Goal: Information Seeking & Learning: Learn about a topic

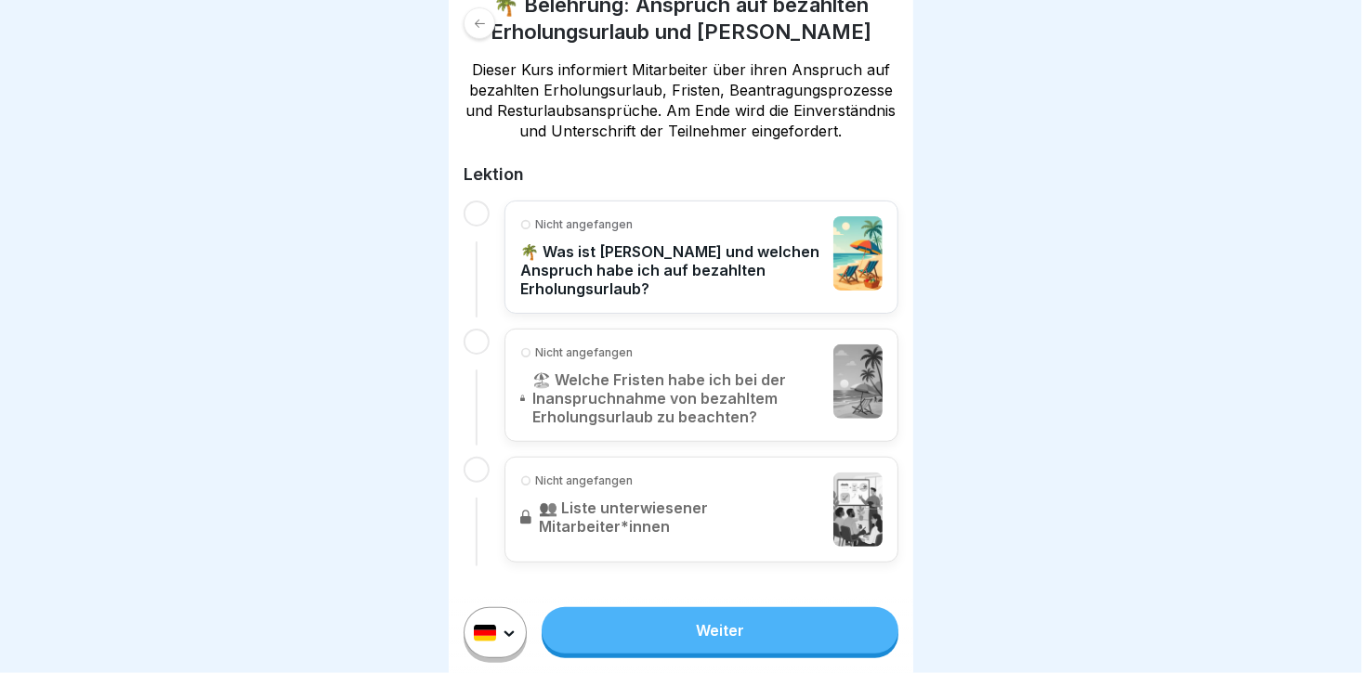
scroll to position [14, 0]
click at [654, 257] on p "🌴 Was ist [PERSON_NAME] und welchen Anspruch habe ich auf bezahlten Erholungsur…" at bounding box center [672, 270] width 304 height 56
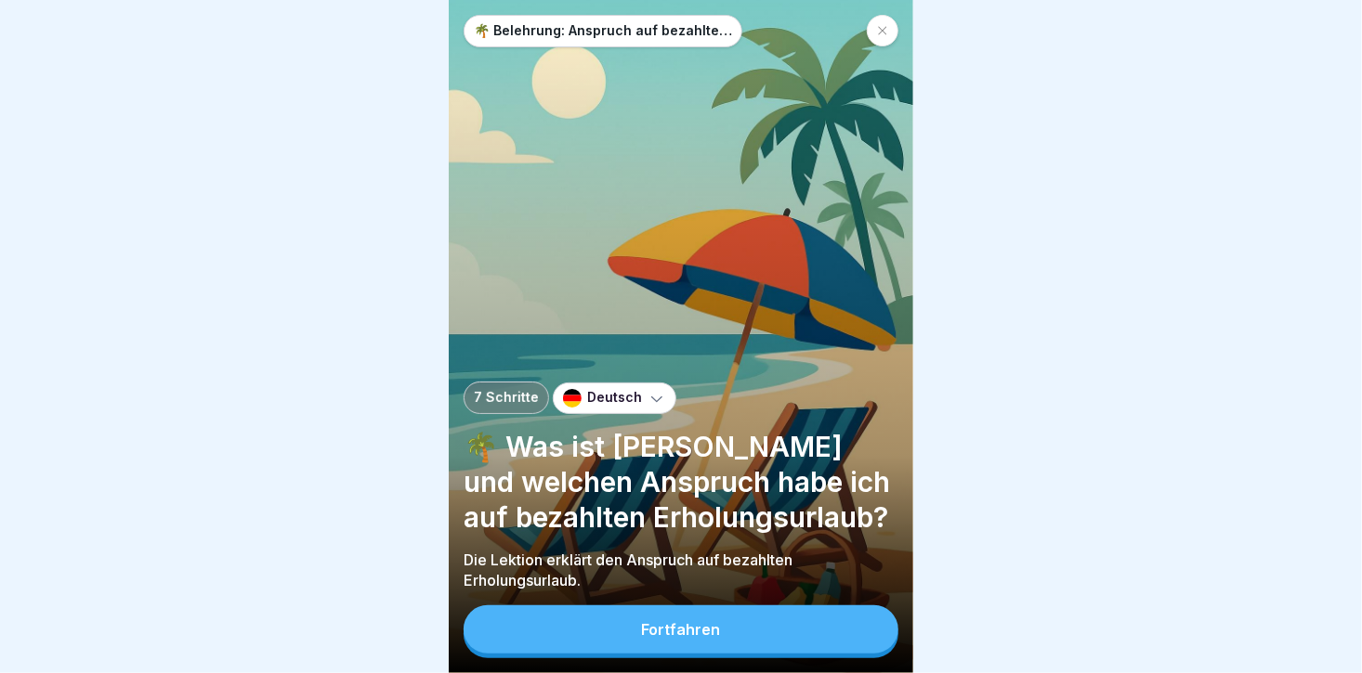
scroll to position [14, 0]
click at [744, 635] on button "Fortfahren" at bounding box center [680, 630] width 435 height 48
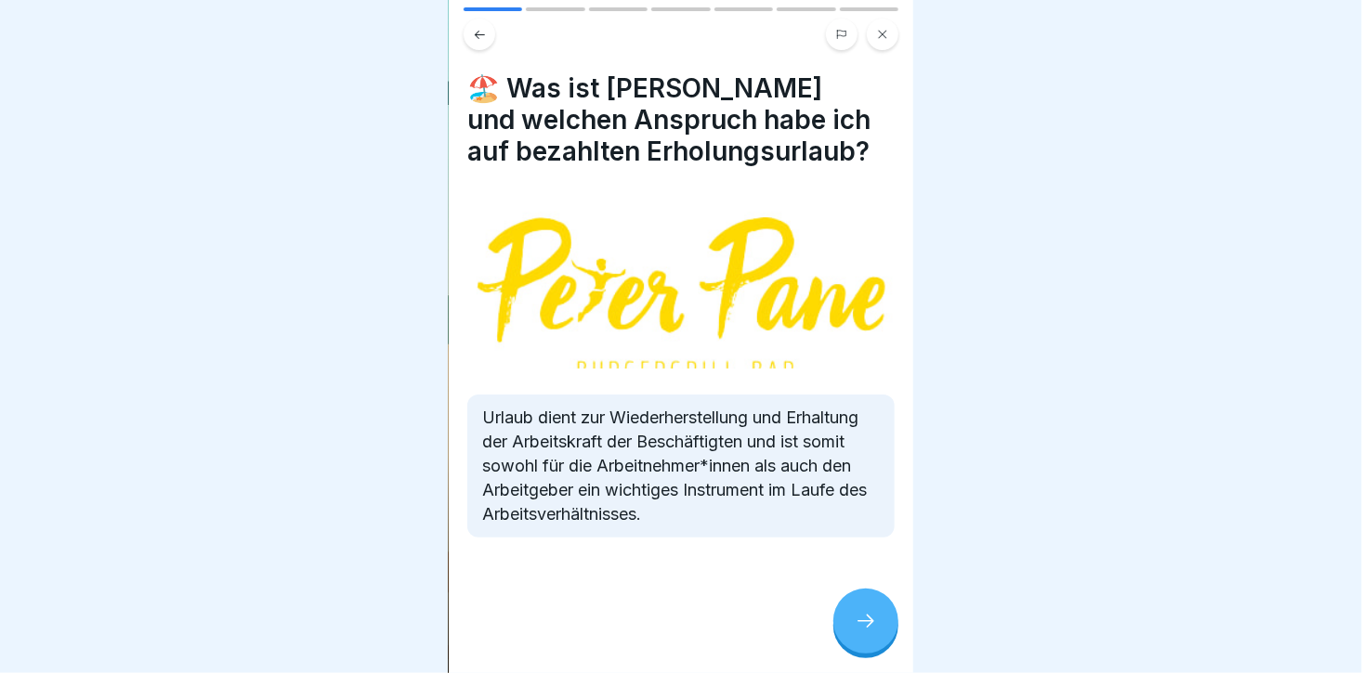
click at [866, 632] on icon at bounding box center [865, 621] width 22 height 22
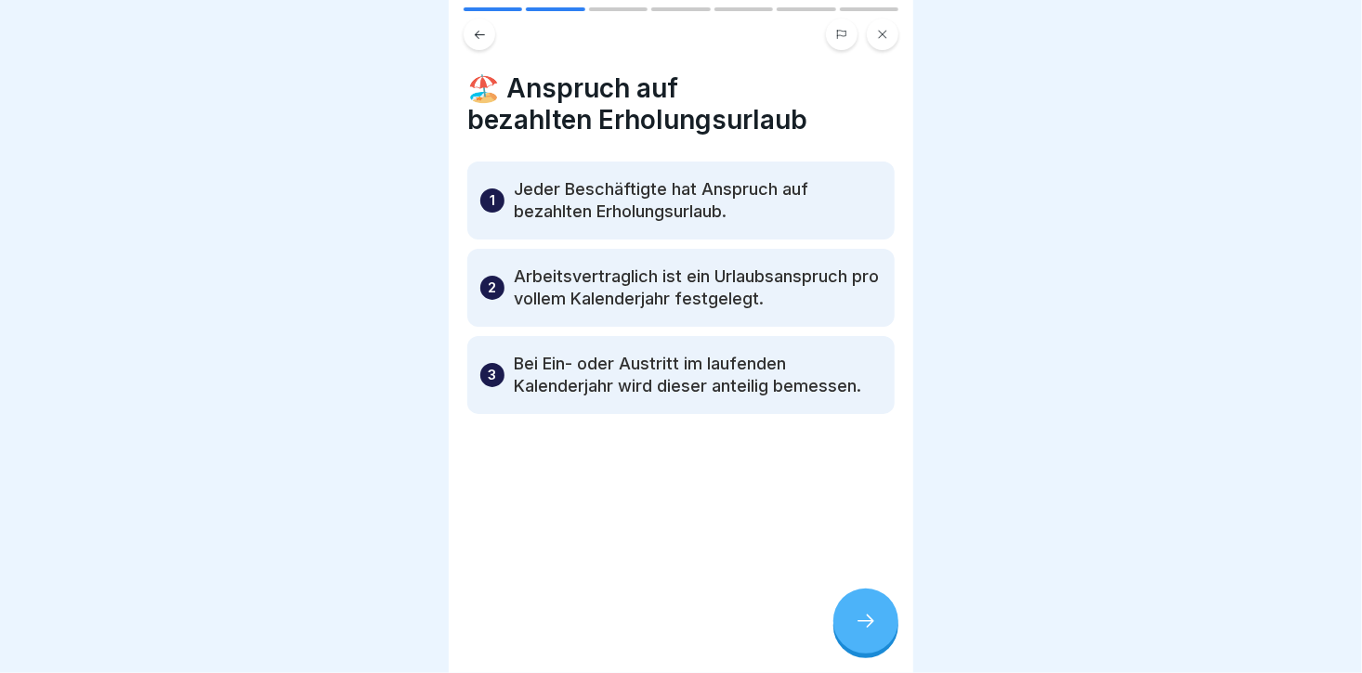
click at [861, 627] on icon at bounding box center [865, 621] width 22 height 22
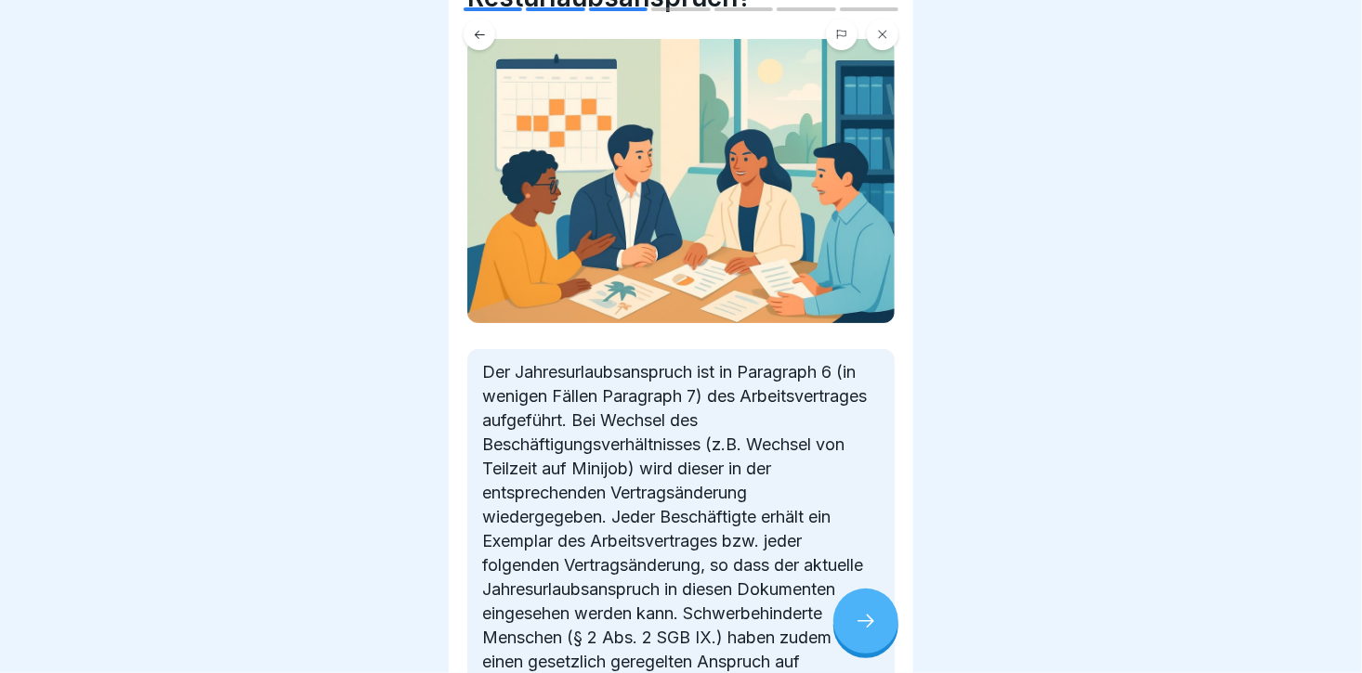
scroll to position [279, 0]
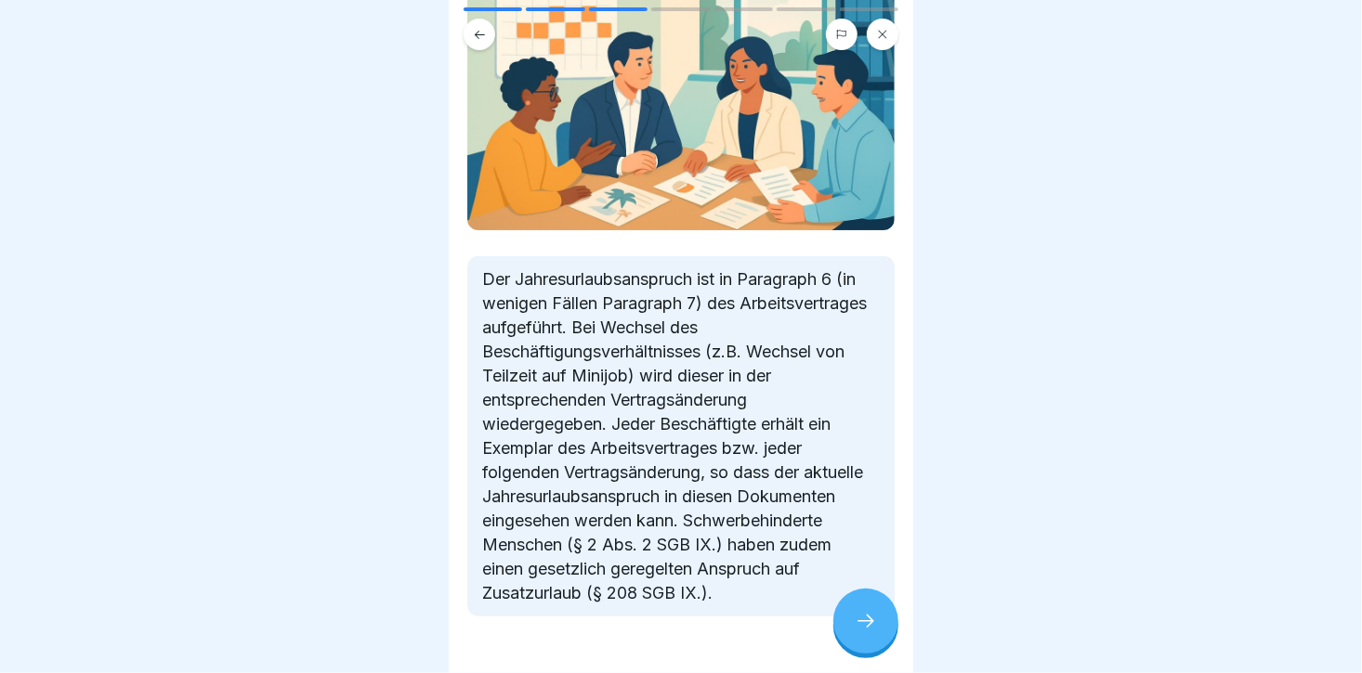
click at [864, 628] on icon at bounding box center [865, 621] width 22 height 22
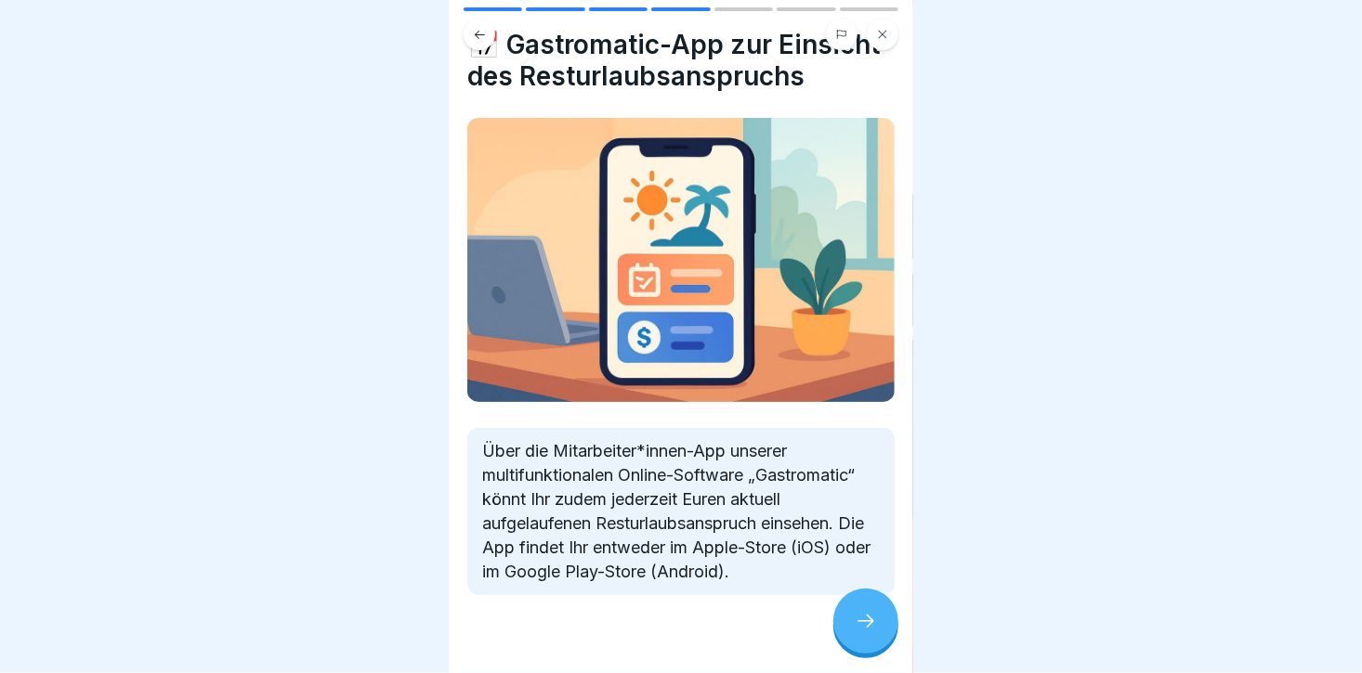
scroll to position [68, 0]
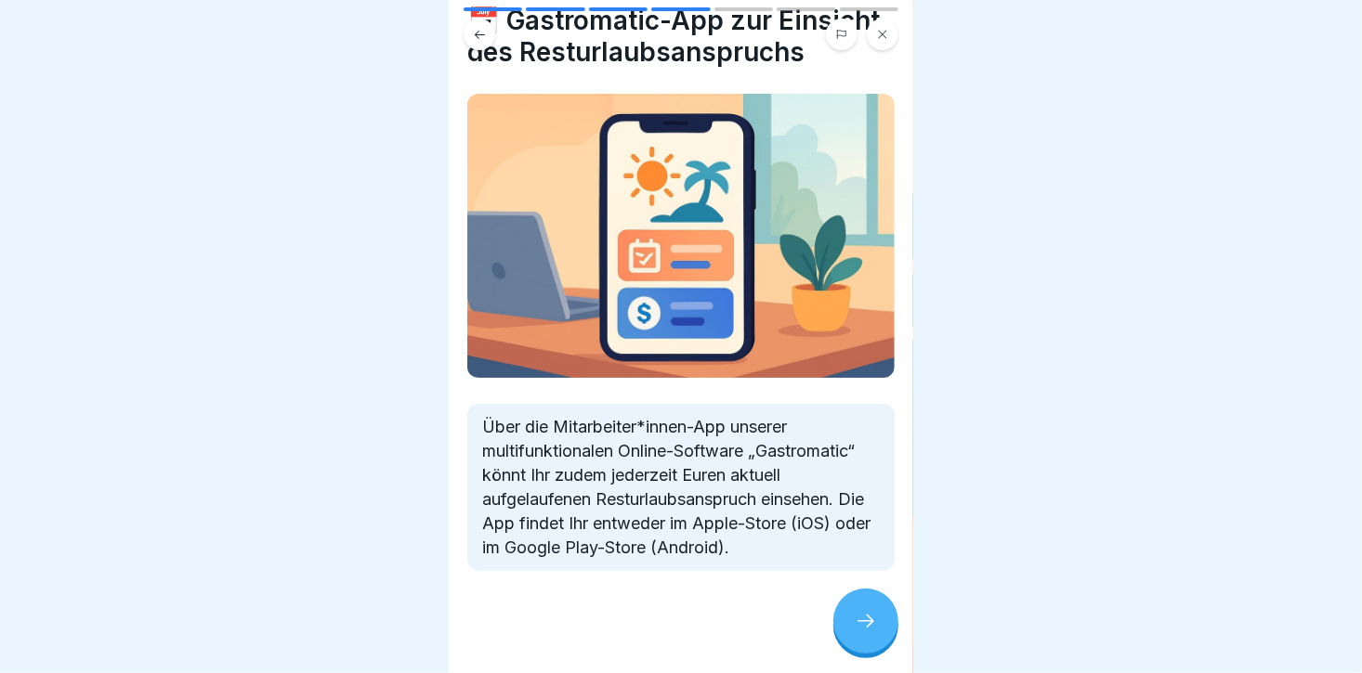
click at [864, 616] on icon at bounding box center [865, 621] width 22 height 22
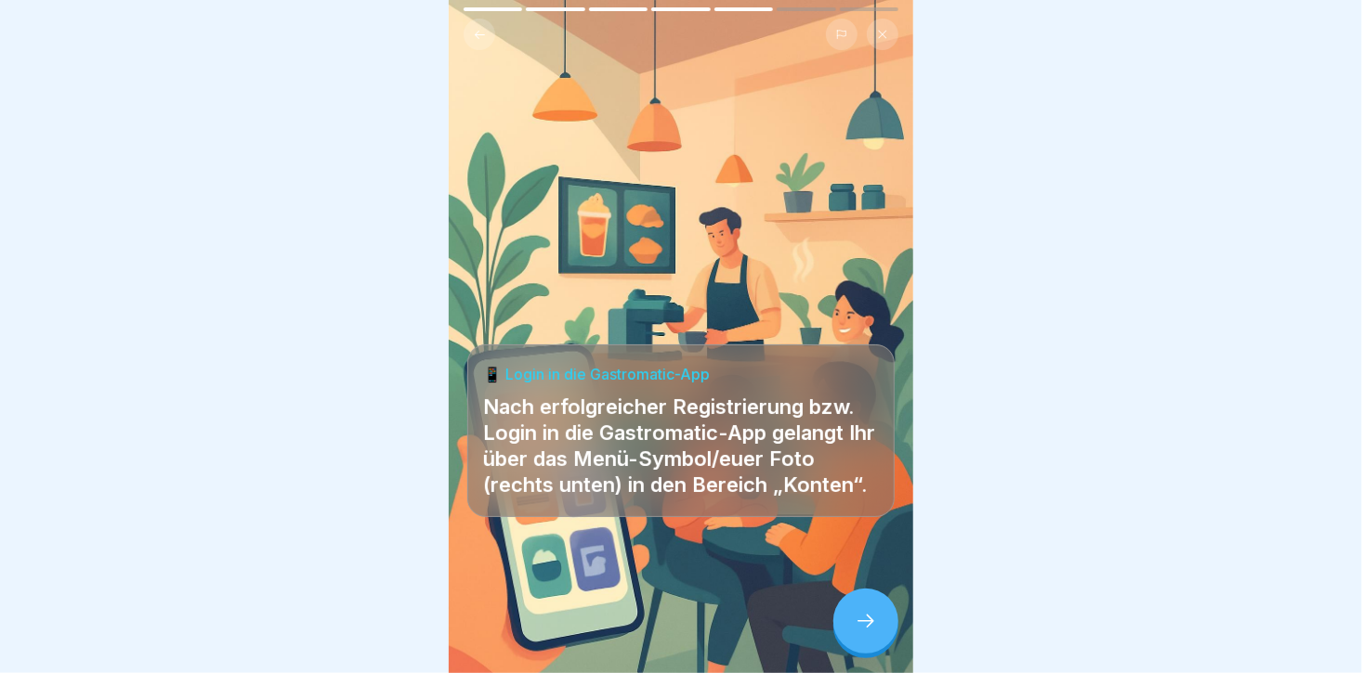
click at [863, 632] on icon at bounding box center [865, 621] width 22 height 22
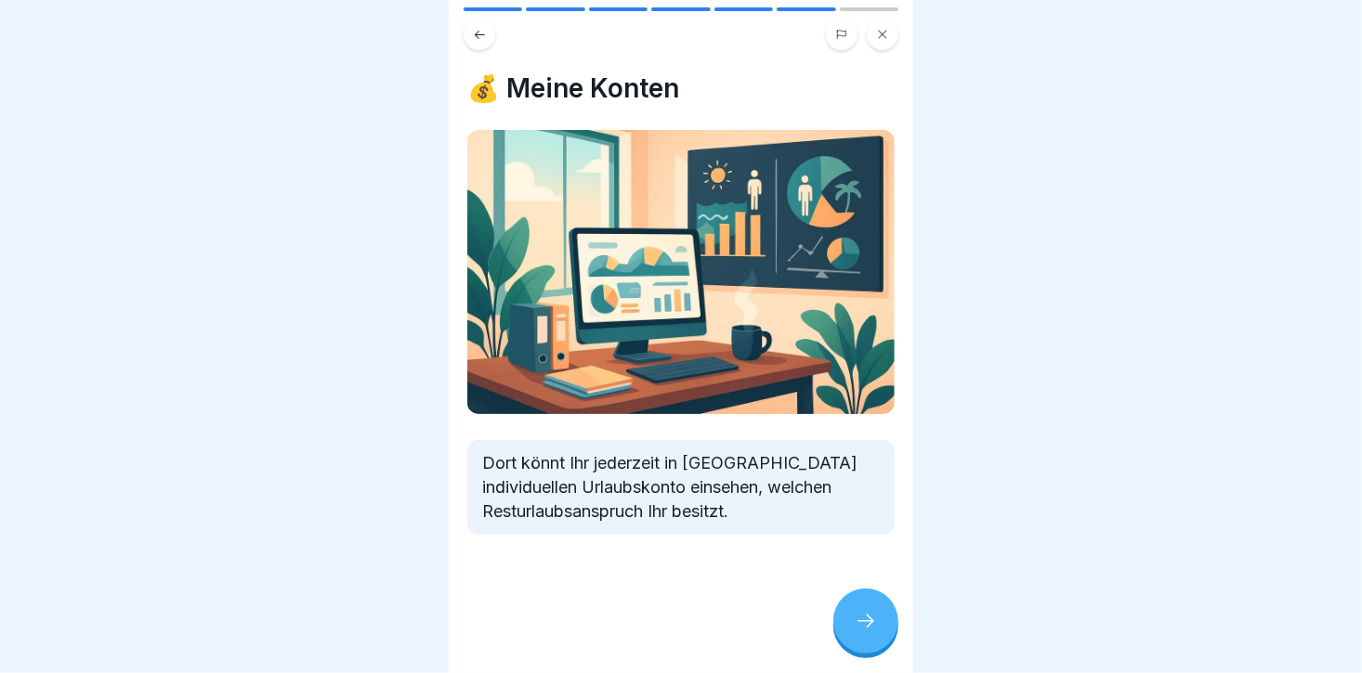
click at [862, 620] on icon at bounding box center [865, 621] width 22 height 22
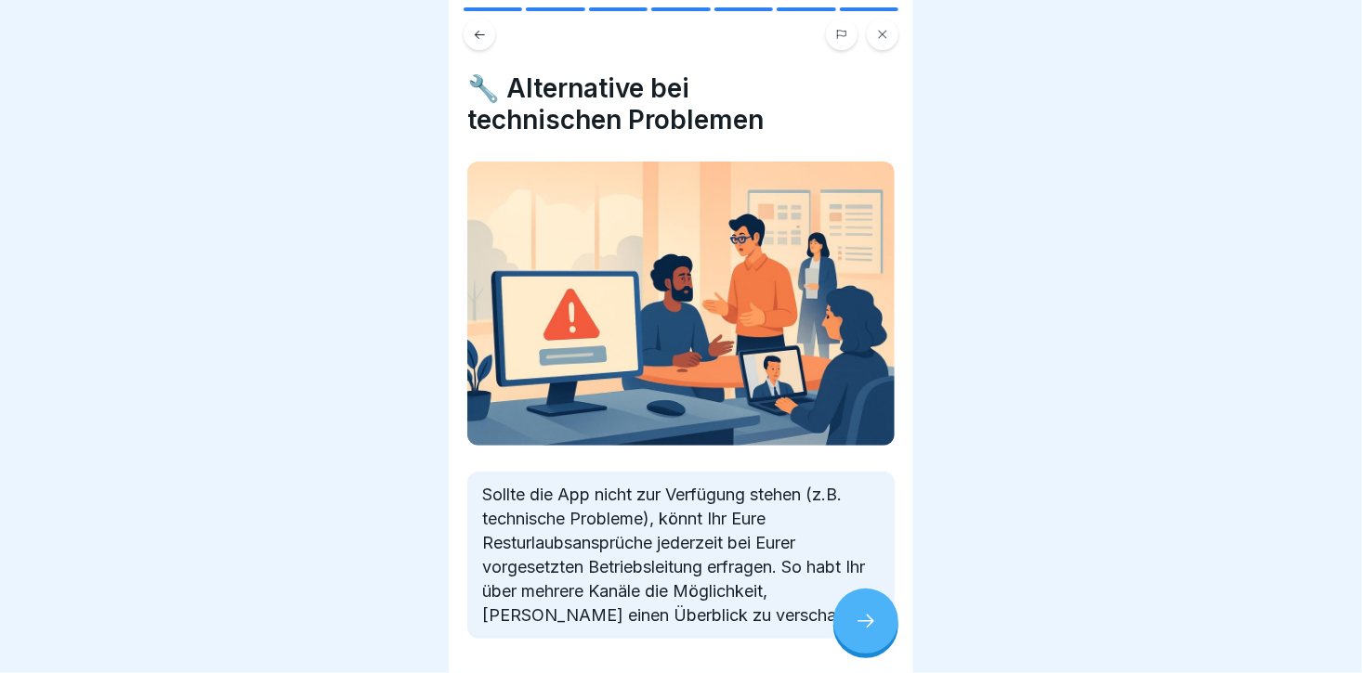
click at [867, 613] on icon at bounding box center [865, 621] width 22 height 22
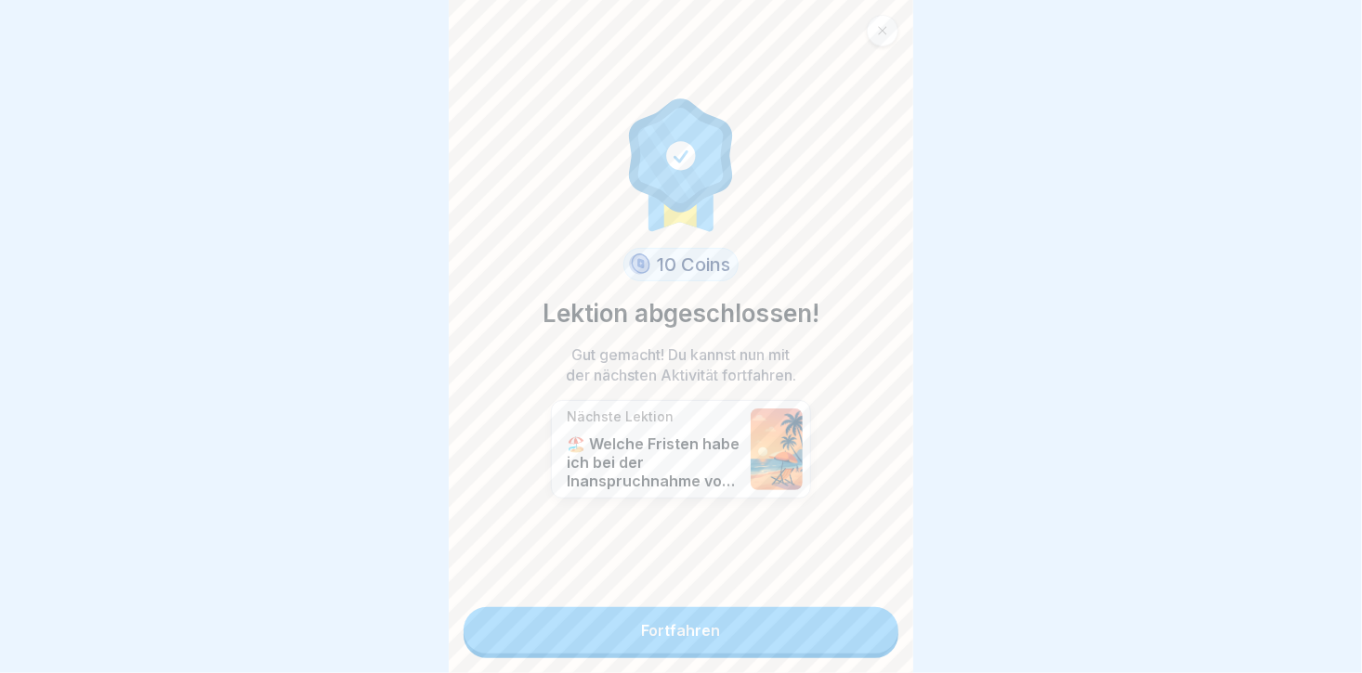
click at [714, 613] on link "Fortfahren" at bounding box center [680, 630] width 435 height 46
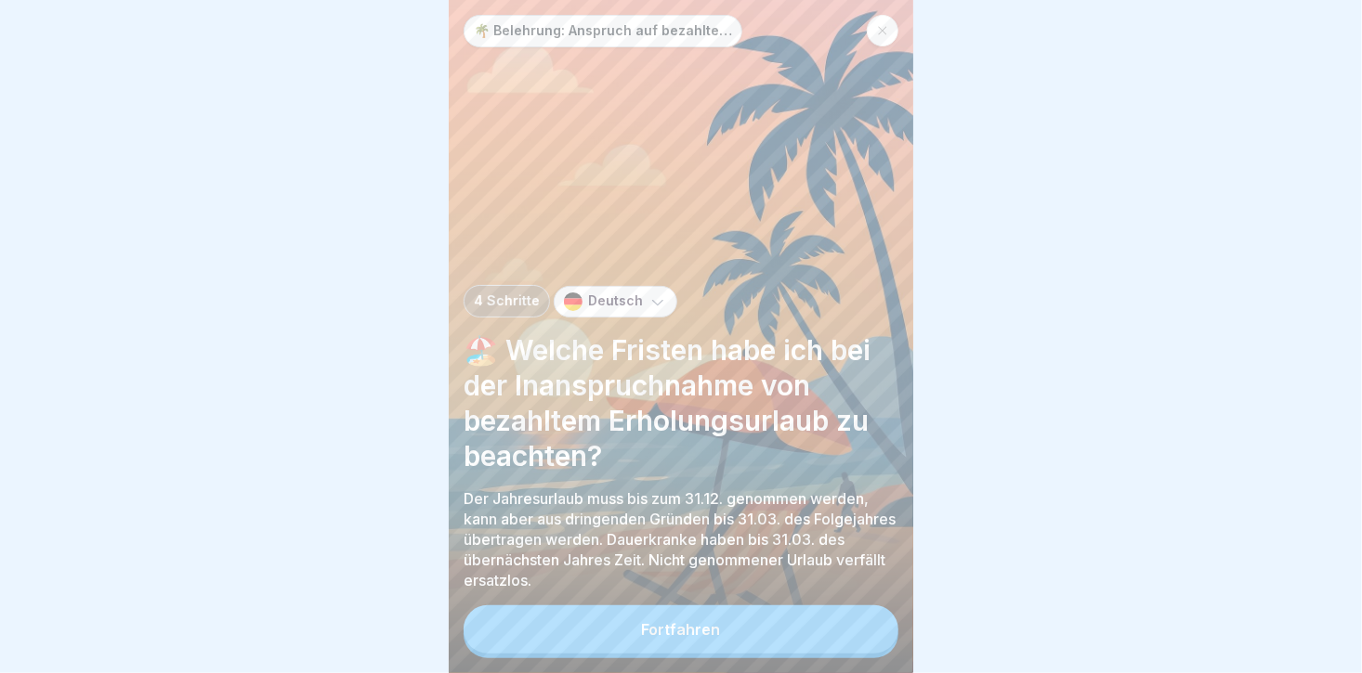
click at [792, 644] on button "Fortfahren" at bounding box center [680, 630] width 435 height 48
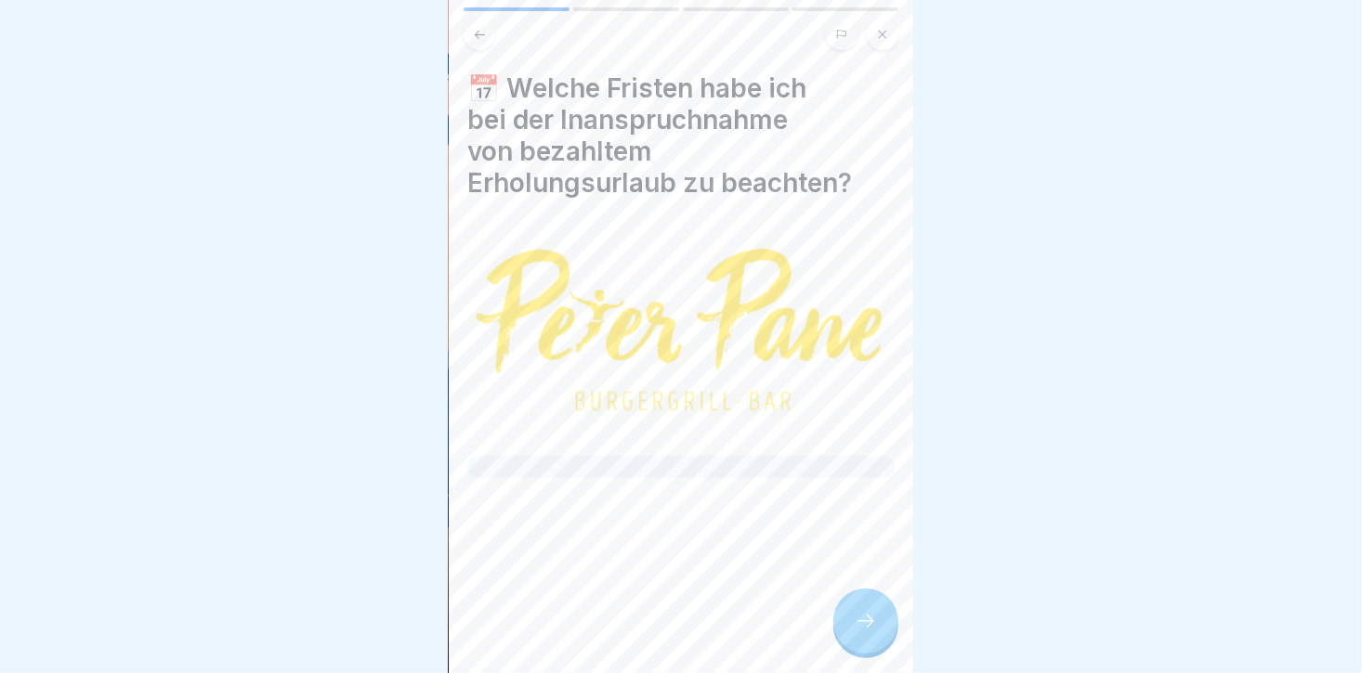
scroll to position [14, 0]
click at [867, 625] on icon at bounding box center [865, 621] width 22 height 22
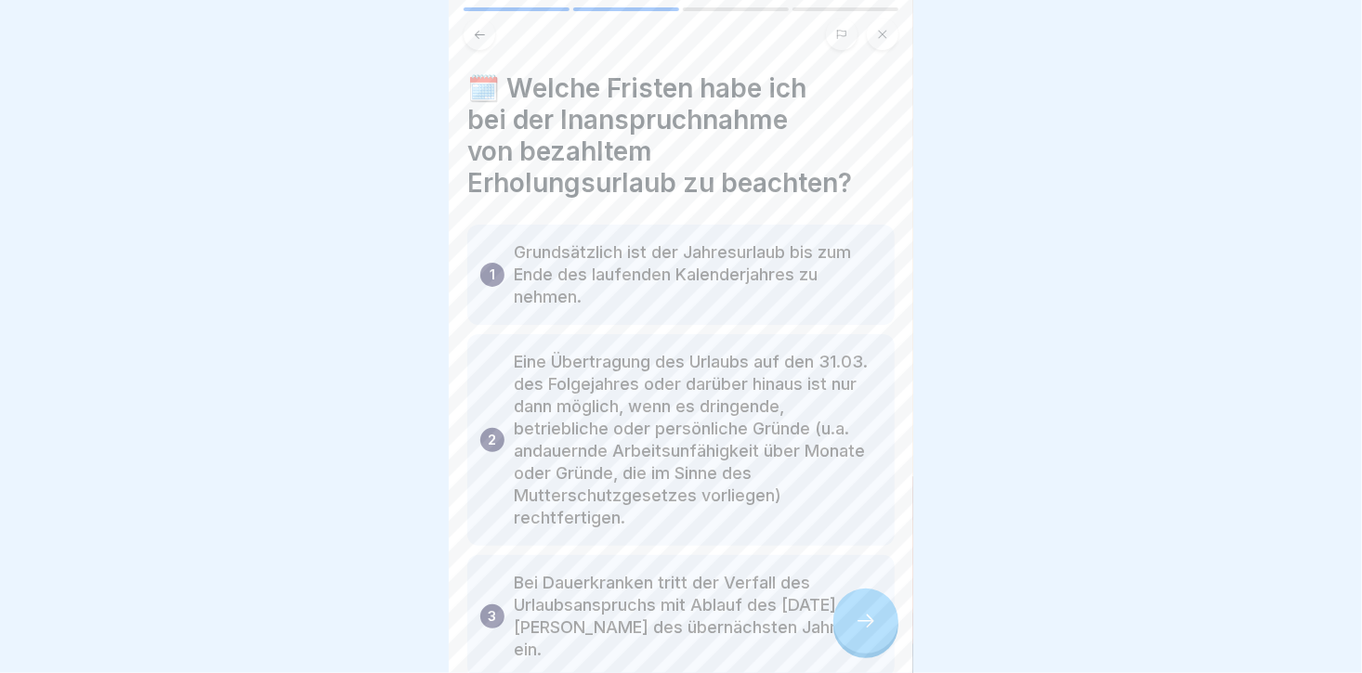
click at [878, 627] on div at bounding box center [865, 621] width 65 height 65
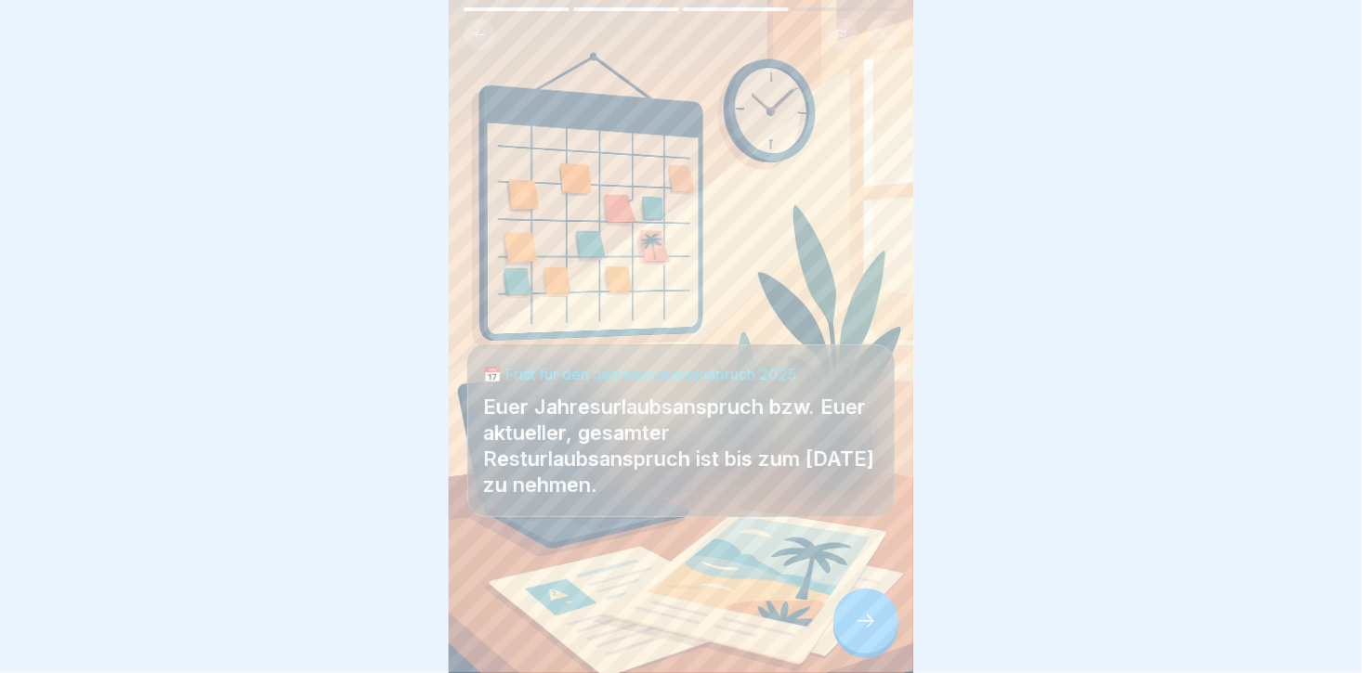
click at [885, 626] on div at bounding box center [865, 621] width 65 height 65
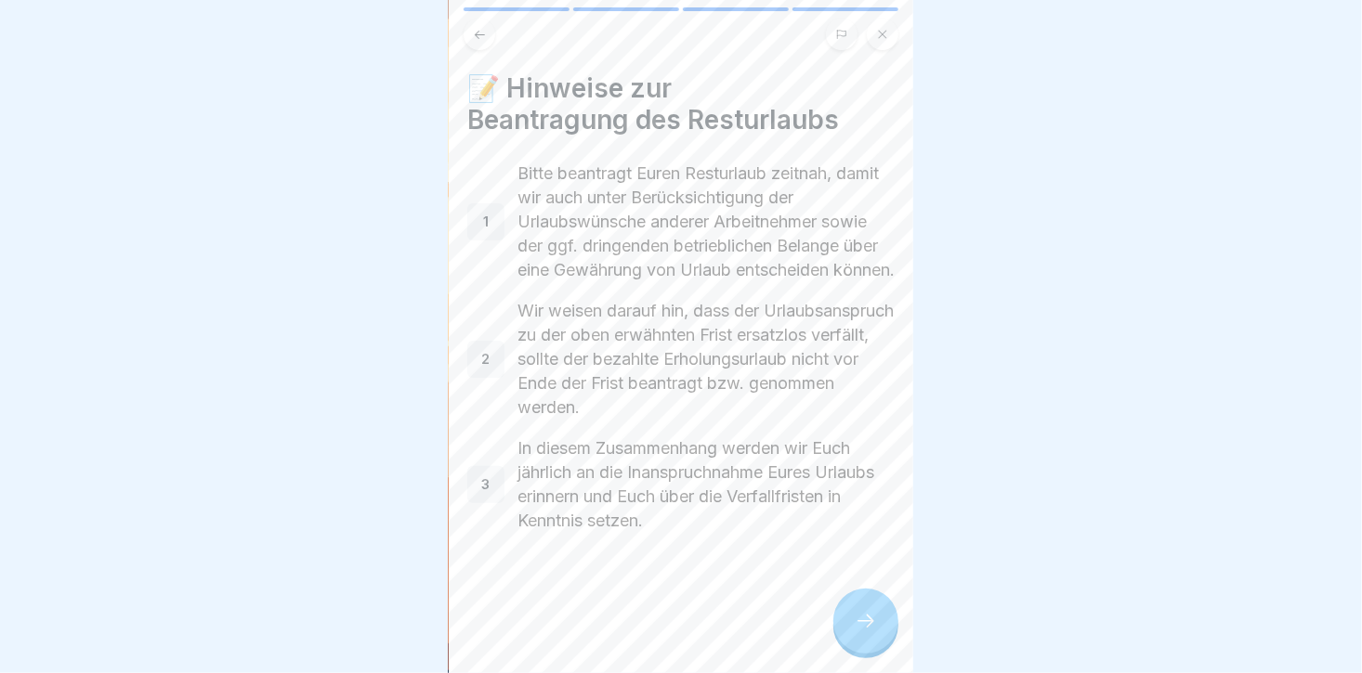
click at [869, 619] on icon at bounding box center [865, 621] width 22 height 22
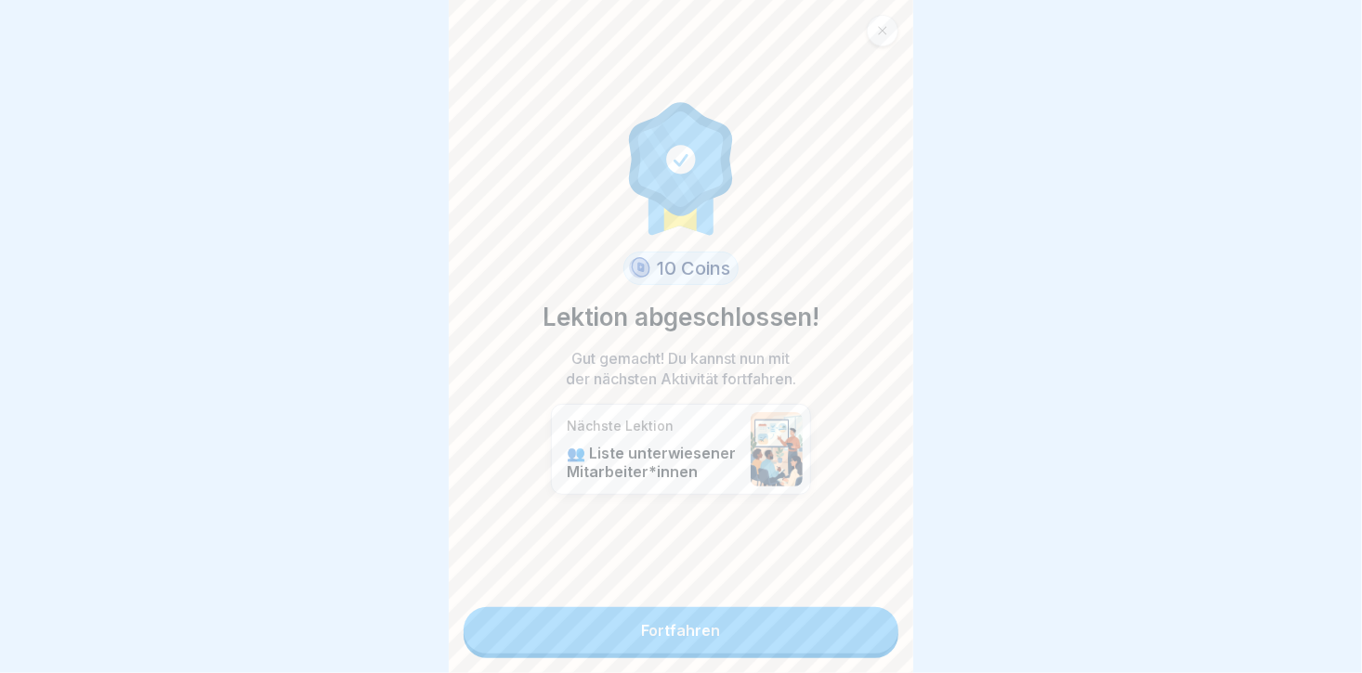
click at [852, 628] on link "Fortfahren" at bounding box center [680, 630] width 435 height 46
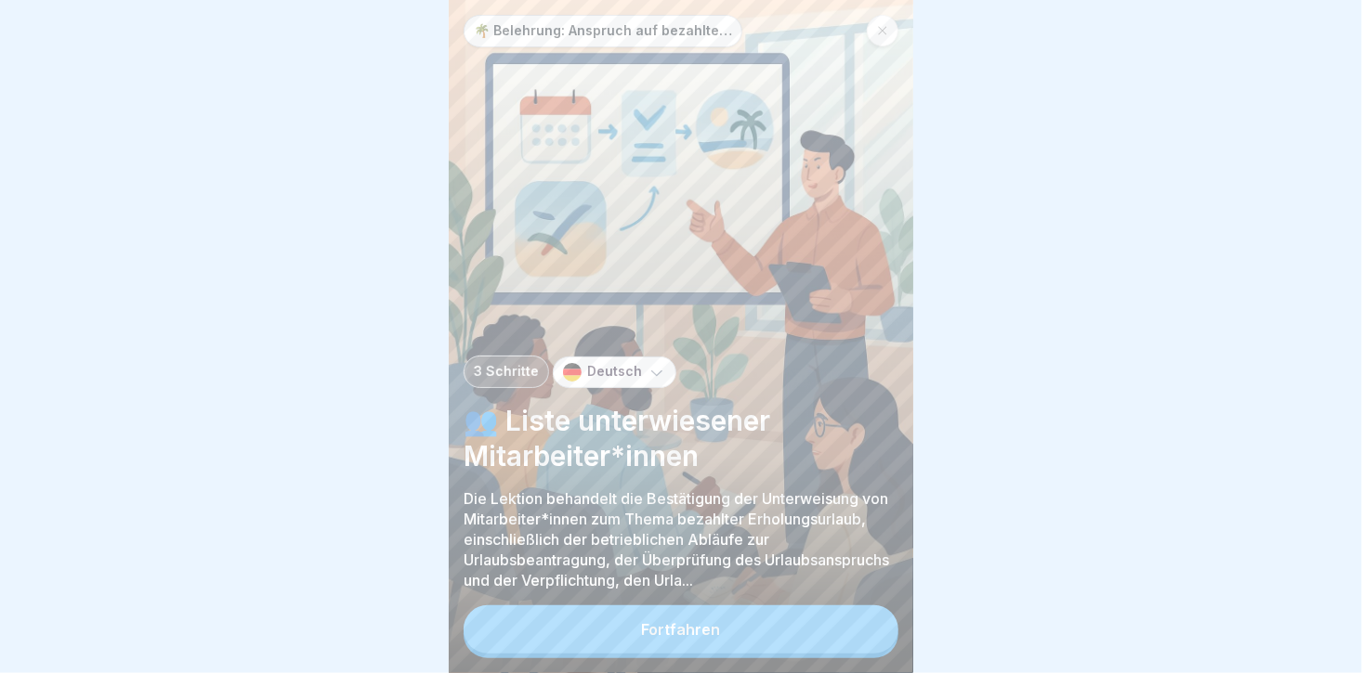
click at [844, 652] on button "Fortfahren" at bounding box center [680, 630] width 435 height 48
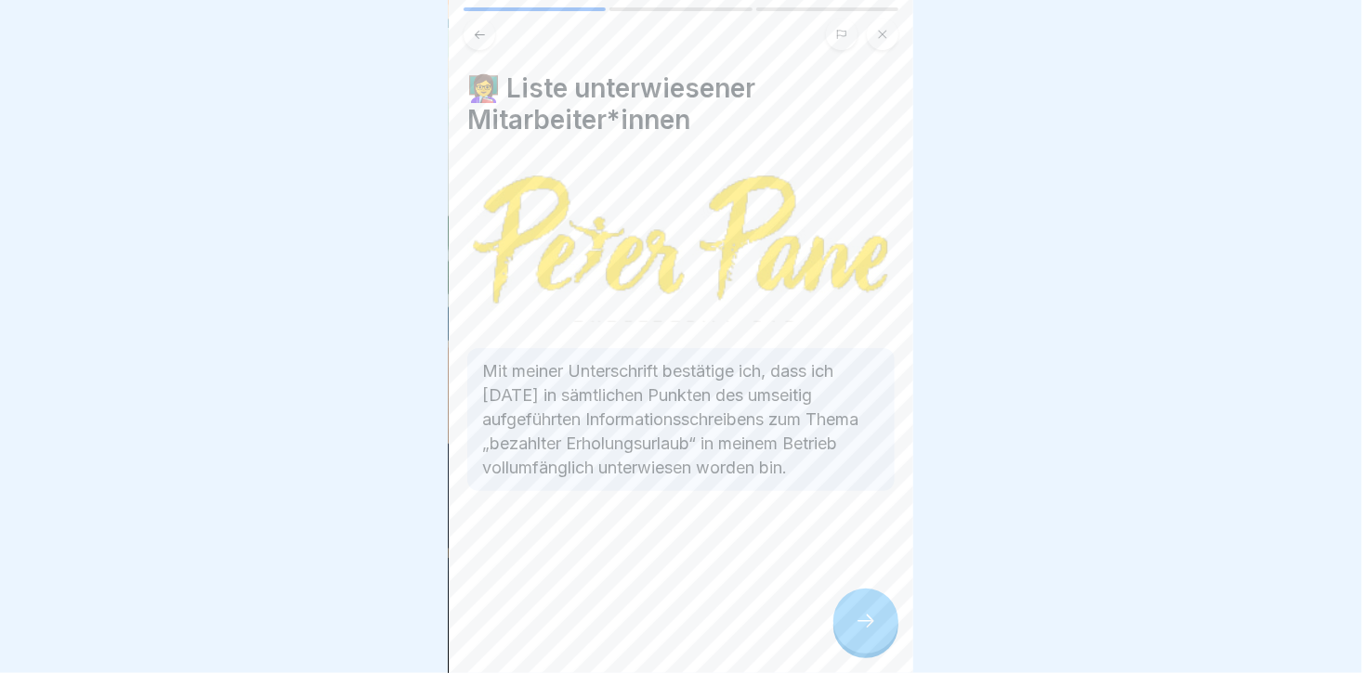
click at [859, 628] on icon at bounding box center [865, 621] width 22 height 22
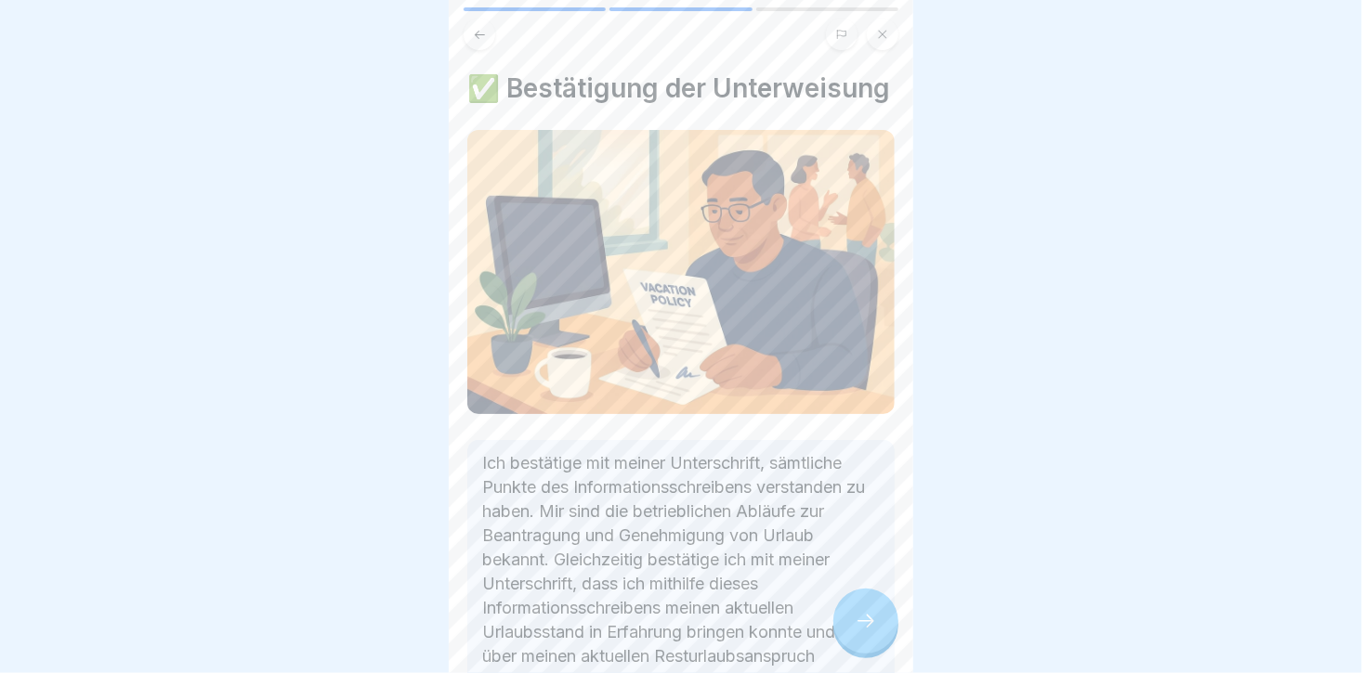
scroll to position [14, 0]
click at [867, 622] on icon at bounding box center [865, 621] width 22 height 22
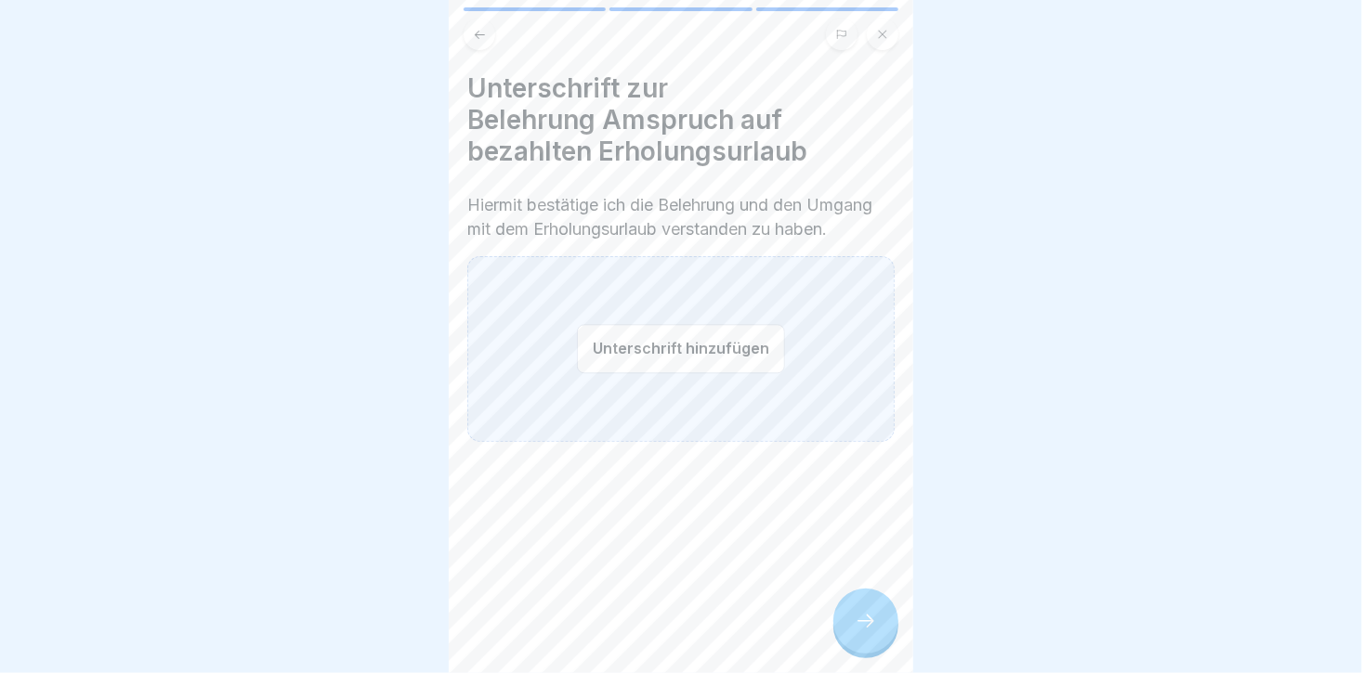
click at [692, 361] on button "Unterschrift hinzufügen" at bounding box center [681, 348] width 208 height 49
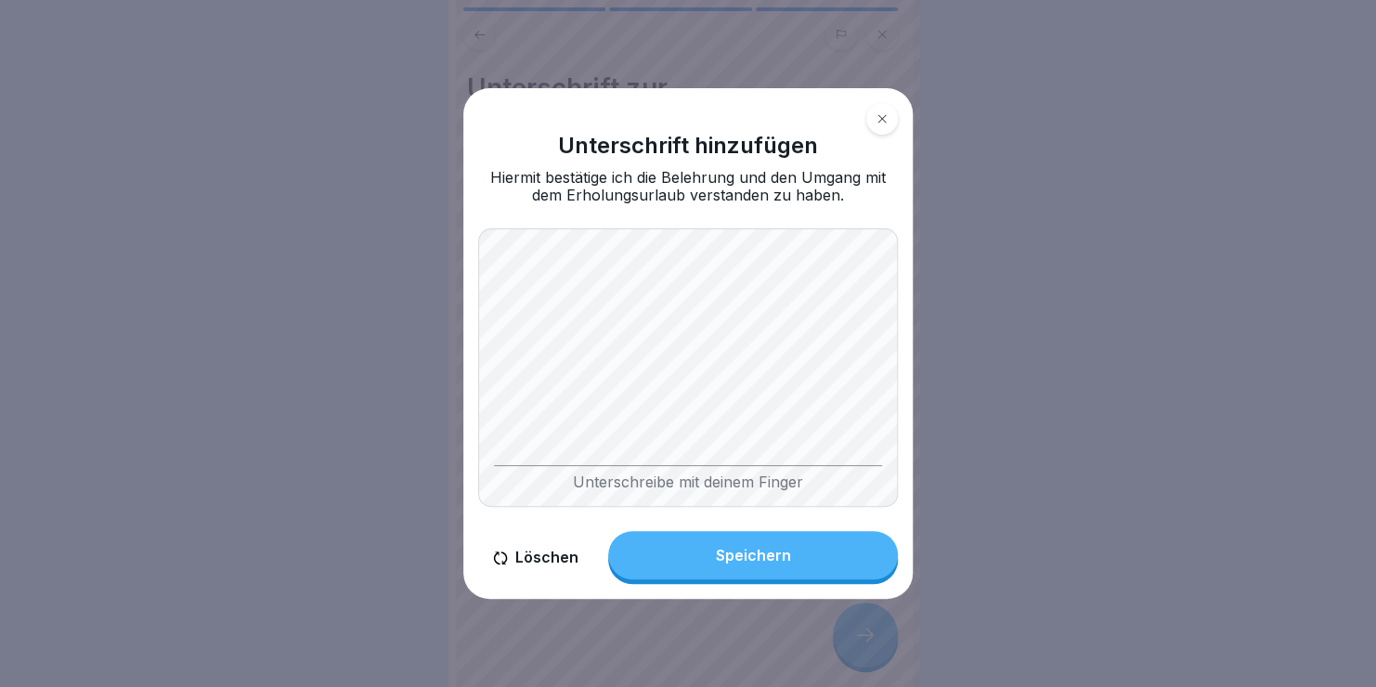
click at [787, 480] on div "Unterschreibe mit deinem Finger" at bounding box center [688, 478] width 388 height 26
click at [530, 563] on button "Löschen" at bounding box center [535, 557] width 115 height 53
click at [837, 554] on button "Speichern" at bounding box center [753, 555] width 290 height 48
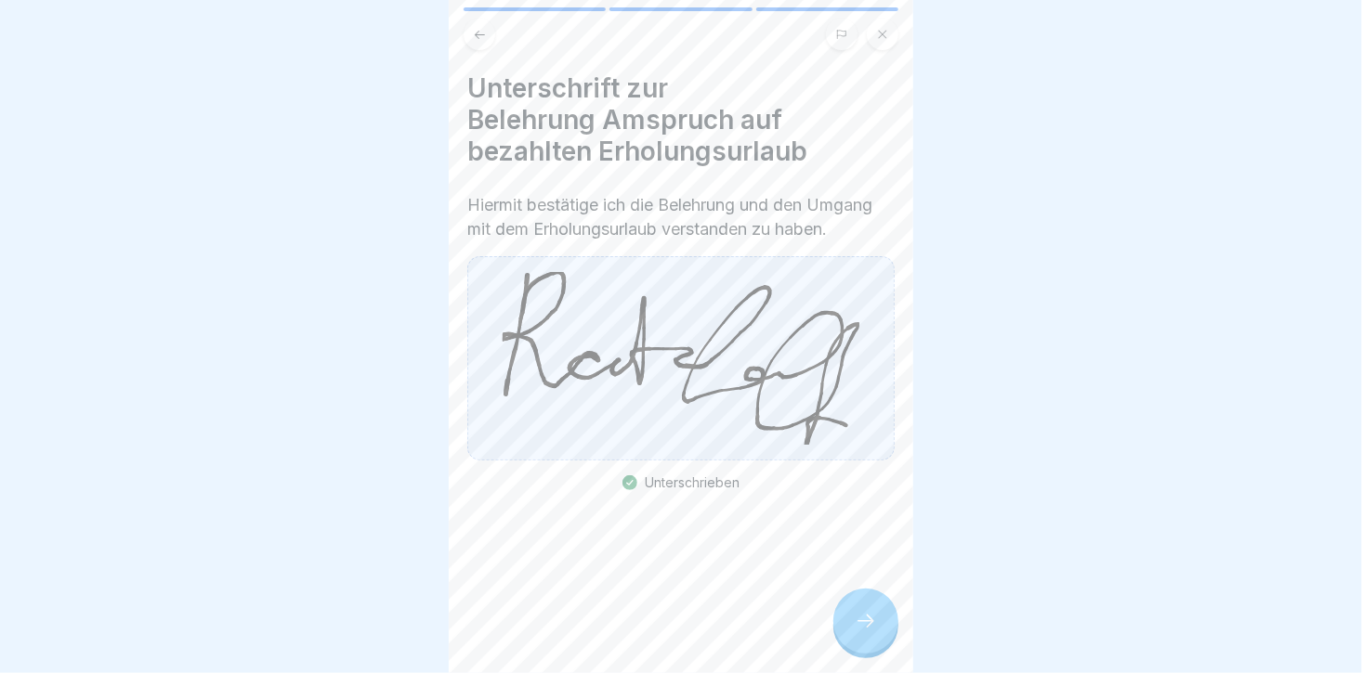
click at [856, 628] on icon at bounding box center [865, 621] width 22 height 22
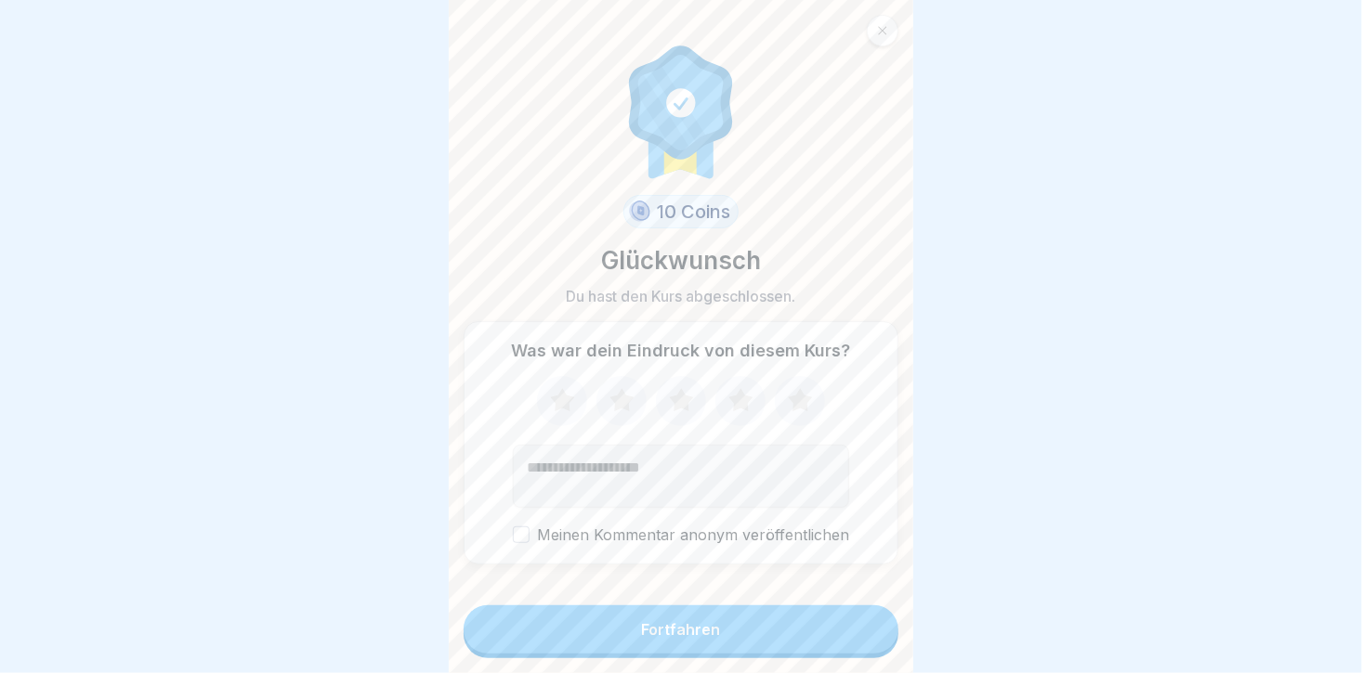
click at [833, 641] on button "Fortfahren" at bounding box center [680, 630] width 435 height 48
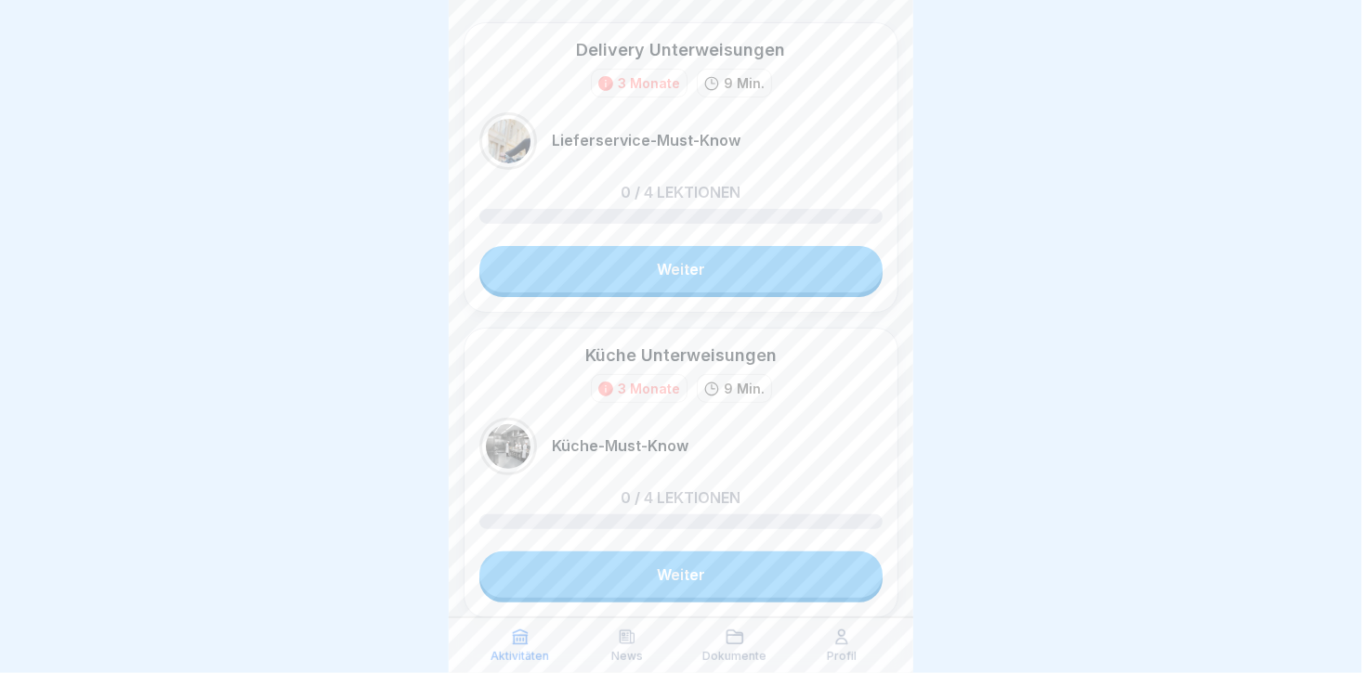
scroll to position [93, 0]
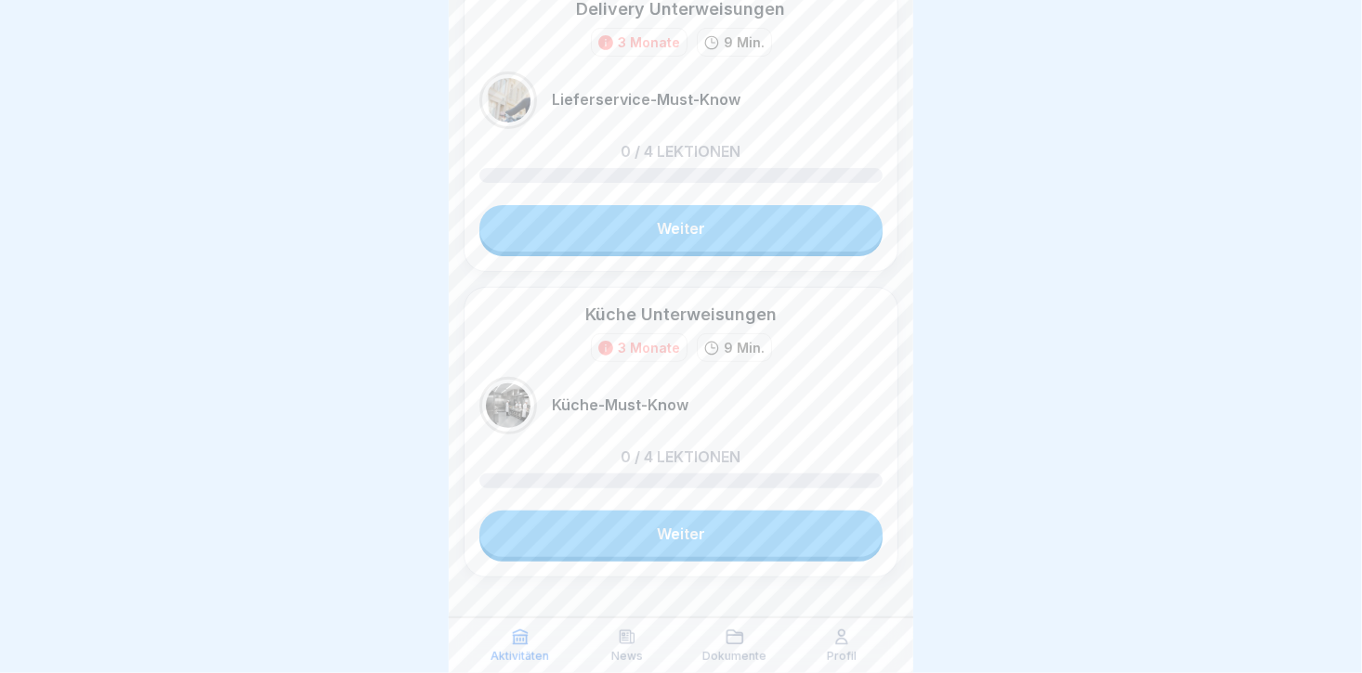
click at [750, 513] on link "Weiter" at bounding box center [680, 534] width 403 height 46
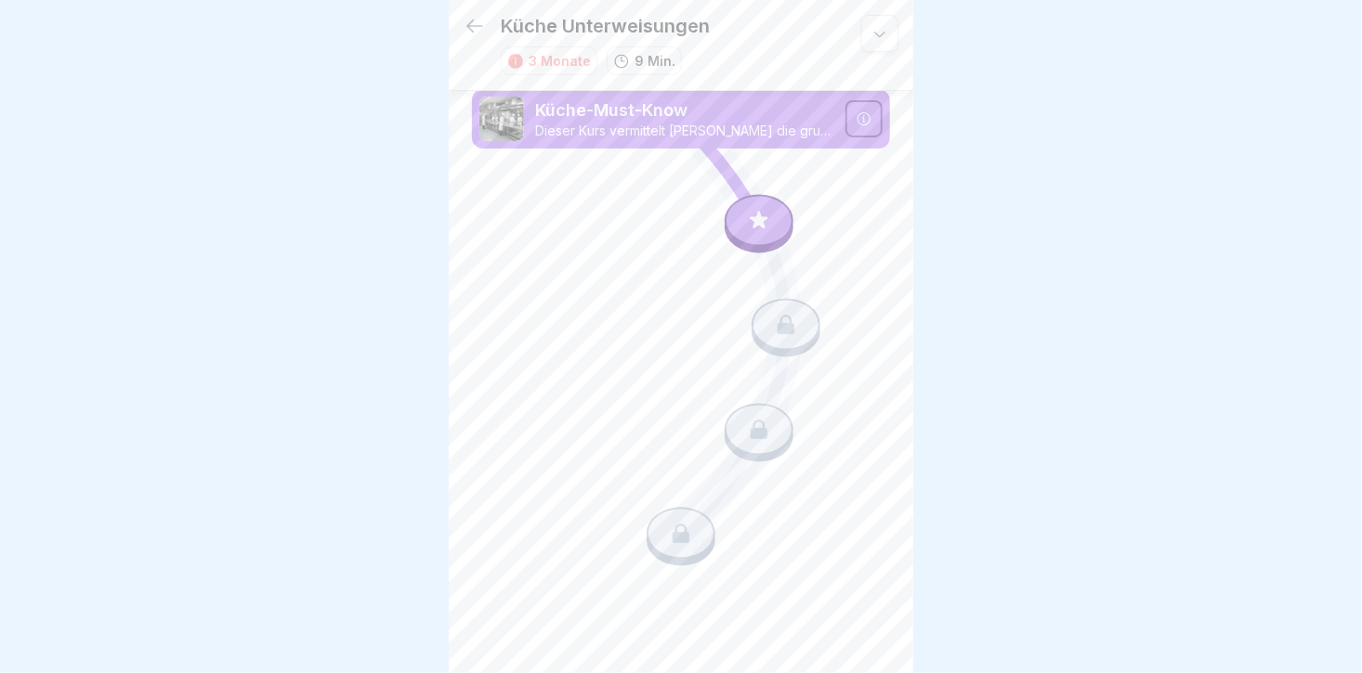
click at [771, 128] on p "Dieser Kurs vermittelt [PERSON_NAME] die grundlegenden Kenntnisse und Fähigkeit…" at bounding box center [684, 131] width 299 height 17
click at [748, 227] on icon at bounding box center [759, 220] width 24 height 24
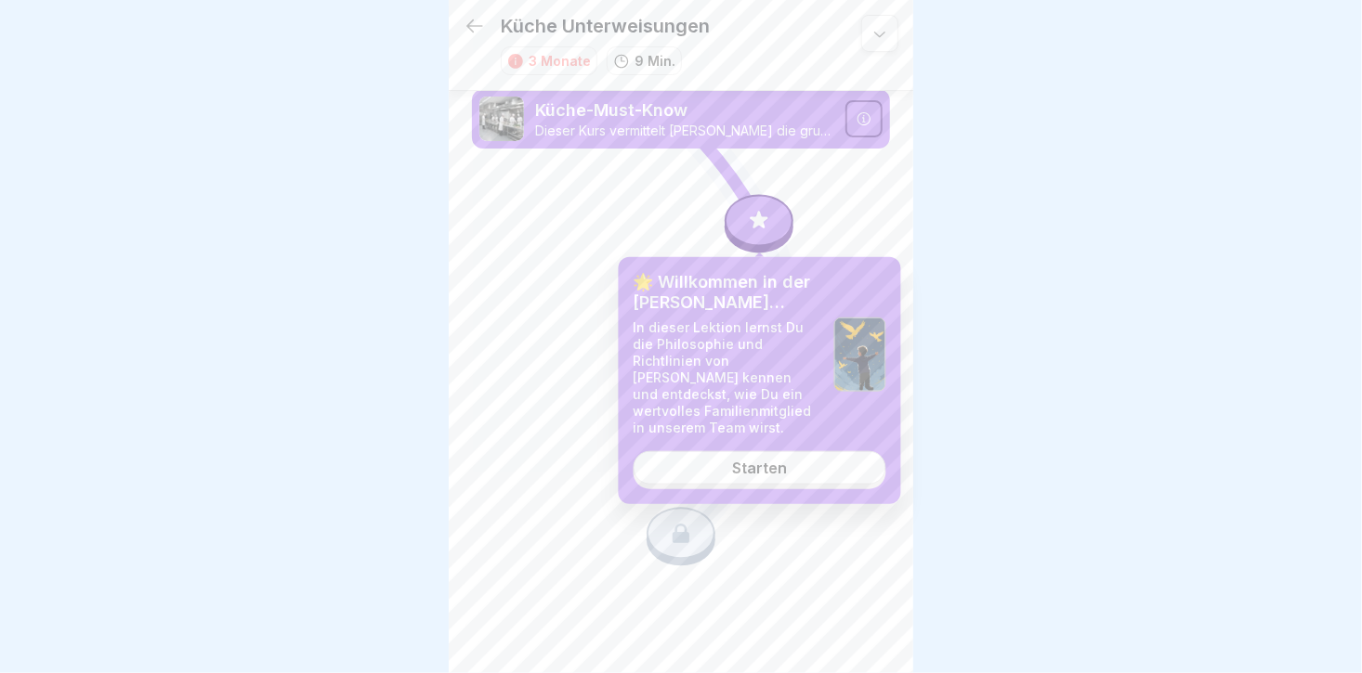
click at [816, 451] on link "Starten" at bounding box center [759, 467] width 253 height 33
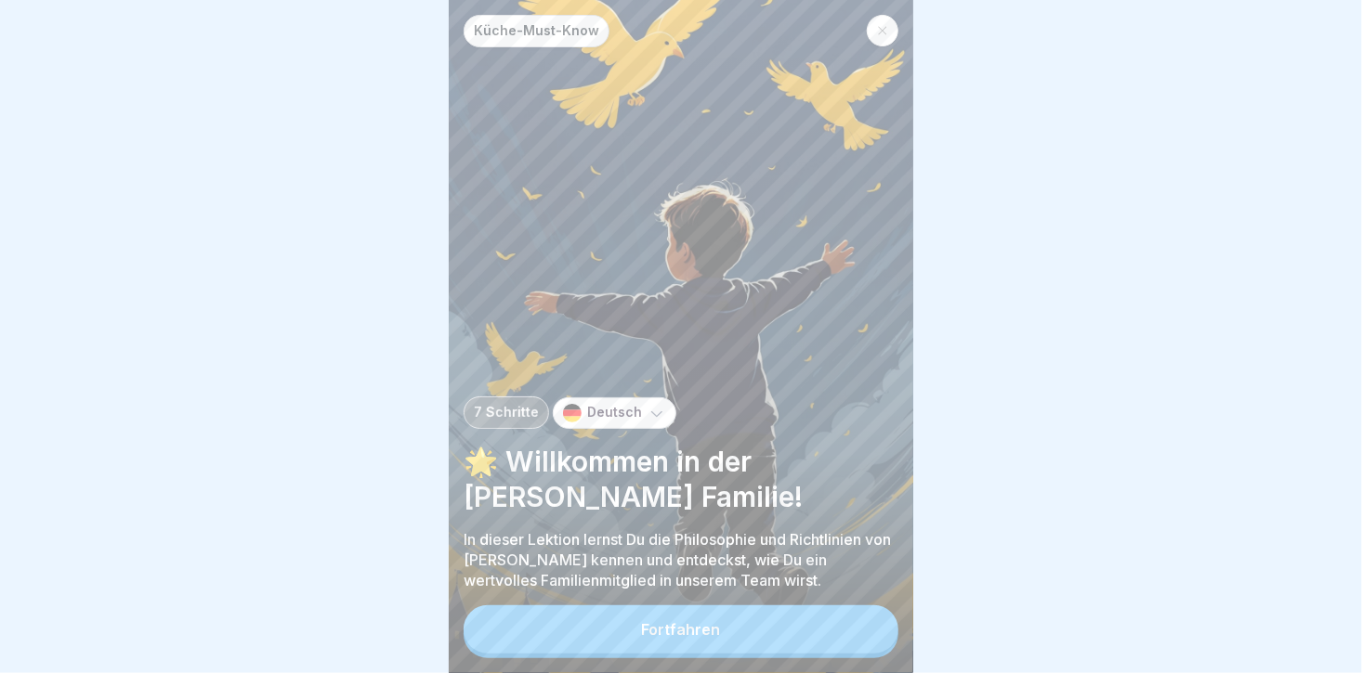
click at [834, 646] on button "Fortfahren" at bounding box center [680, 630] width 435 height 48
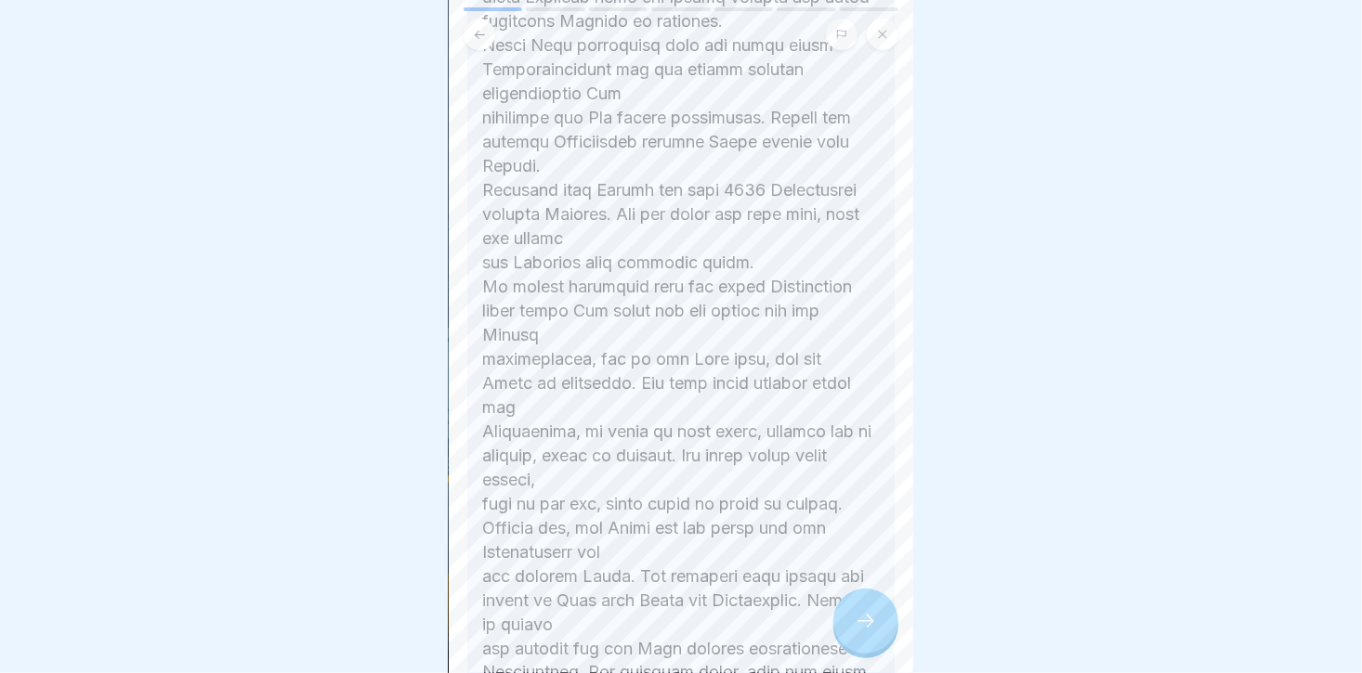
scroll to position [1238, 0]
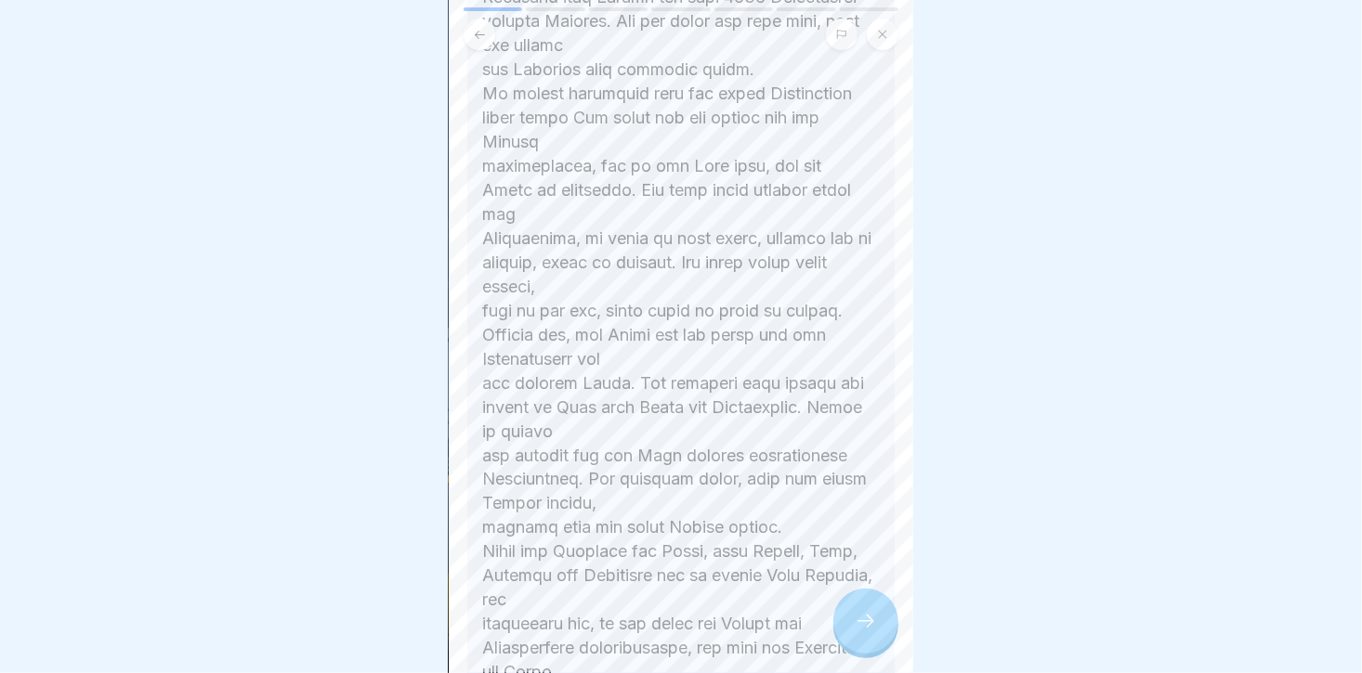
click at [863, 623] on div at bounding box center [865, 621] width 65 height 65
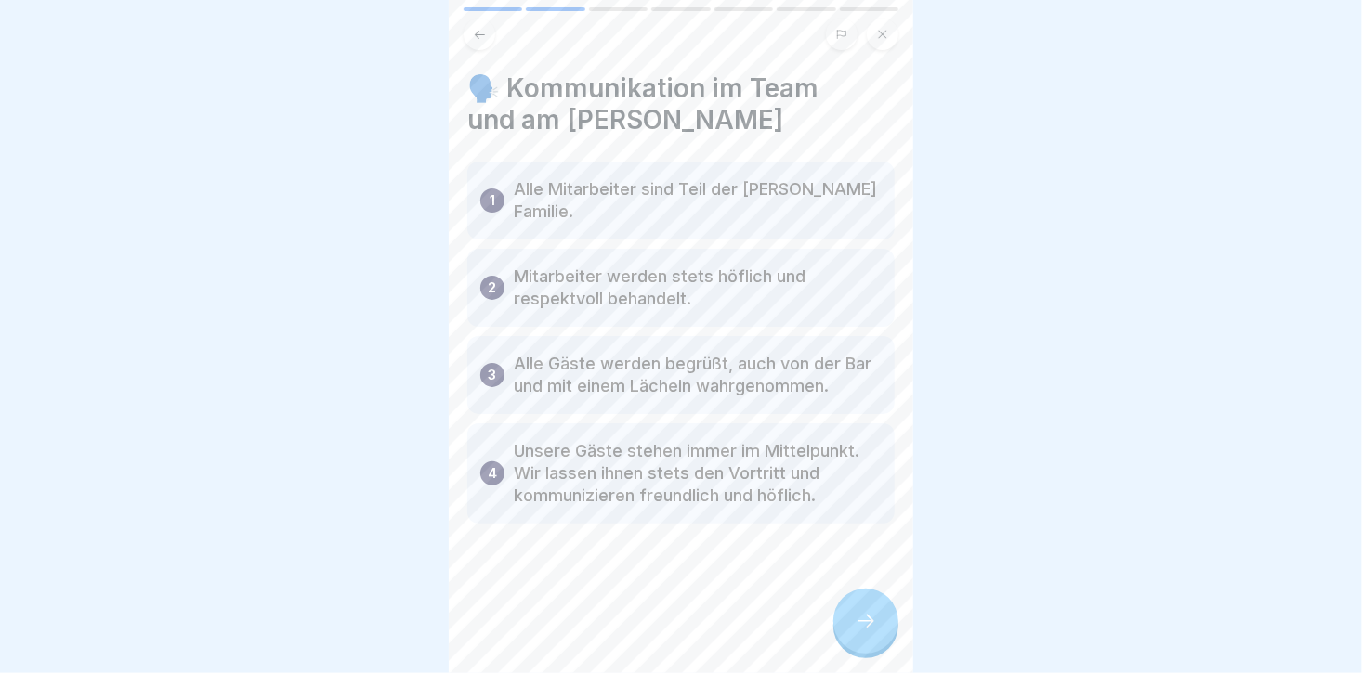
click at [860, 632] on icon at bounding box center [865, 621] width 22 height 22
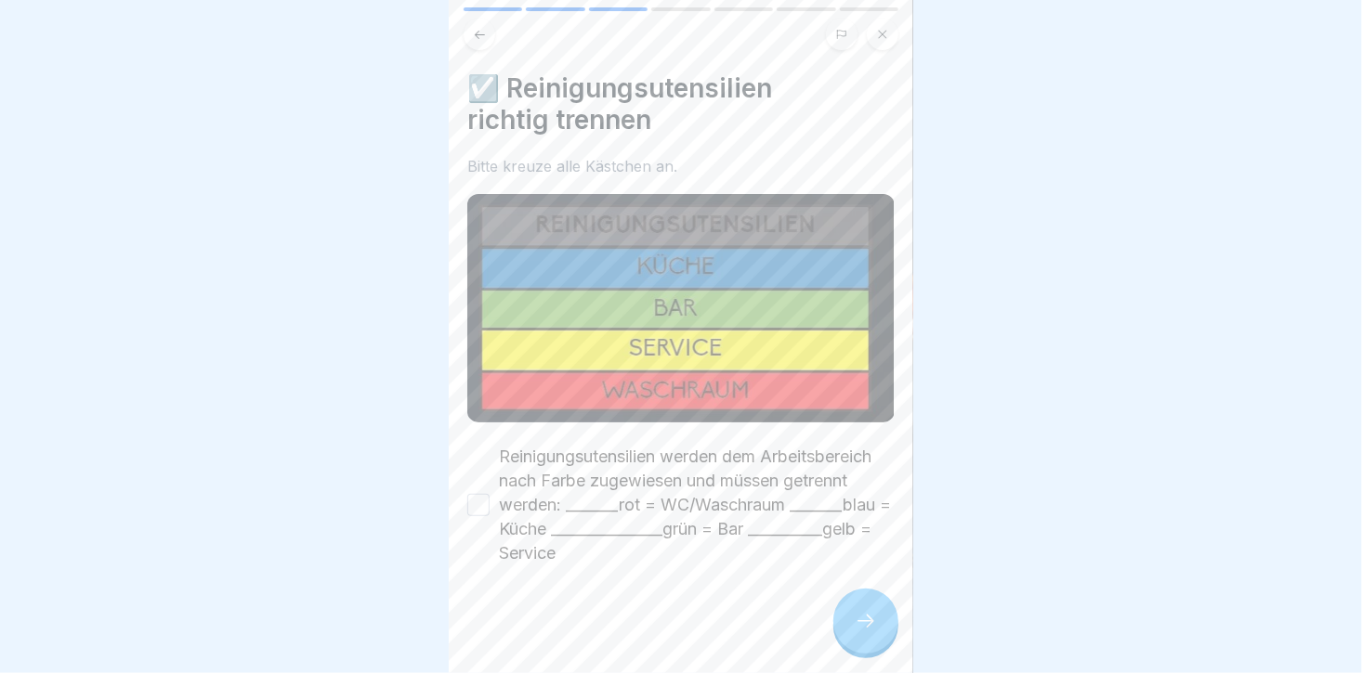
click at [789, 265] on img at bounding box center [680, 308] width 427 height 228
click at [473, 509] on button "Reinigungsutensilien werden dem Arbeitsbereich nach Farbe zugewiesen und müssen…" at bounding box center [478, 505] width 22 height 22
click at [864, 631] on icon at bounding box center [865, 621] width 22 height 22
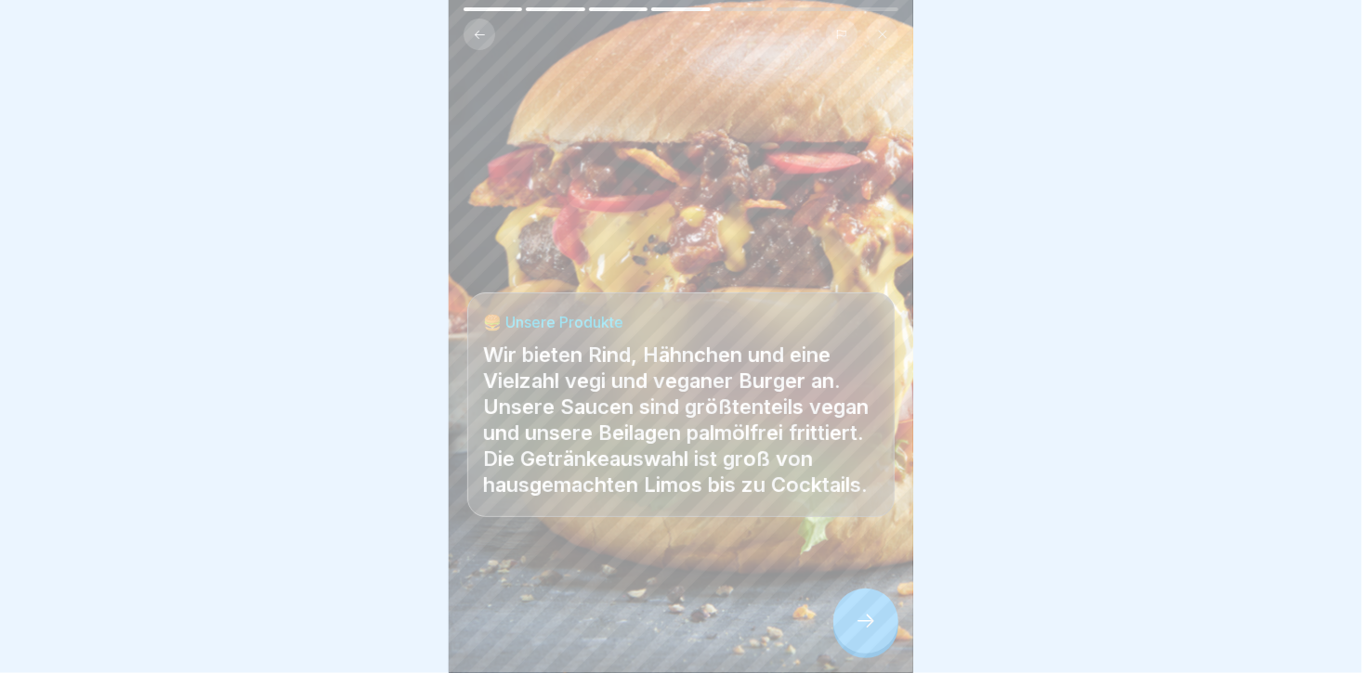
click at [859, 632] on icon at bounding box center [865, 621] width 22 height 22
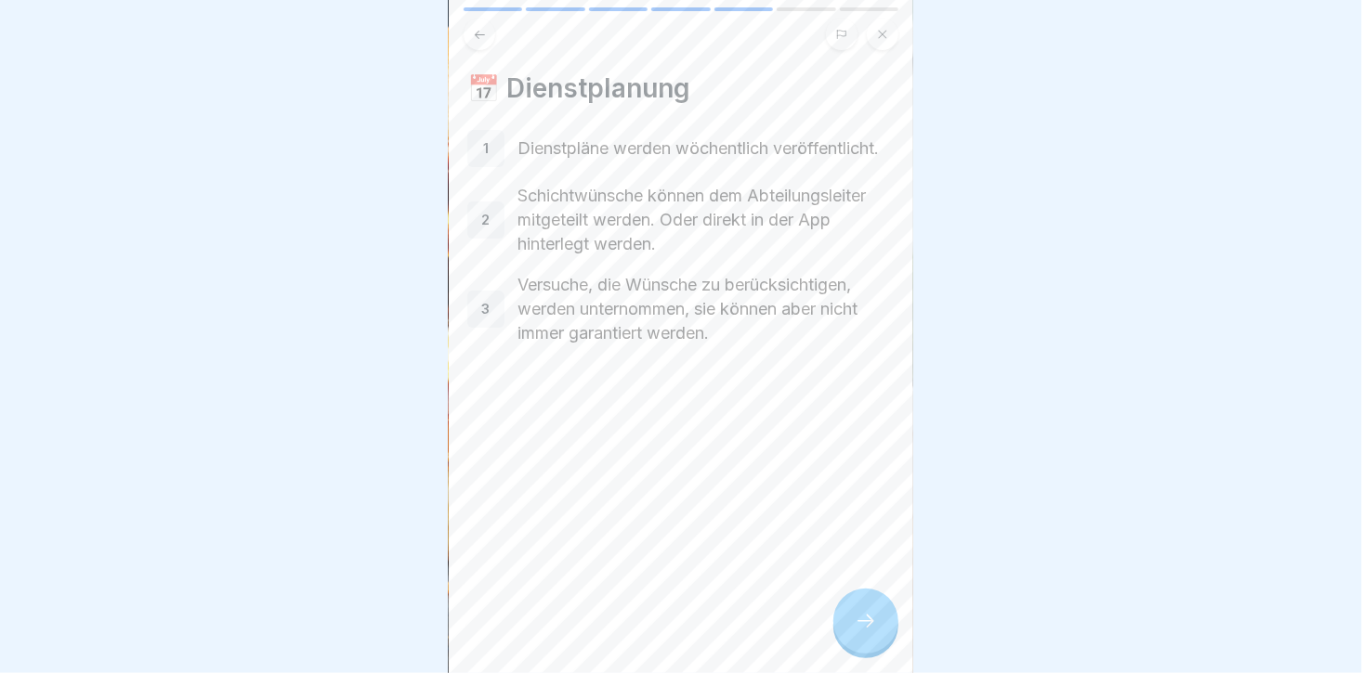
click at [874, 632] on icon at bounding box center [865, 621] width 22 height 22
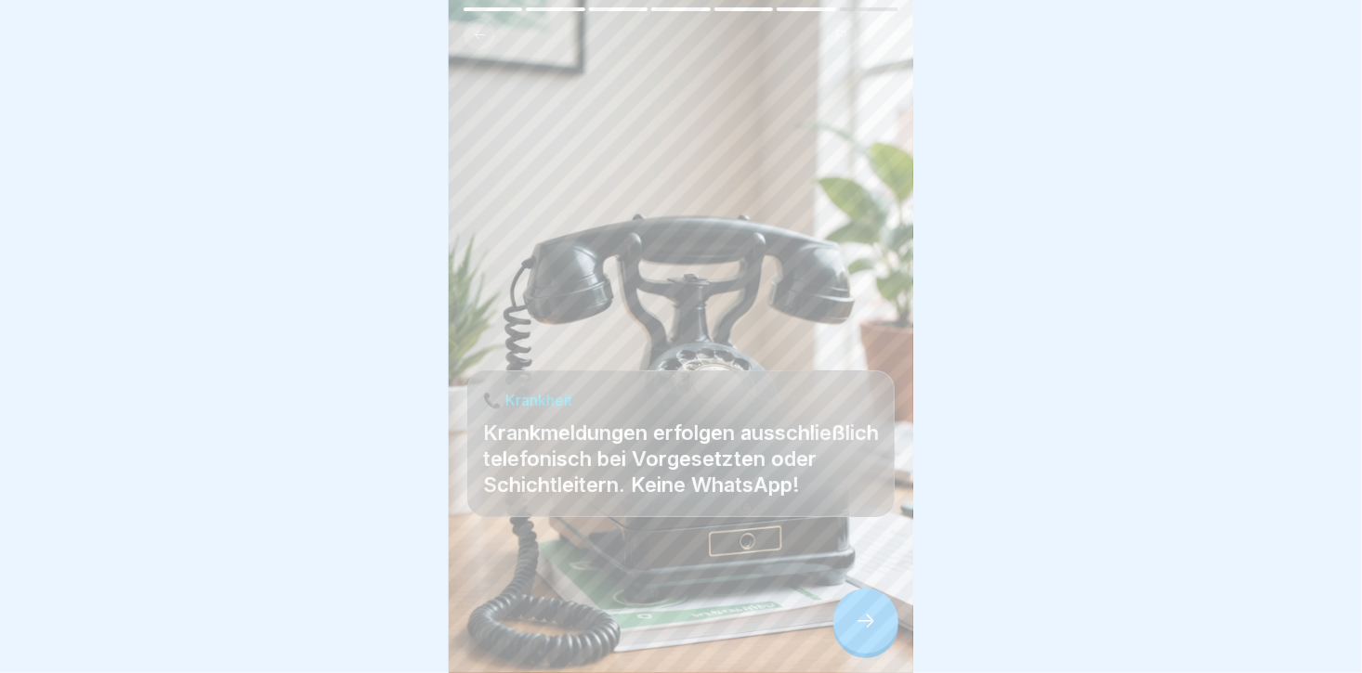
click at [865, 626] on icon at bounding box center [865, 621] width 22 height 22
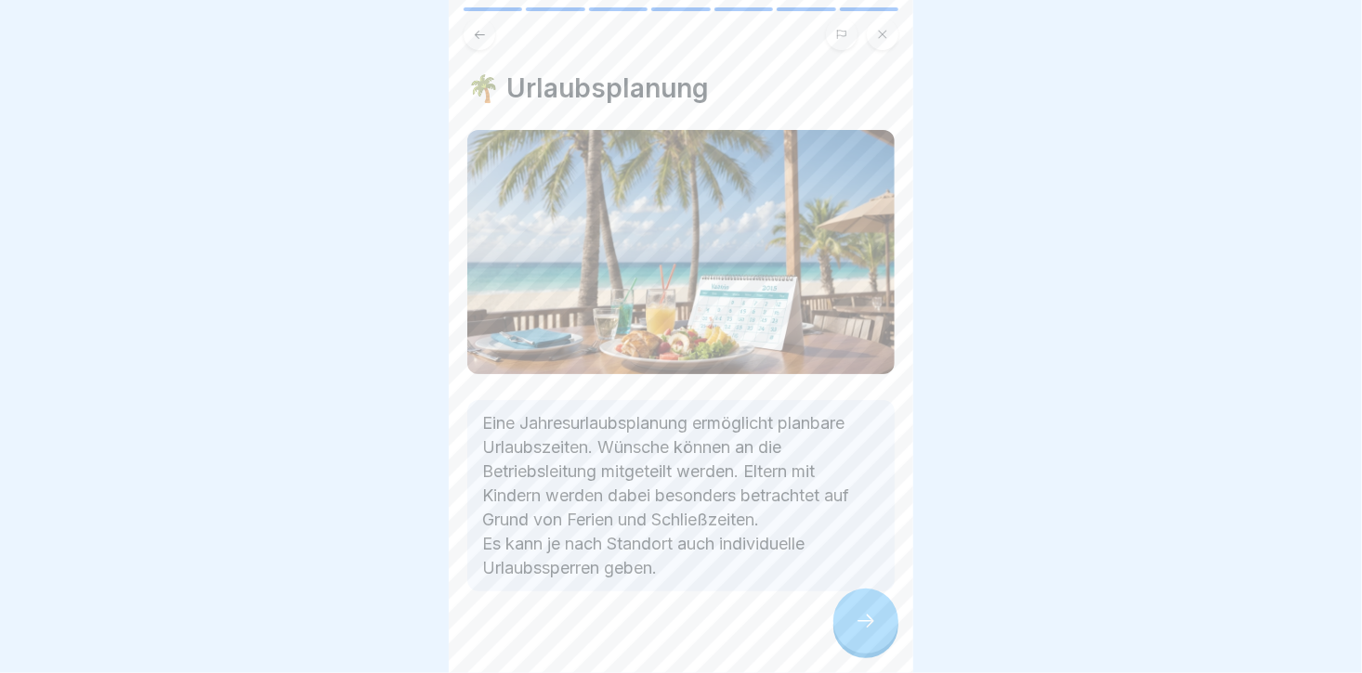
click at [865, 619] on div at bounding box center [865, 621] width 65 height 65
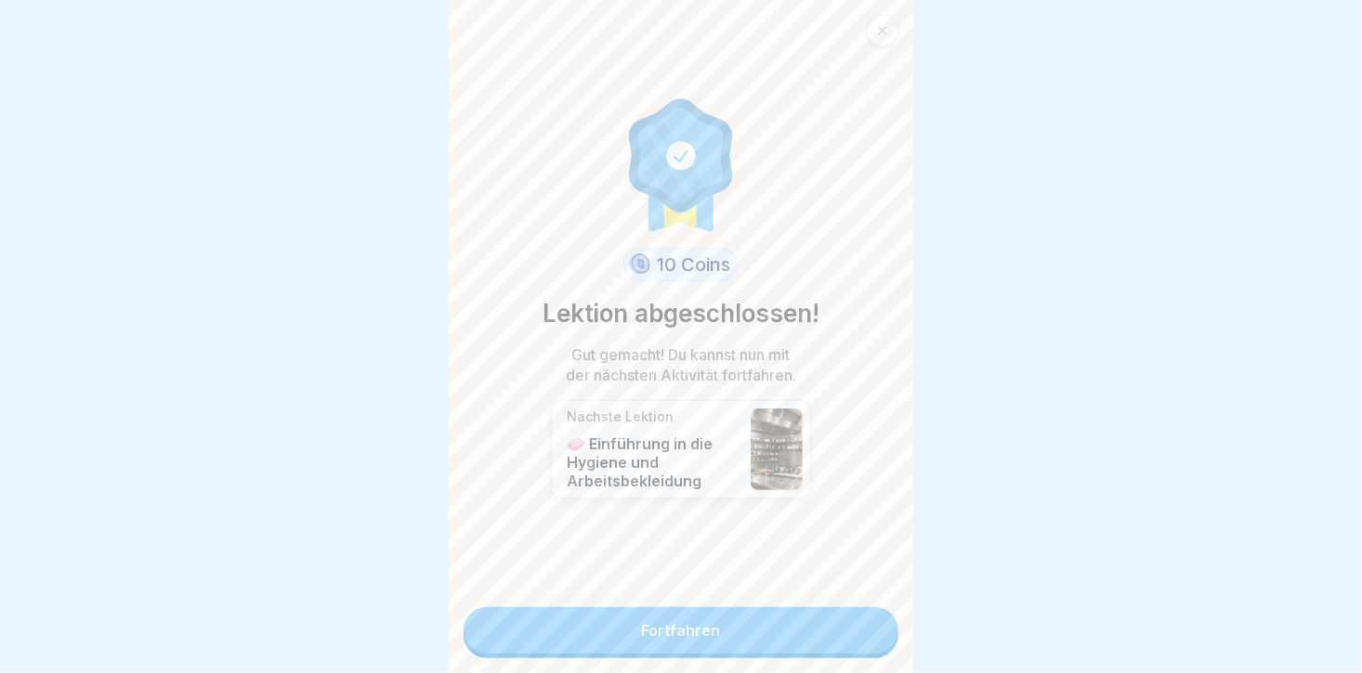
click at [852, 630] on link "Fortfahren" at bounding box center [680, 630] width 435 height 46
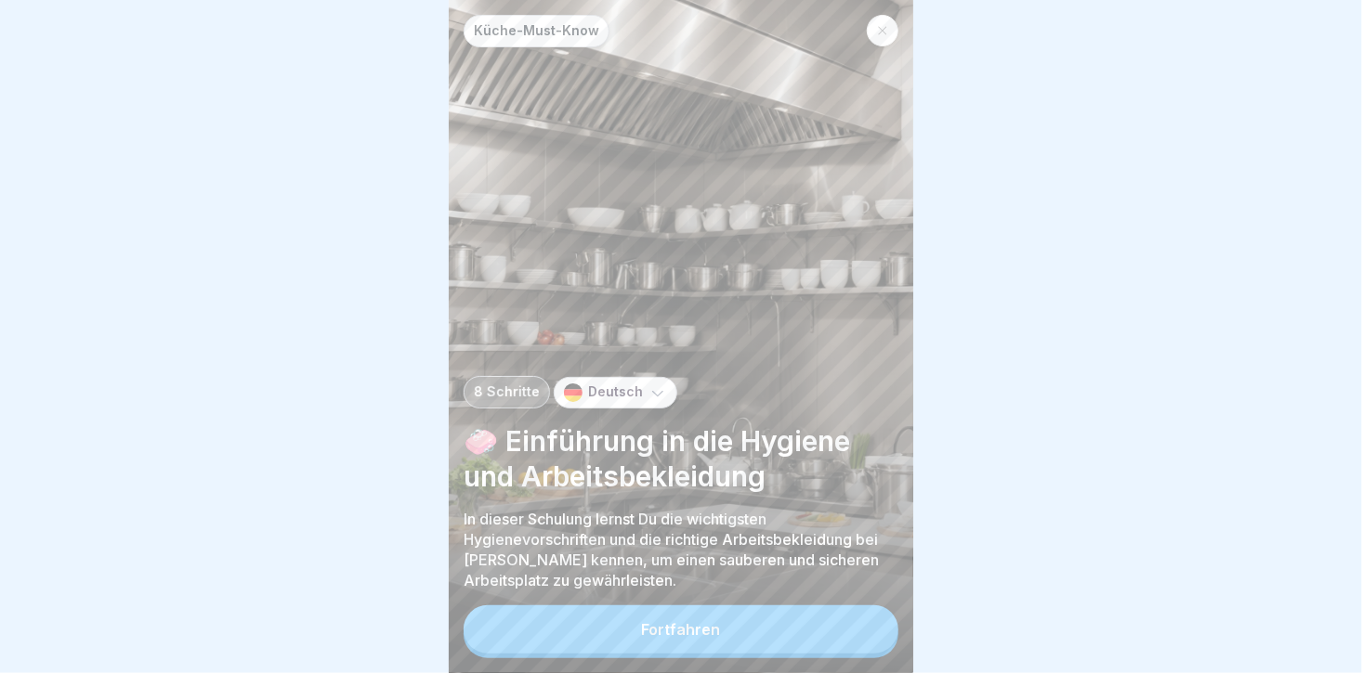
click at [874, 652] on button "Fortfahren" at bounding box center [680, 630] width 435 height 48
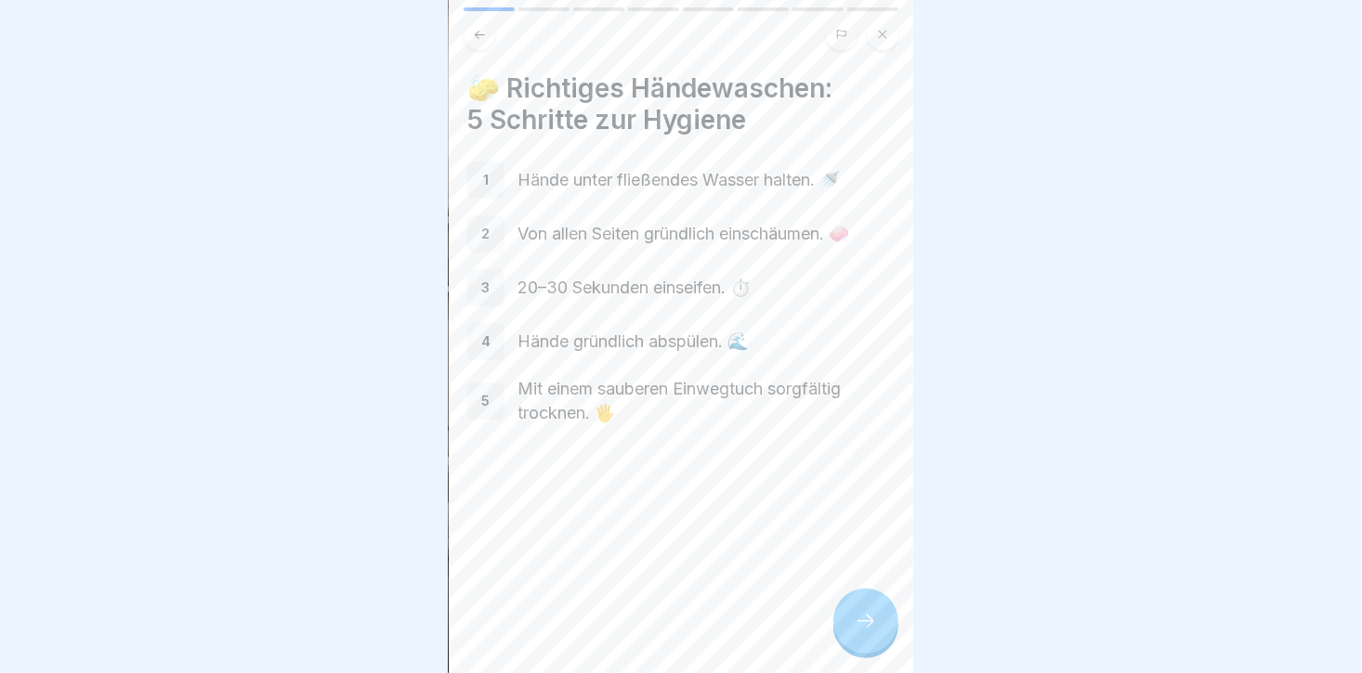
click at [868, 632] on icon at bounding box center [865, 621] width 22 height 22
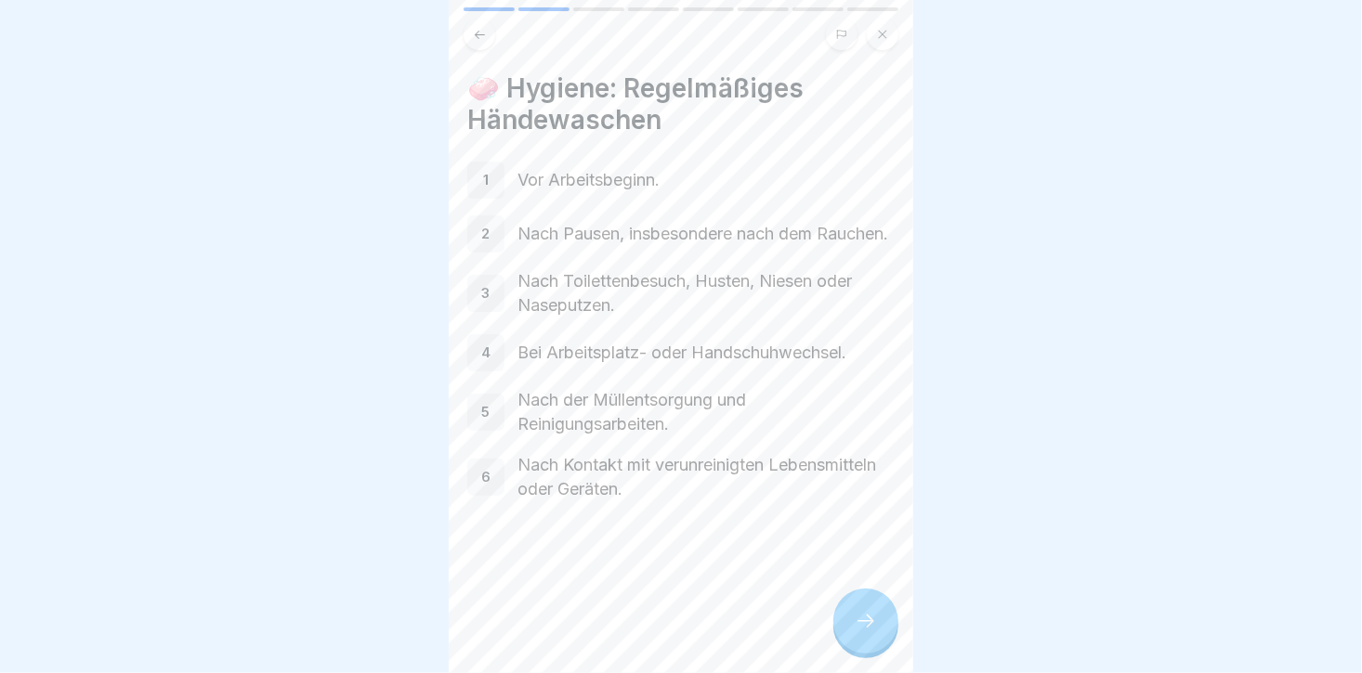
click at [871, 628] on icon at bounding box center [865, 621] width 22 height 22
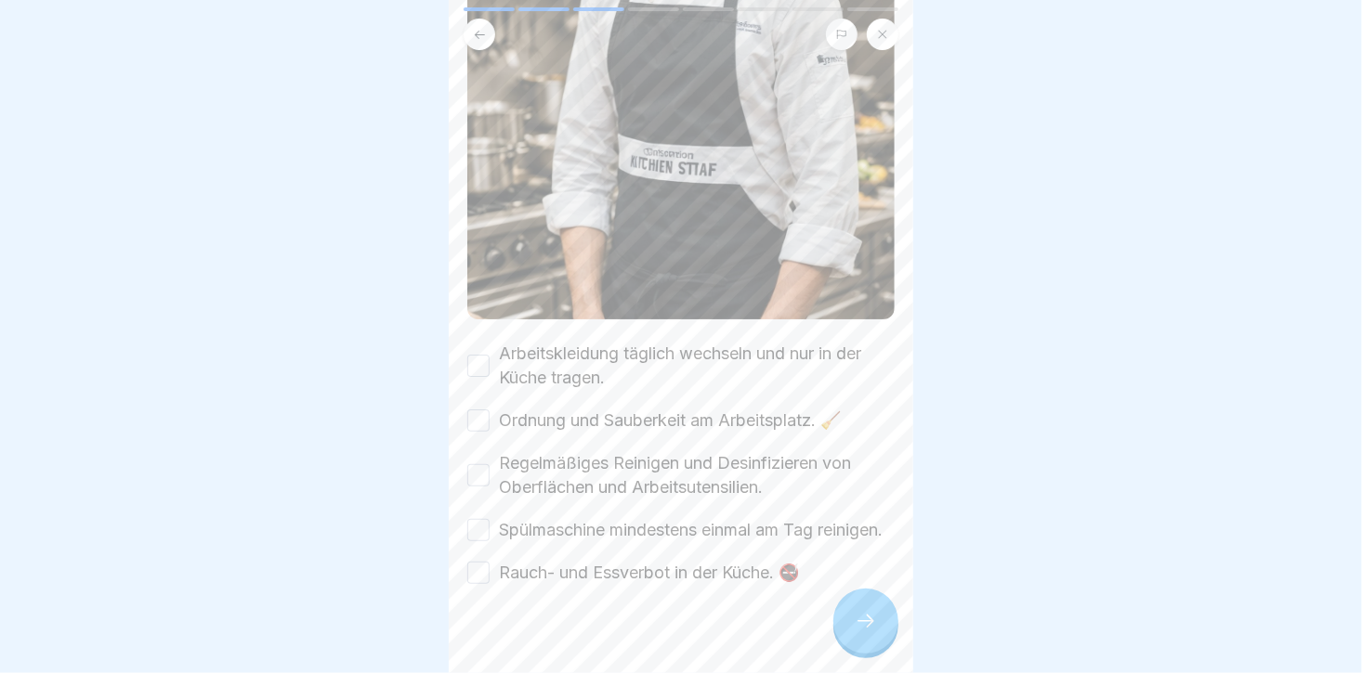
scroll to position [528, 0]
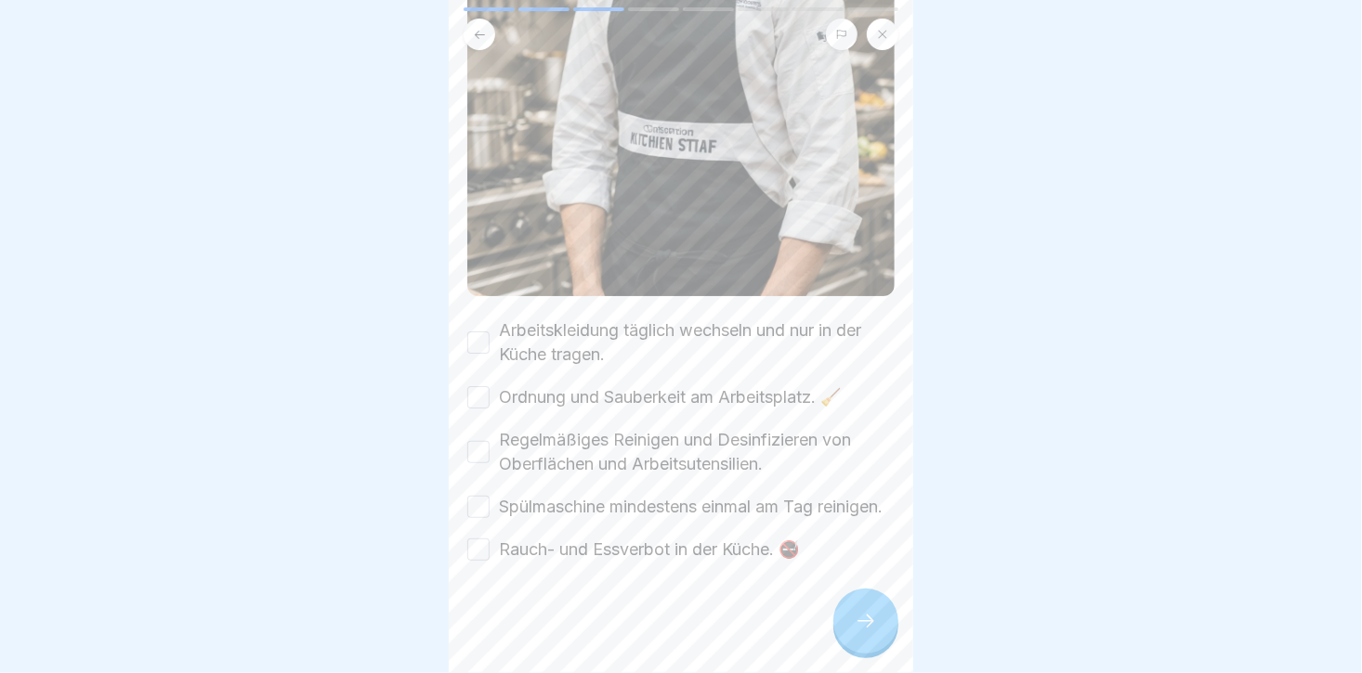
click at [473, 332] on button "Arbeitskleidung täglich wechseln und nur in der Küche tragen." at bounding box center [478, 343] width 22 height 22
click at [477, 386] on button "Ordnung und Sauberkeit am Arbeitsplatz. 🧹" at bounding box center [478, 397] width 22 height 22
click at [480, 441] on button "Regelmäßiges Reinigen und Desinfizieren von Oberflächen und Arbeitsutensilien." at bounding box center [478, 452] width 22 height 22
click at [484, 496] on button "Spülmaschine mindestens einmal am Tag reinigen." at bounding box center [478, 507] width 22 height 22
click at [473, 550] on button "Rauch- und Essverbot in der Küche. 🚭" at bounding box center [478, 550] width 22 height 22
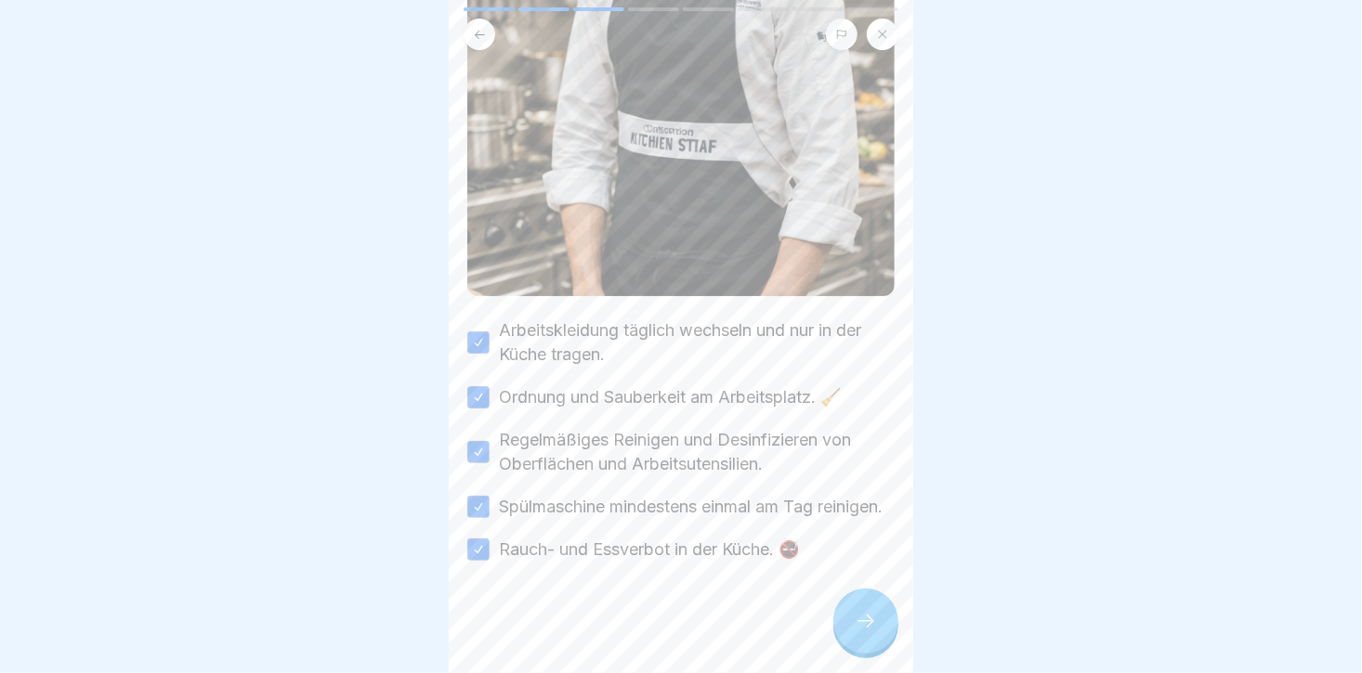
click at [858, 625] on div at bounding box center [865, 621] width 65 height 65
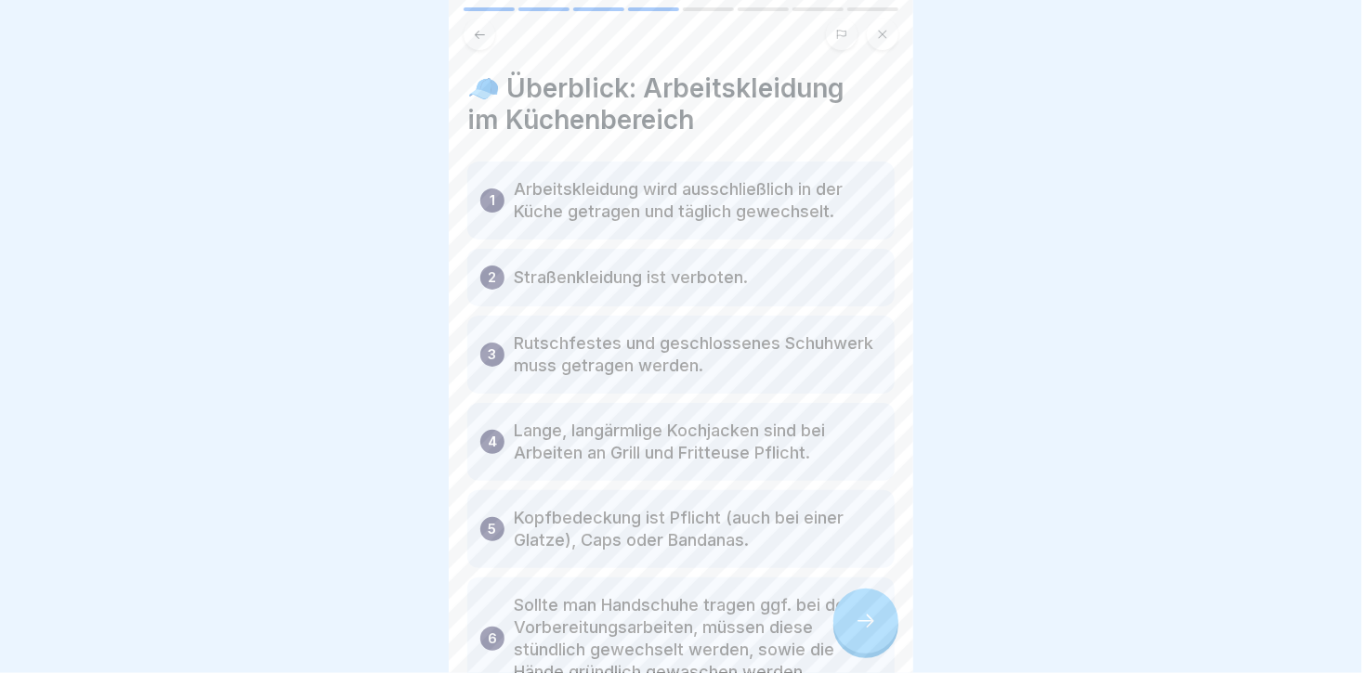
scroll to position [93, 0]
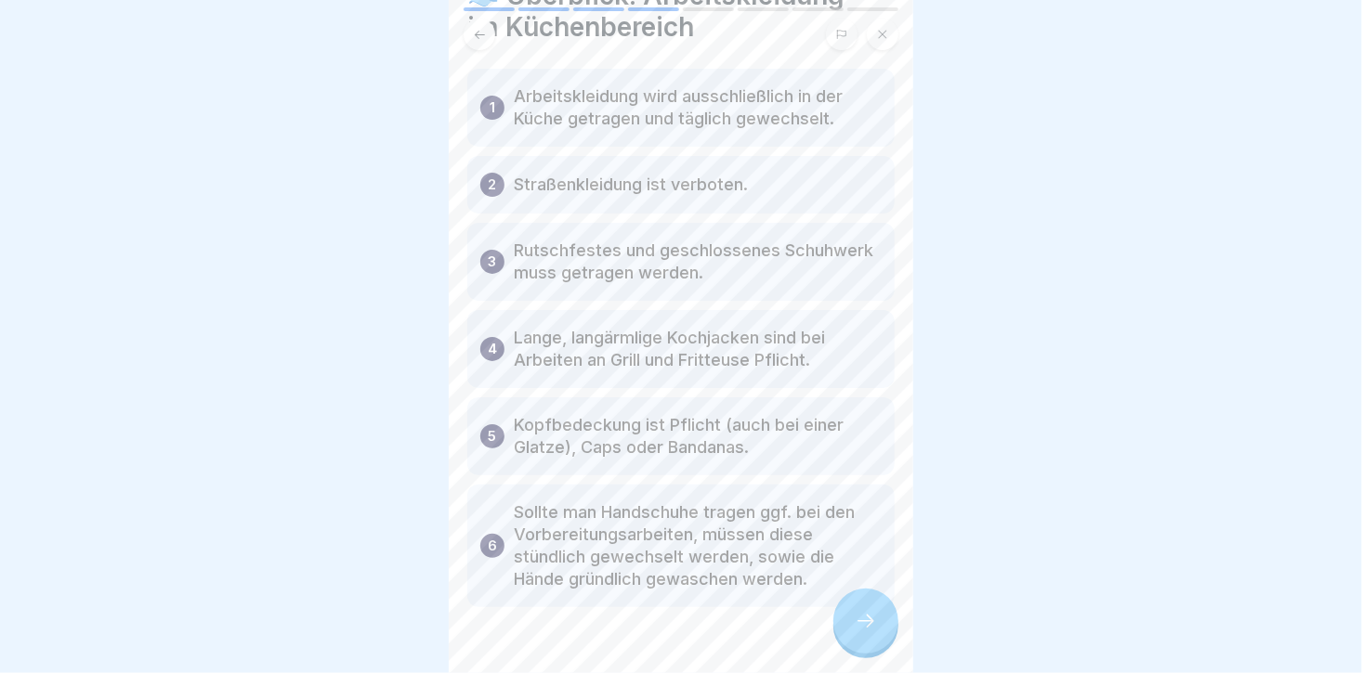
click at [863, 619] on div at bounding box center [865, 621] width 65 height 65
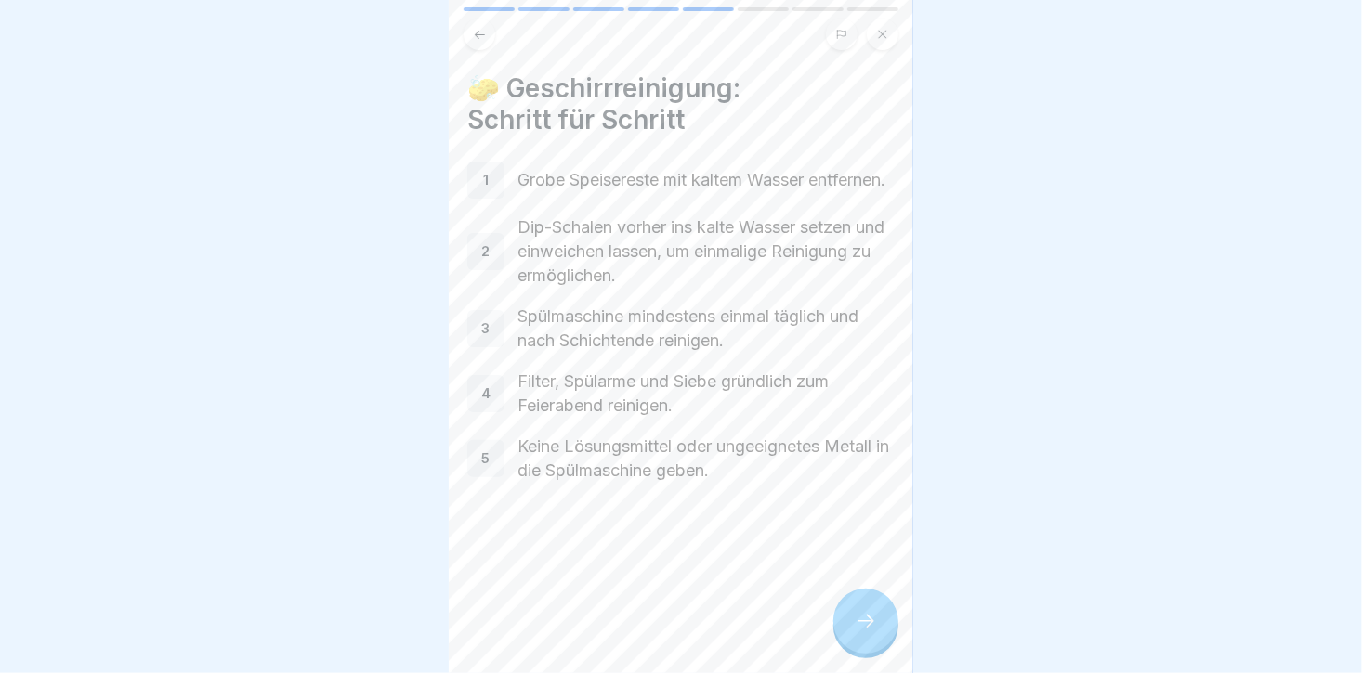
click at [857, 632] on icon at bounding box center [865, 621] width 22 height 22
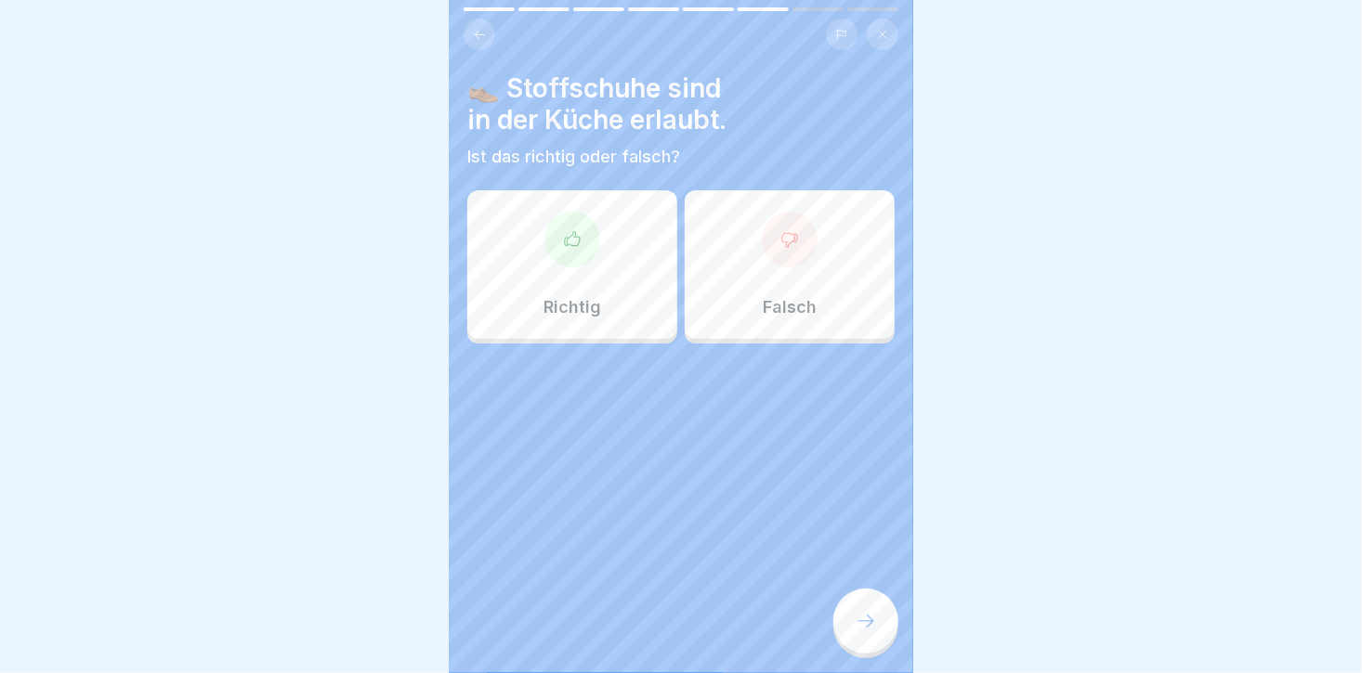
click at [796, 267] on div "Falsch" at bounding box center [790, 264] width 210 height 149
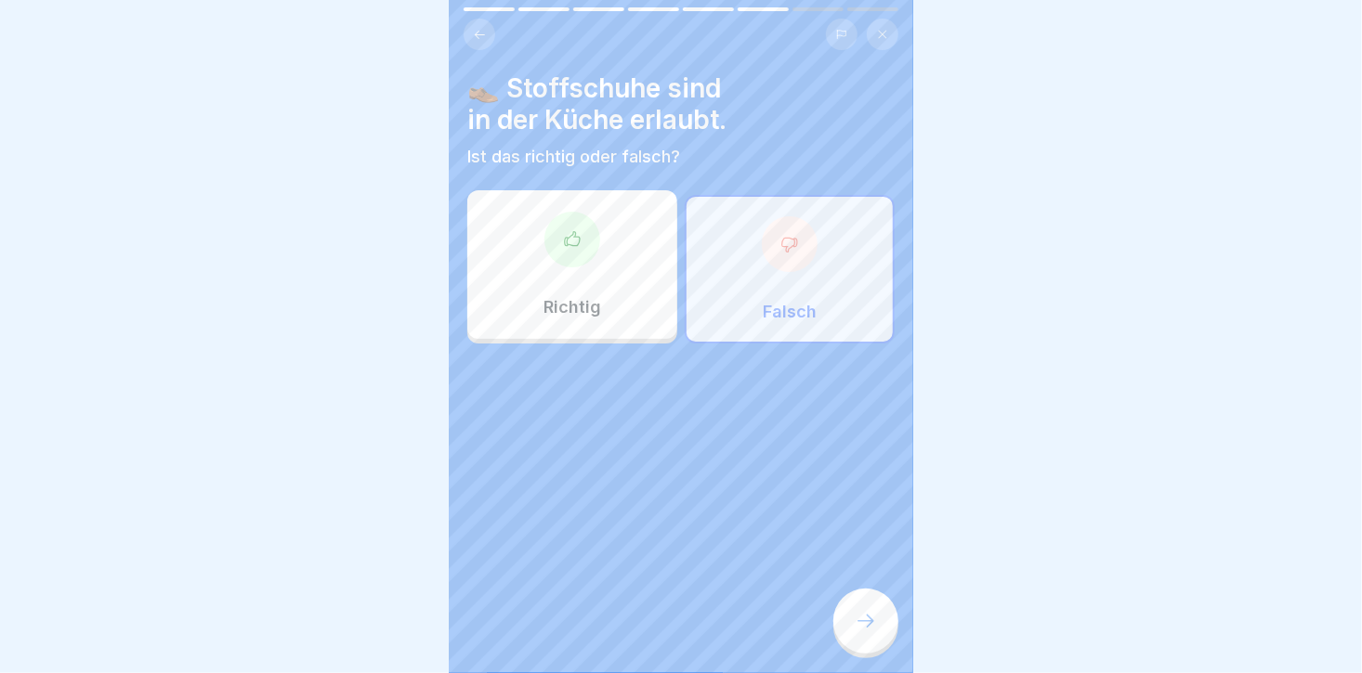
click at [859, 632] on icon at bounding box center [865, 621] width 22 height 22
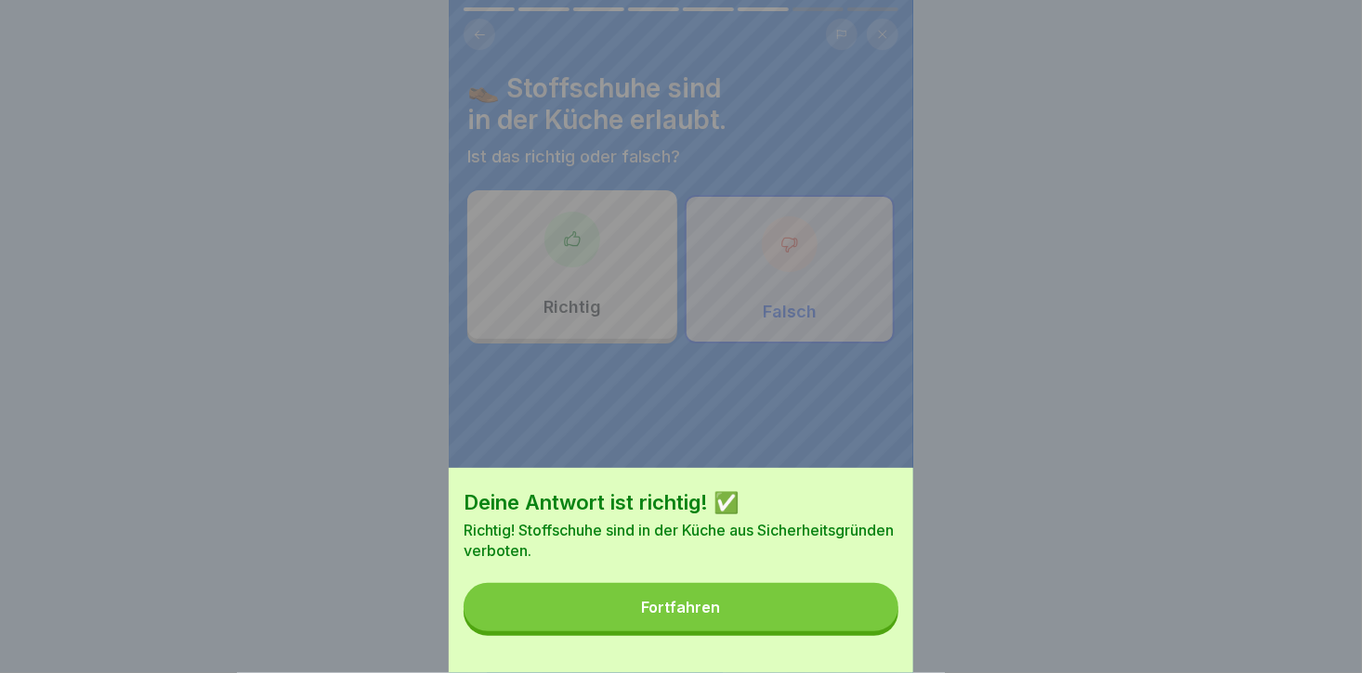
click at [835, 620] on button "Fortfahren" at bounding box center [680, 607] width 435 height 48
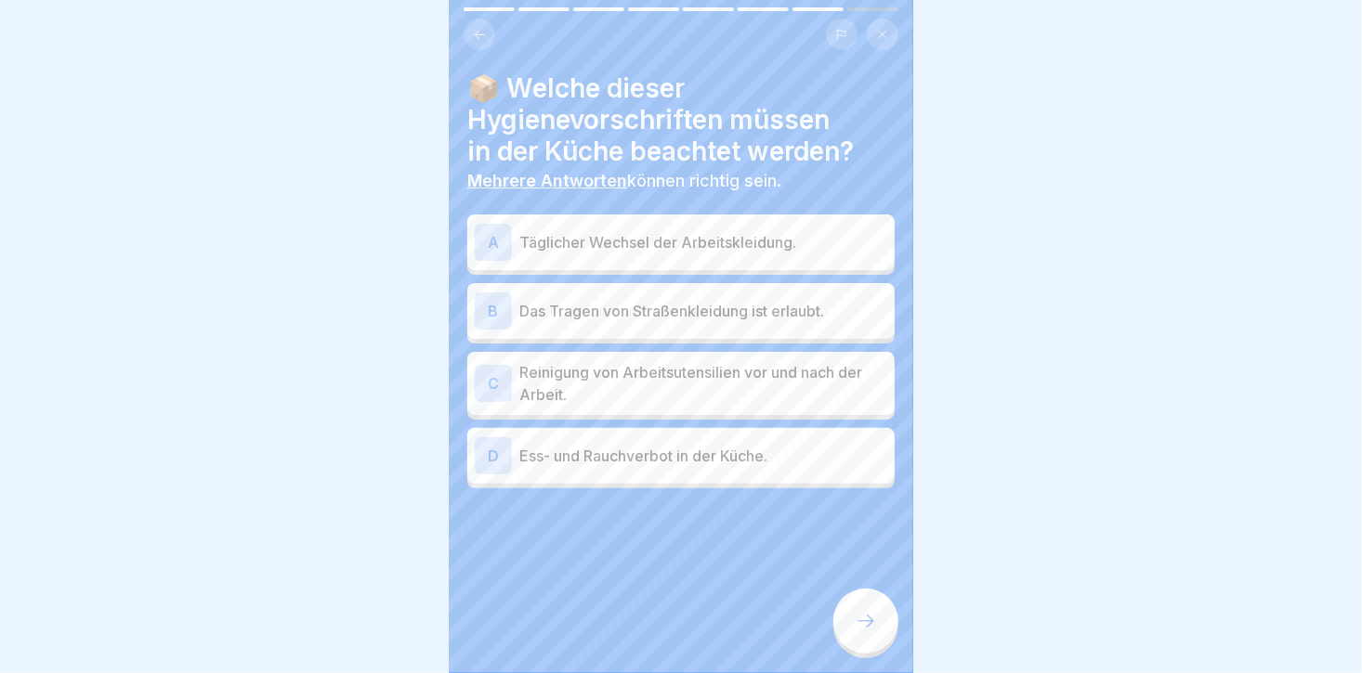
click at [497, 240] on div "A" at bounding box center [493, 242] width 37 height 37
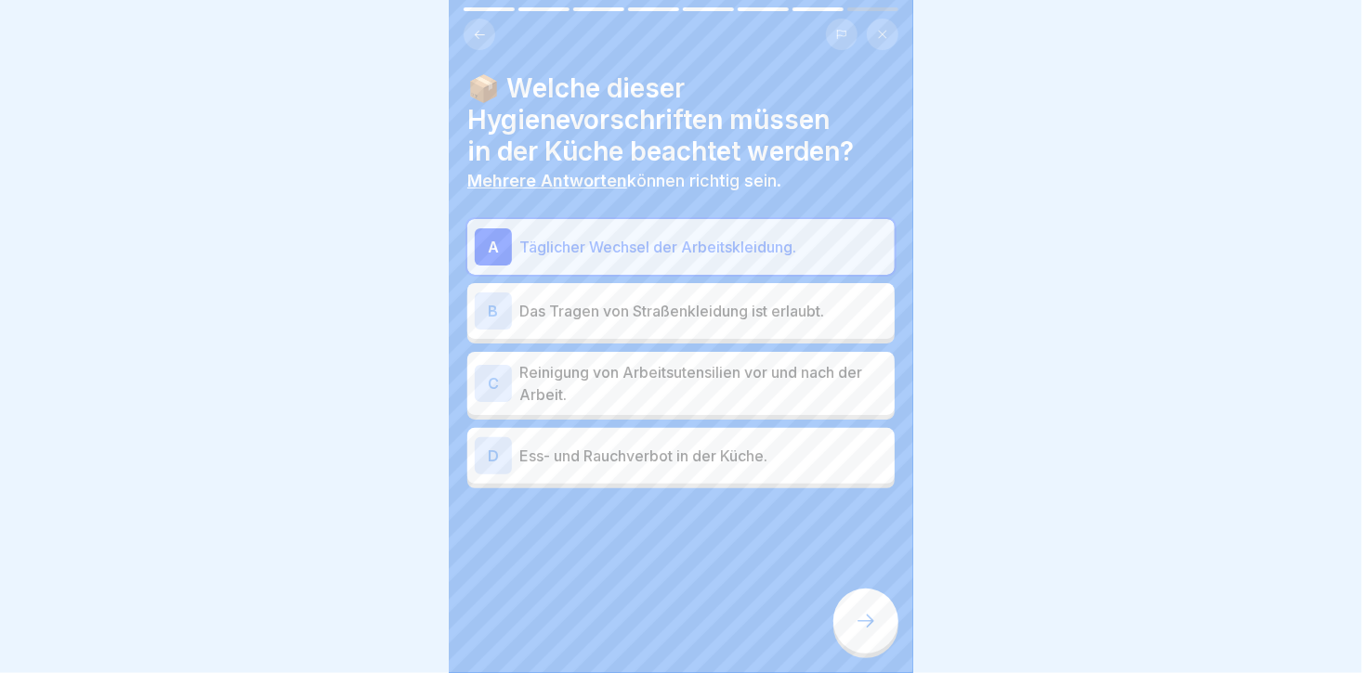
click at [486, 462] on div "D" at bounding box center [493, 455] width 37 height 37
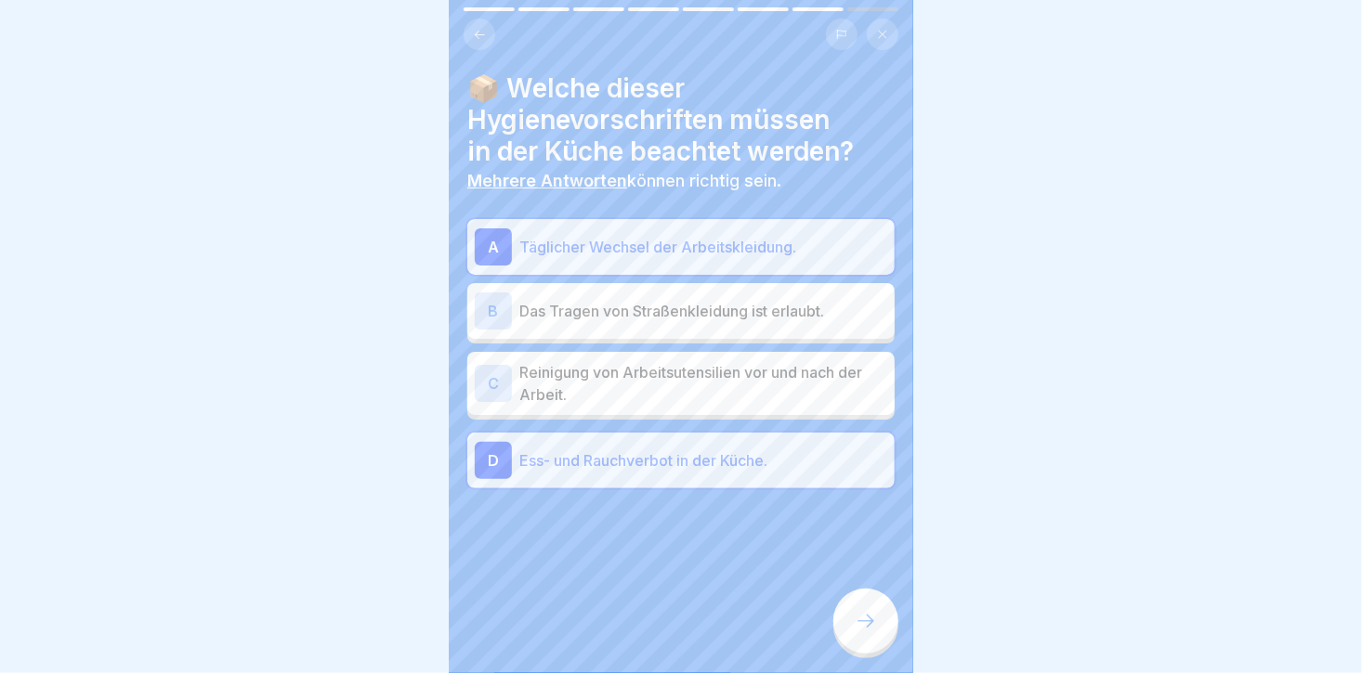
click at [491, 378] on div "C" at bounding box center [493, 383] width 37 height 37
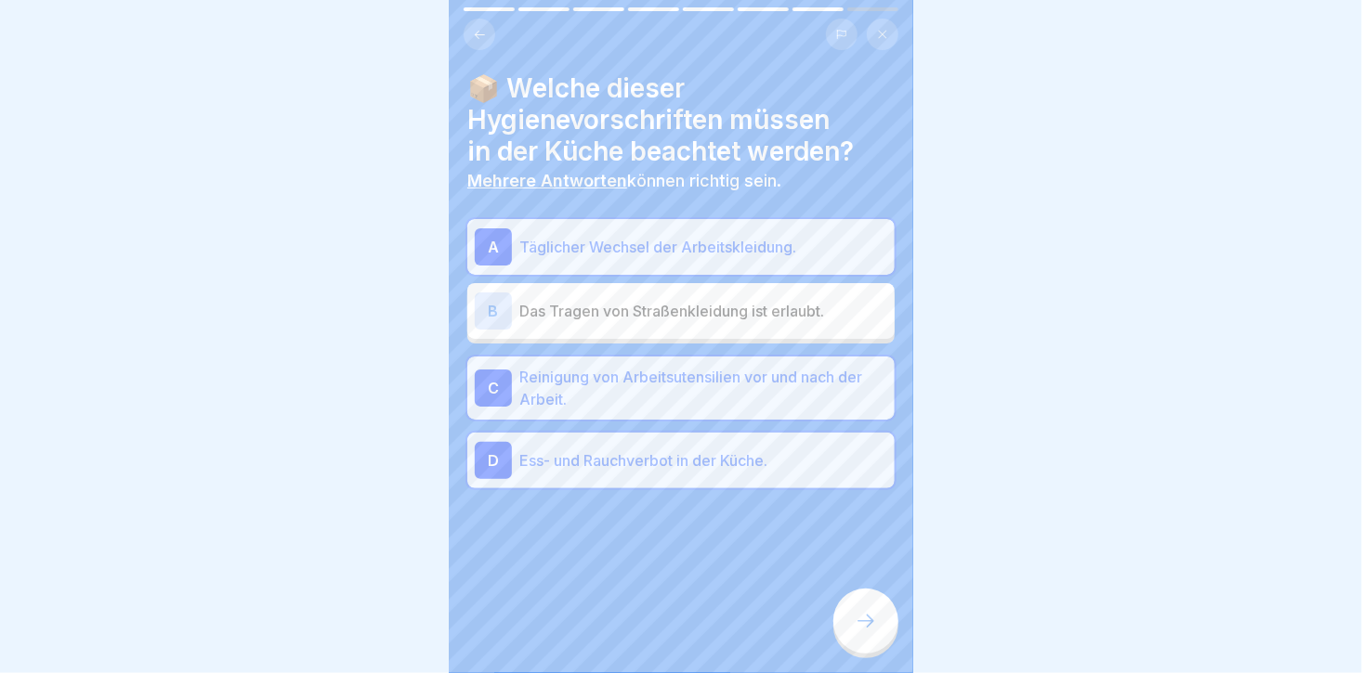
click at [859, 622] on div at bounding box center [865, 621] width 65 height 65
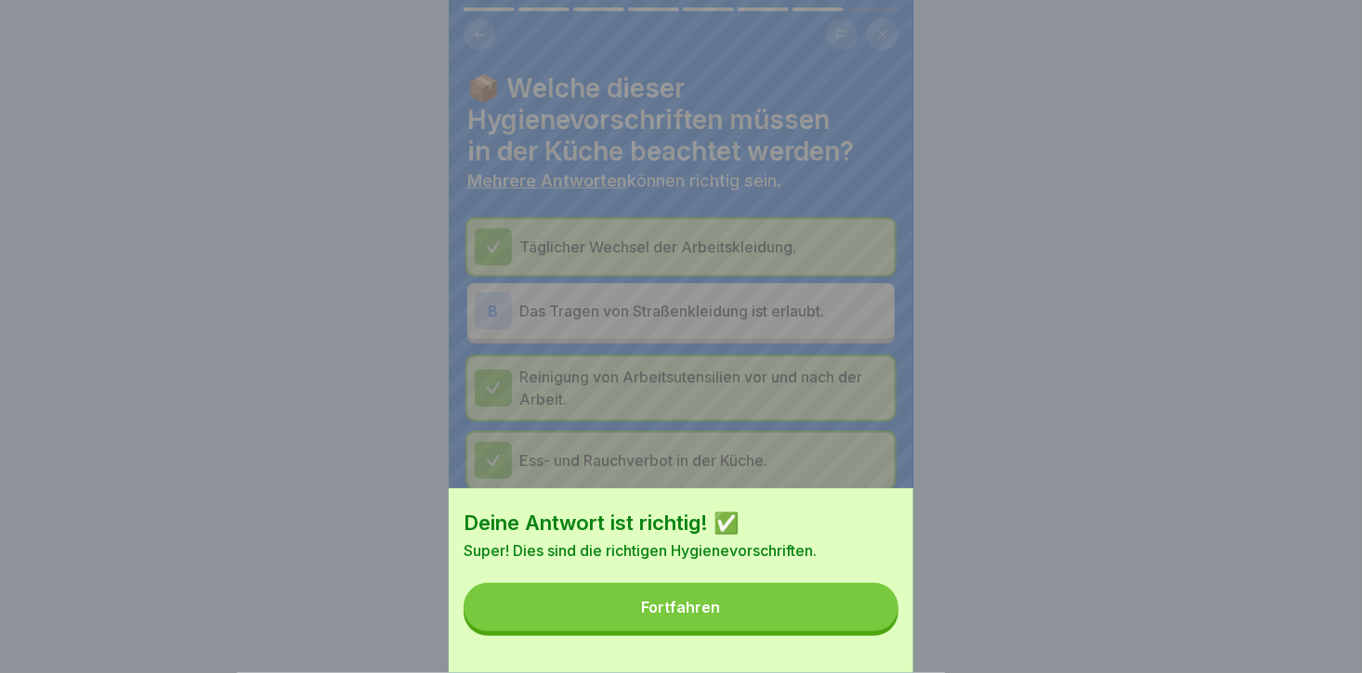
click at [859, 629] on button "Fortfahren" at bounding box center [680, 607] width 435 height 48
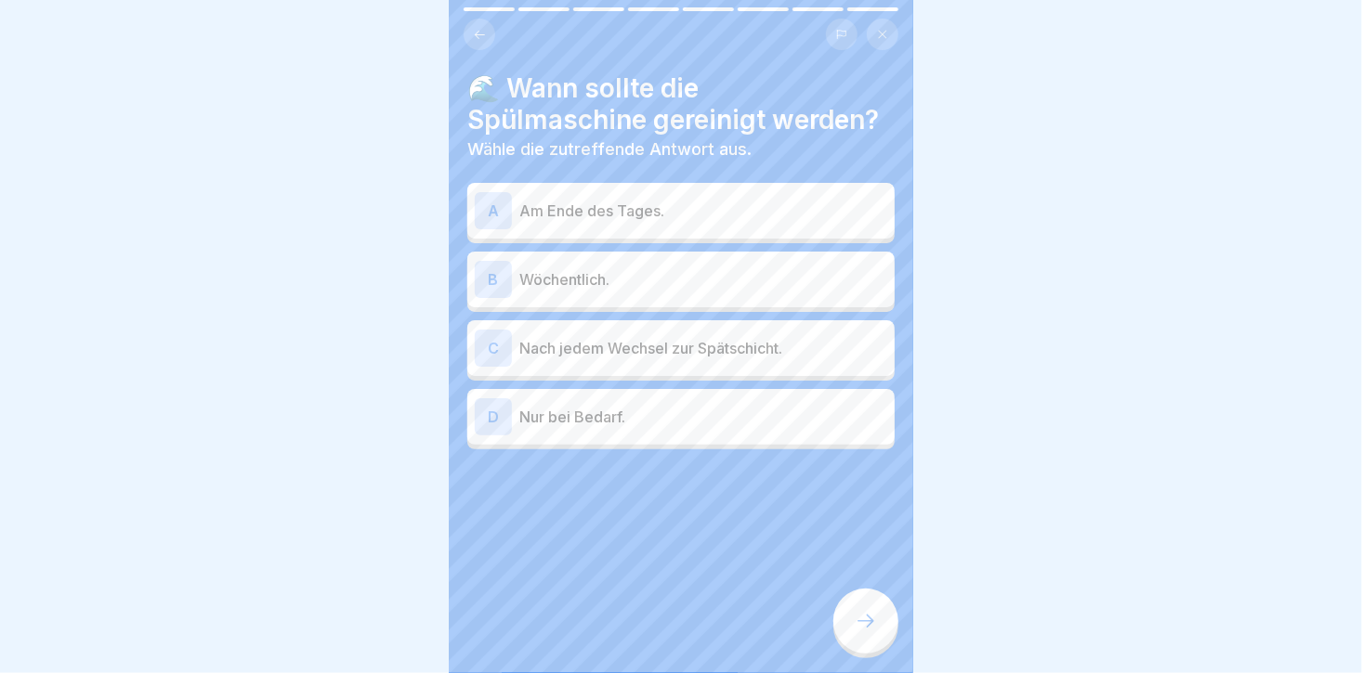
click at [495, 215] on div "A" at bounding box center [493, 210] width 37 height 37
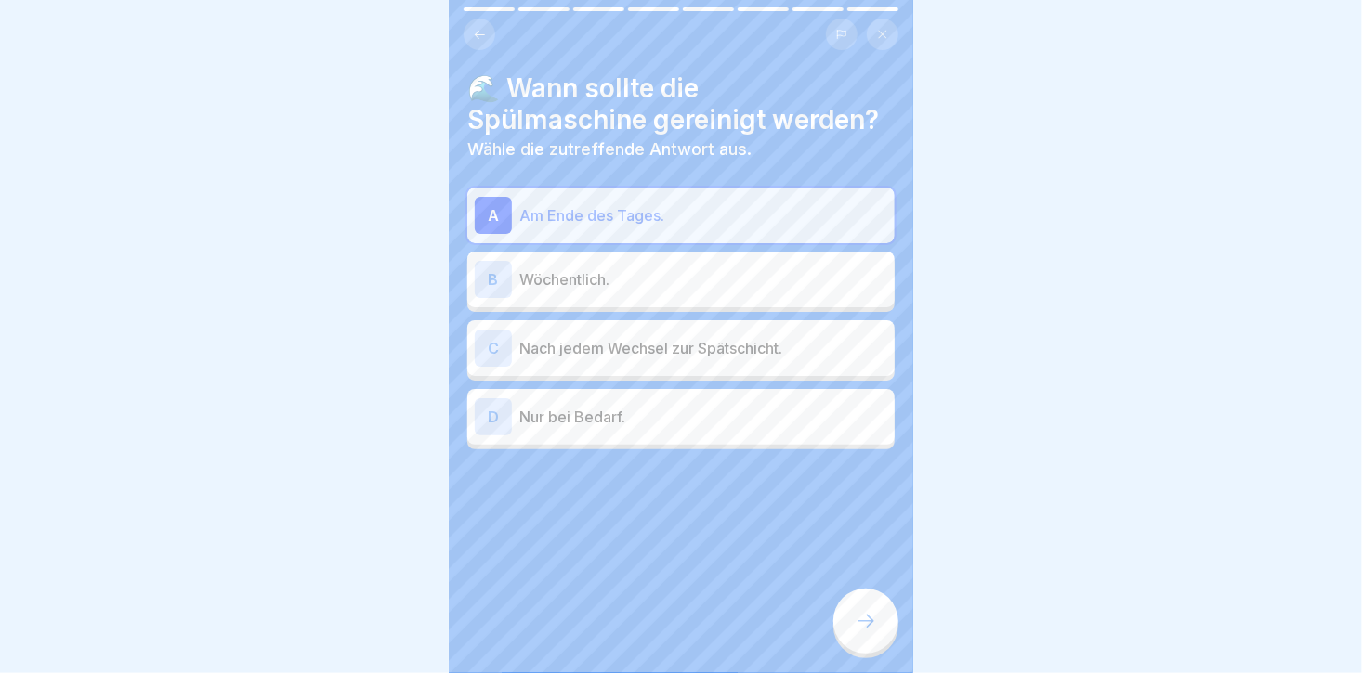
click at [869, 628] on icon at bounding box center [865, 621] width 22 height 22
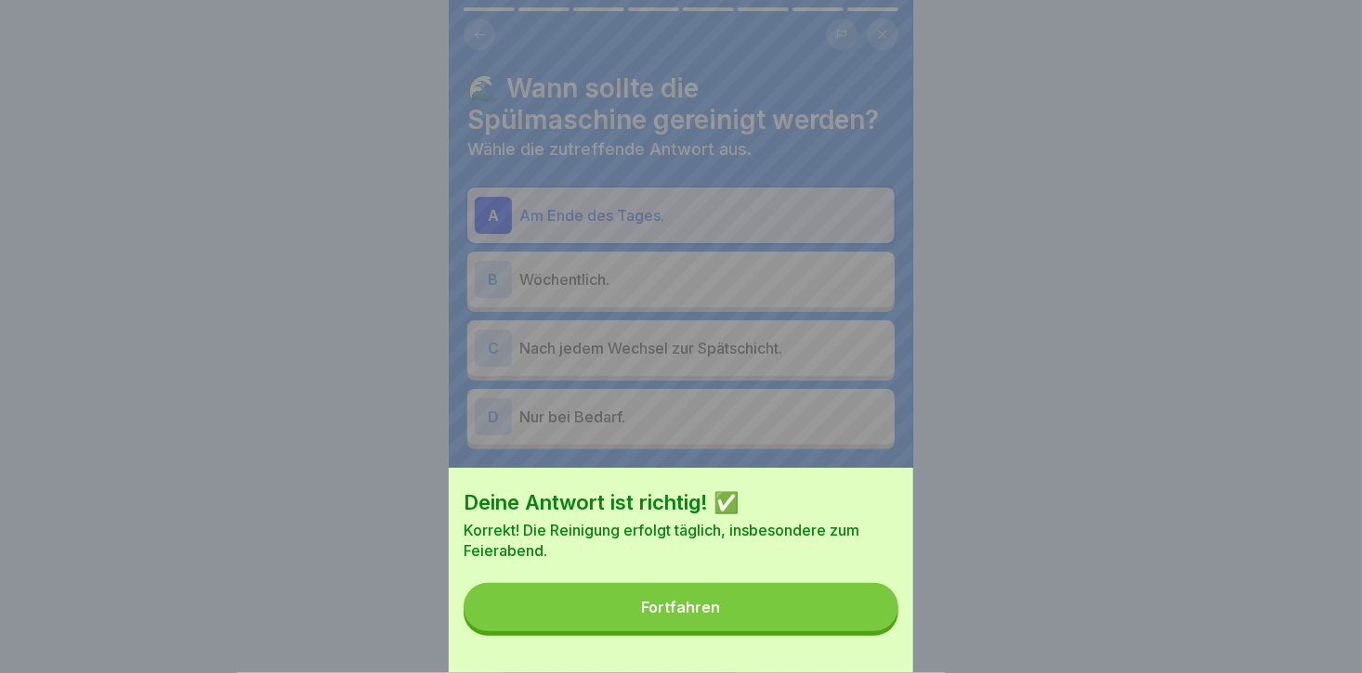
click at [881, 613] on button "Fortfahren" at bounding box center [680, 607] width 435 height 48
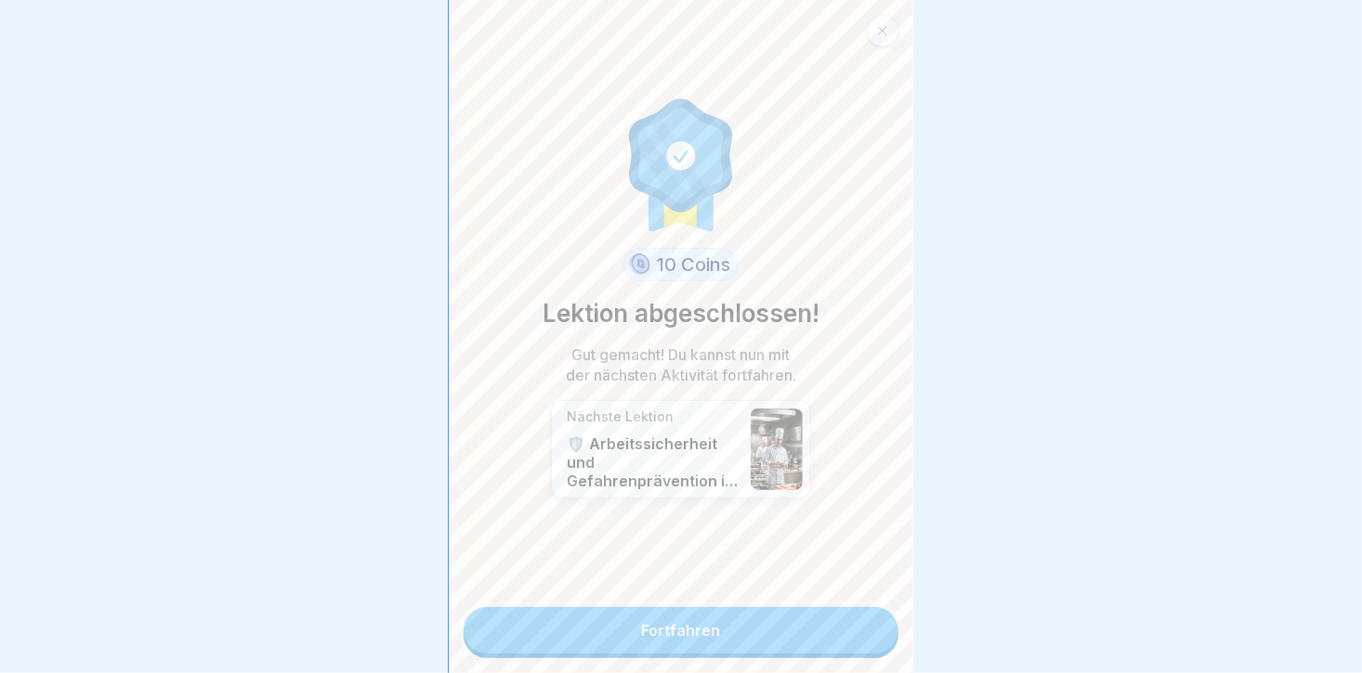
click at [868, 626] on link "Fortfahren" at bounding box center [680, 630] width 435 height 46
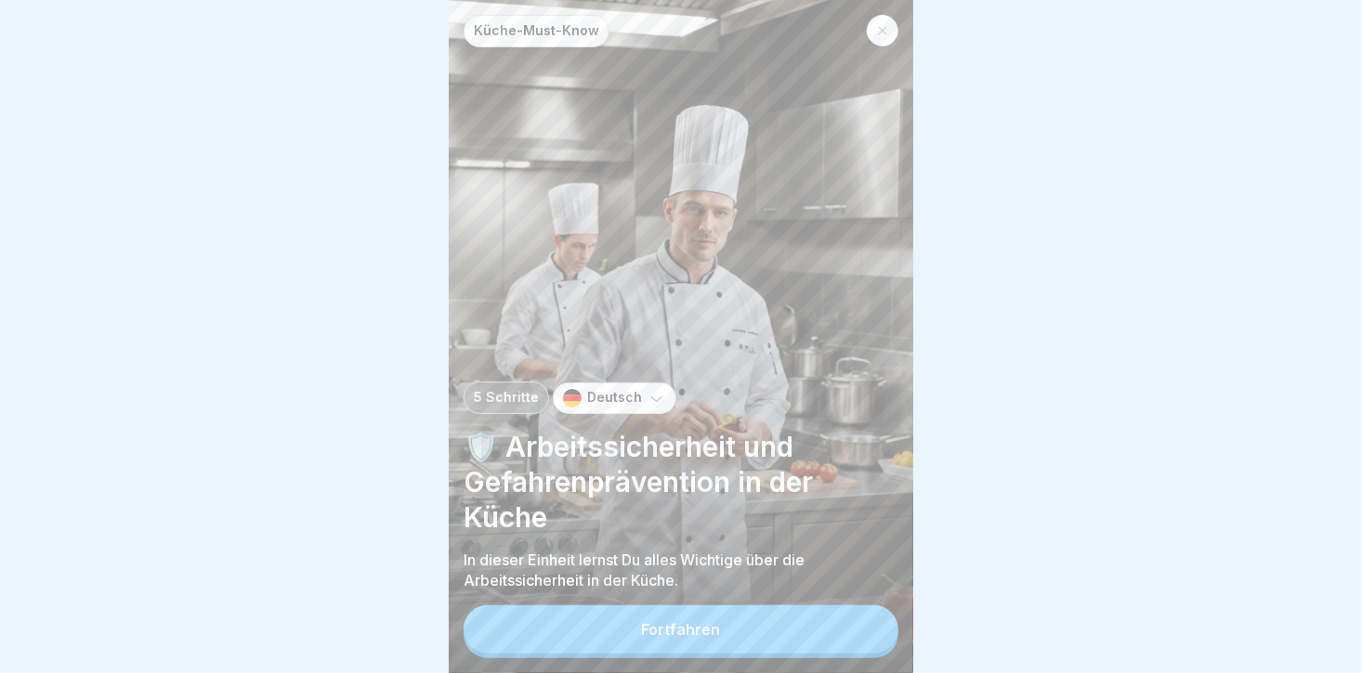
scroll to position [14, 0]
click at [827, 635] on button "Fortfahren" at bounding box center [680, 630] width 435 height 48
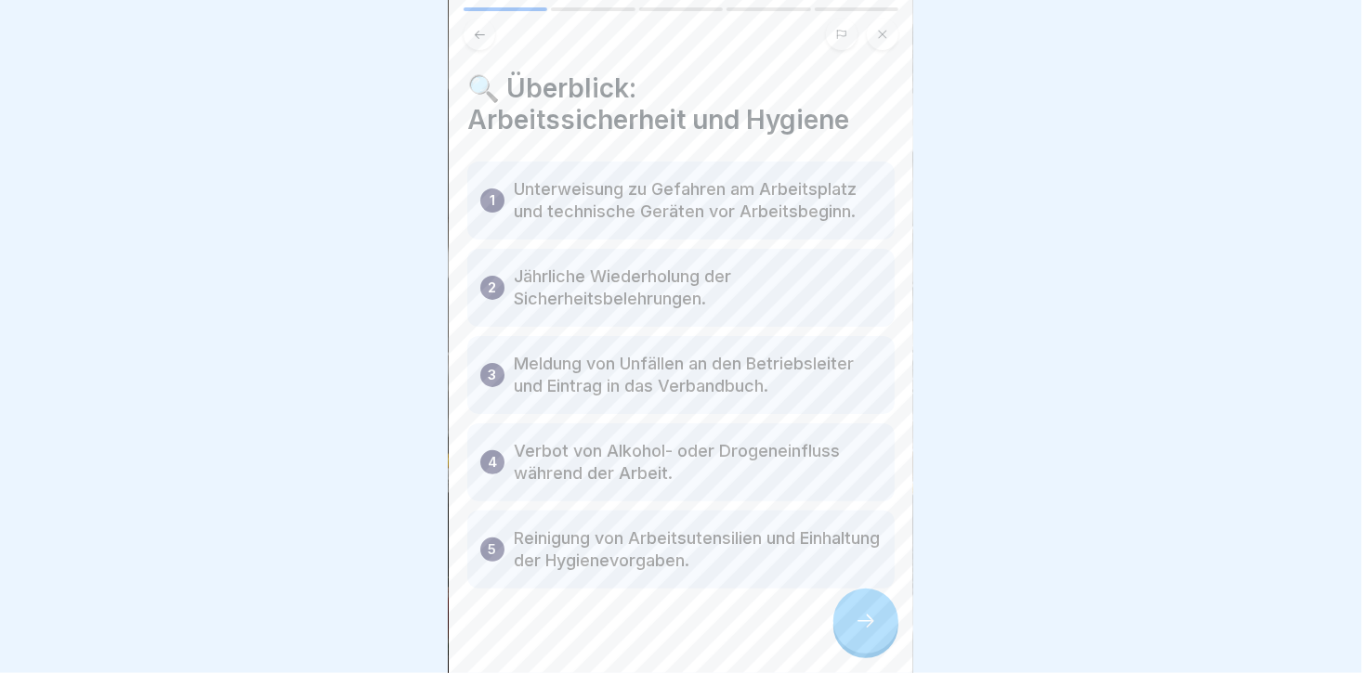
click at [865, 626] on icon at bounding box center [865, 621] width 22 height 22
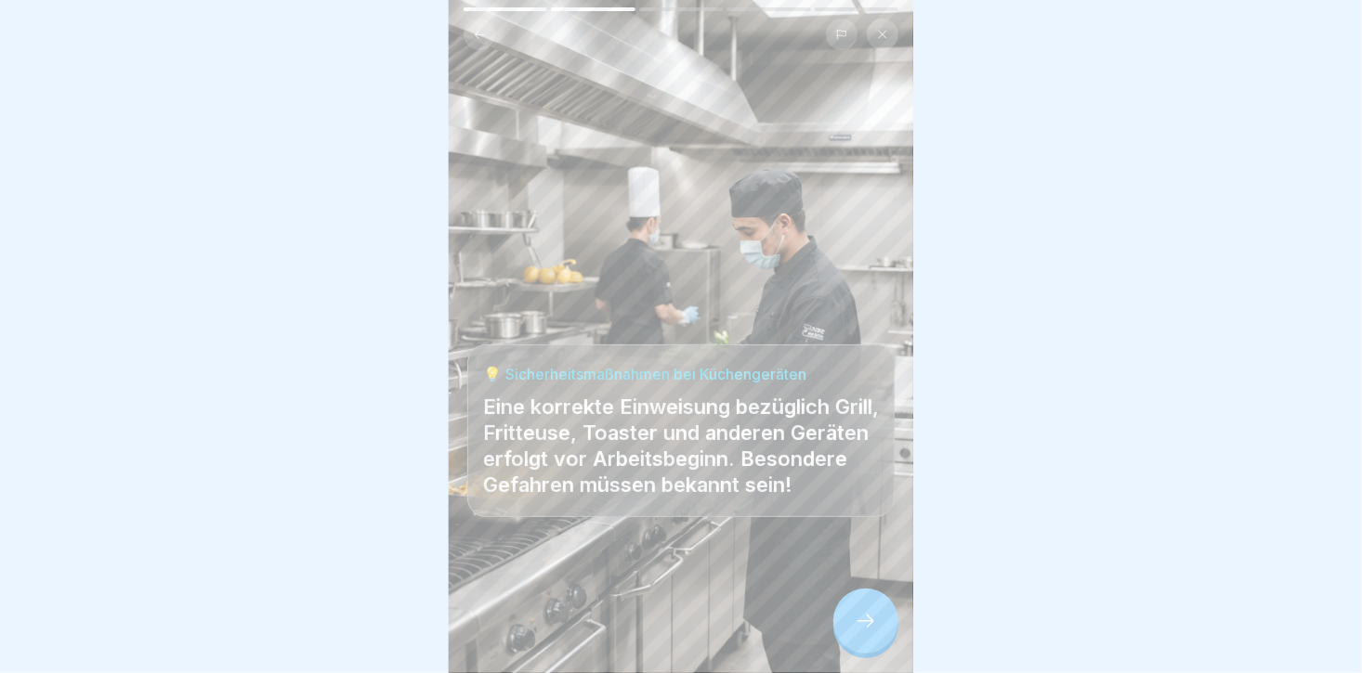
click at [871, 619] on icon at bounding box center [865, 621] width 22 height 22
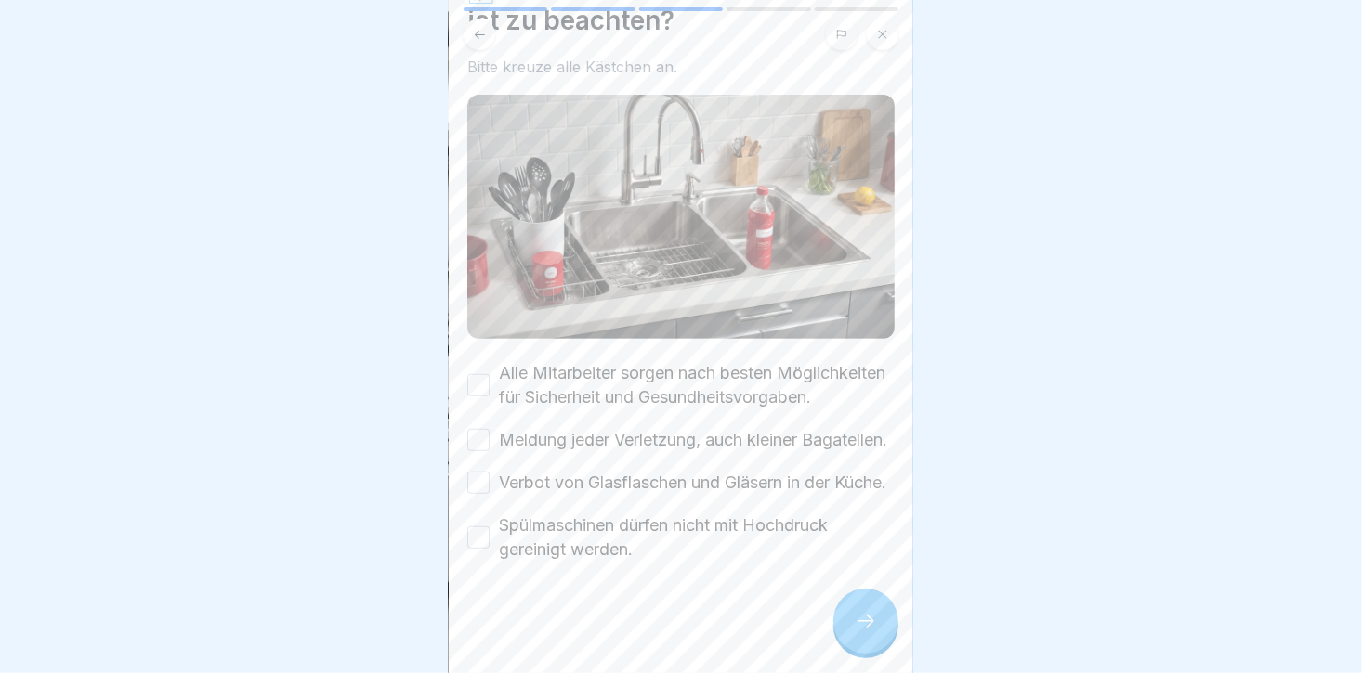
scroll to position [163, 0]
click at [481, 374] on button "Alle Mitarbeiter sorgen nach besten Möglichkeiten für Sicherheit und Gesundheit…" at bounding box center [478, 385] width 22 height 22
click at [480, 429] on button "Meldung jeder Verletzung, auch kleiner Bagatellen." at bounding box center [478, 440] width 22 height 22
click at [477, 472] on button "Verbot von Glasflaschen und Gläsern in der Küche." at bounding box center [478, 483] width 22 height 22
click at [485, 527] on button "Spülmaschinen dürfen nicht mit Hochdruck gereinigt werden." at bounding box center [478, 538] width 22 height 22
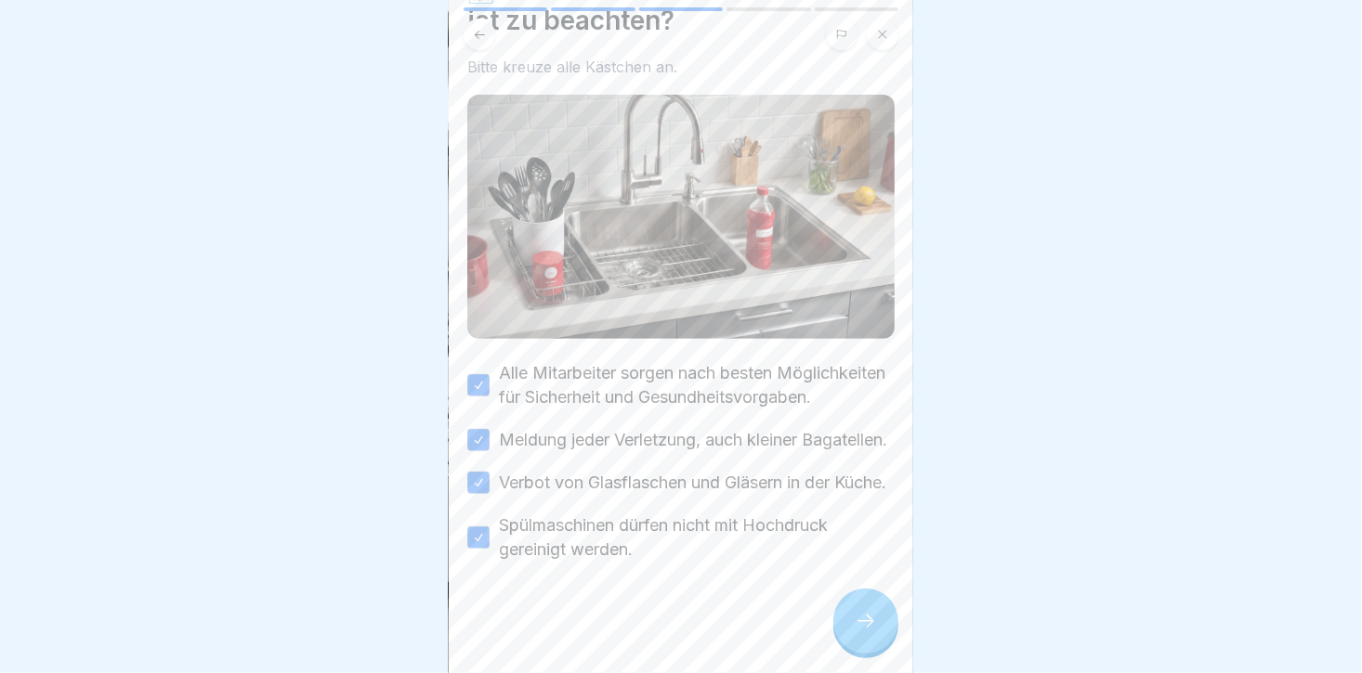
click at [871, 615] on icon at bounding box center [865, 621] width 22 height 22
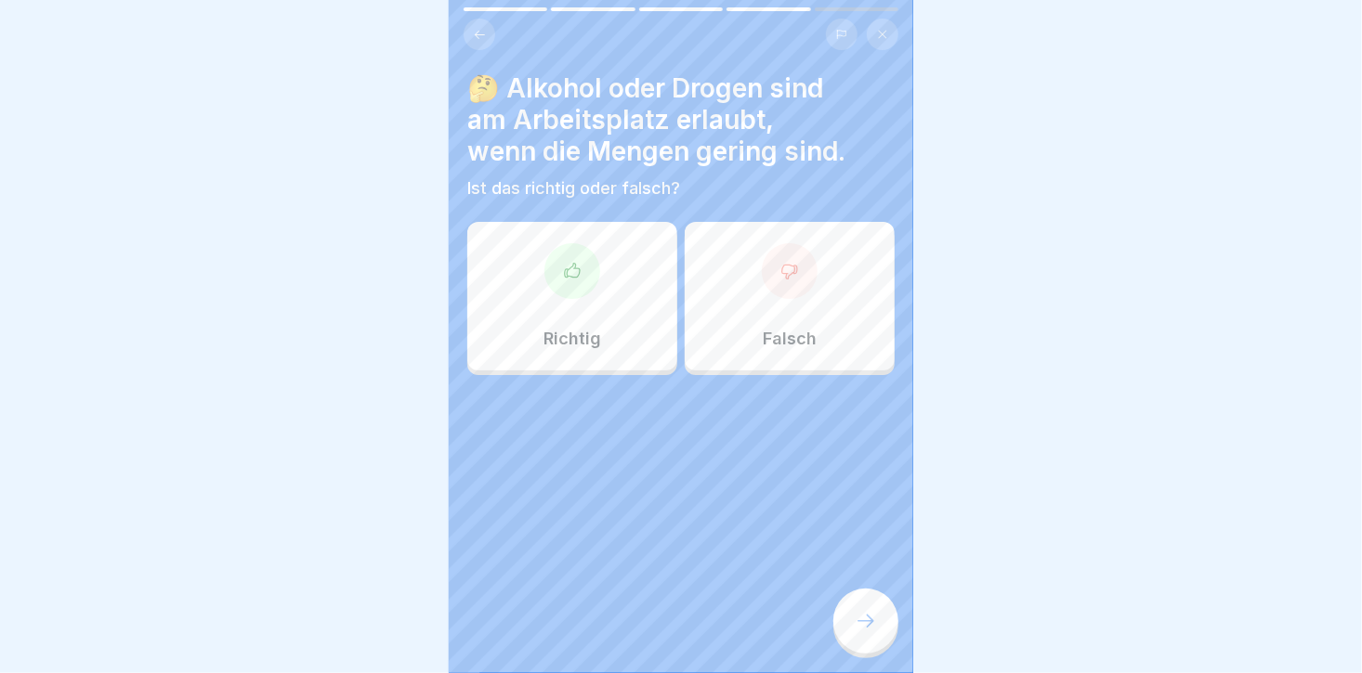
click at [779, 267] on div at bounding box center [790, 271] width 56 height 56
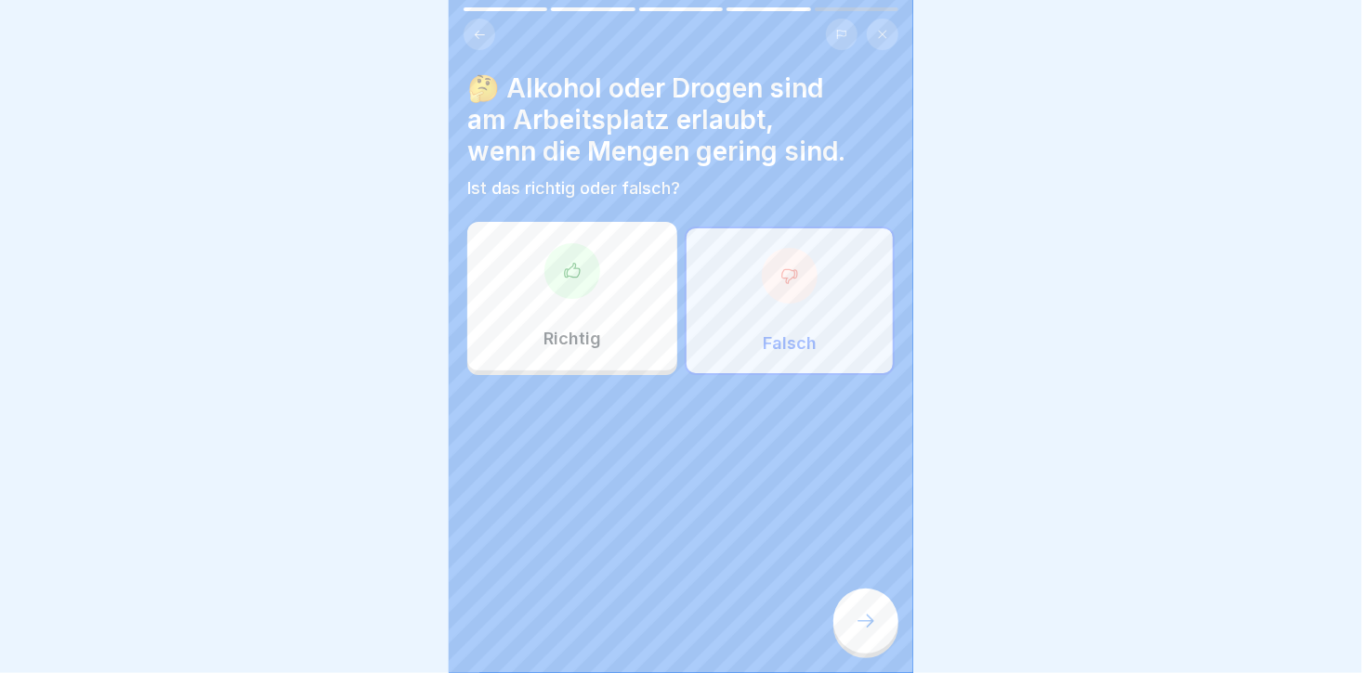
click at [860, 614] on icon at bounding box center [865, 621] width 22 height 22
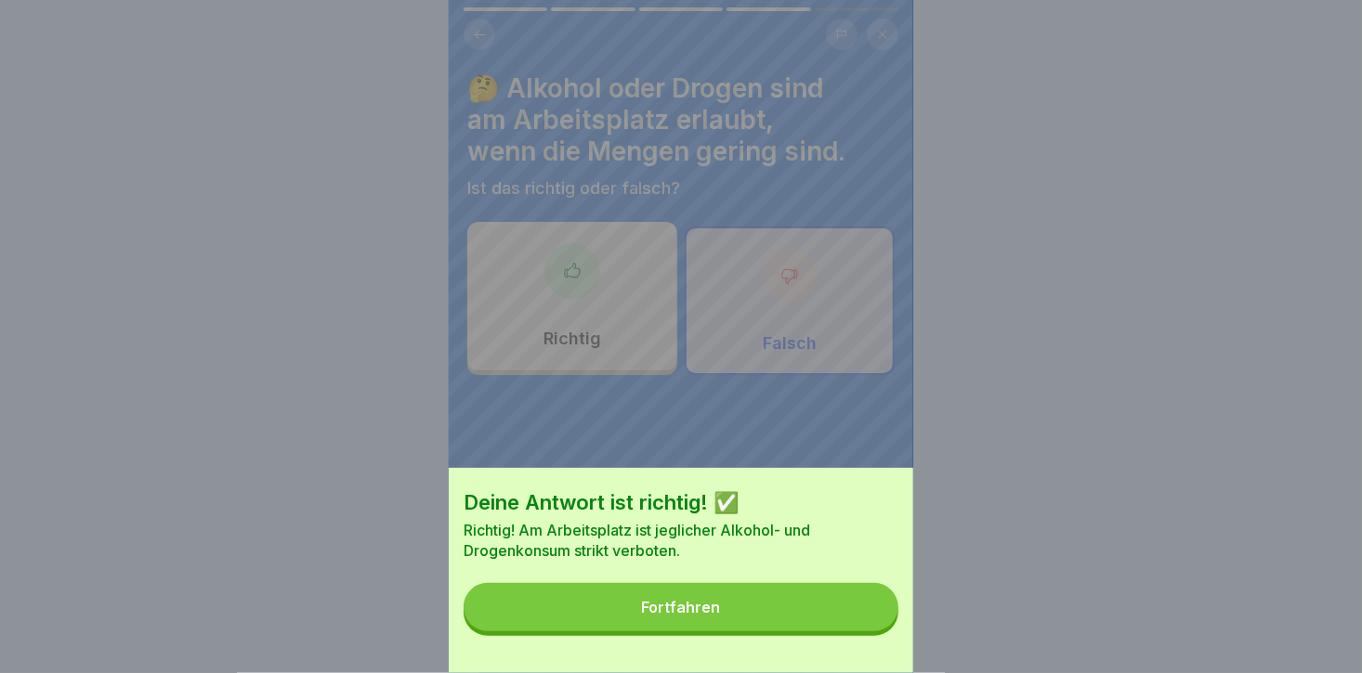
drag, startPoint x: 863, startPoint y: 641, endPoint x: 873, endPoint y: 630, distance: 15.1
click at [863, 632] on button "Fortfahren" at bounding box center [680, 607] width 435 height 48
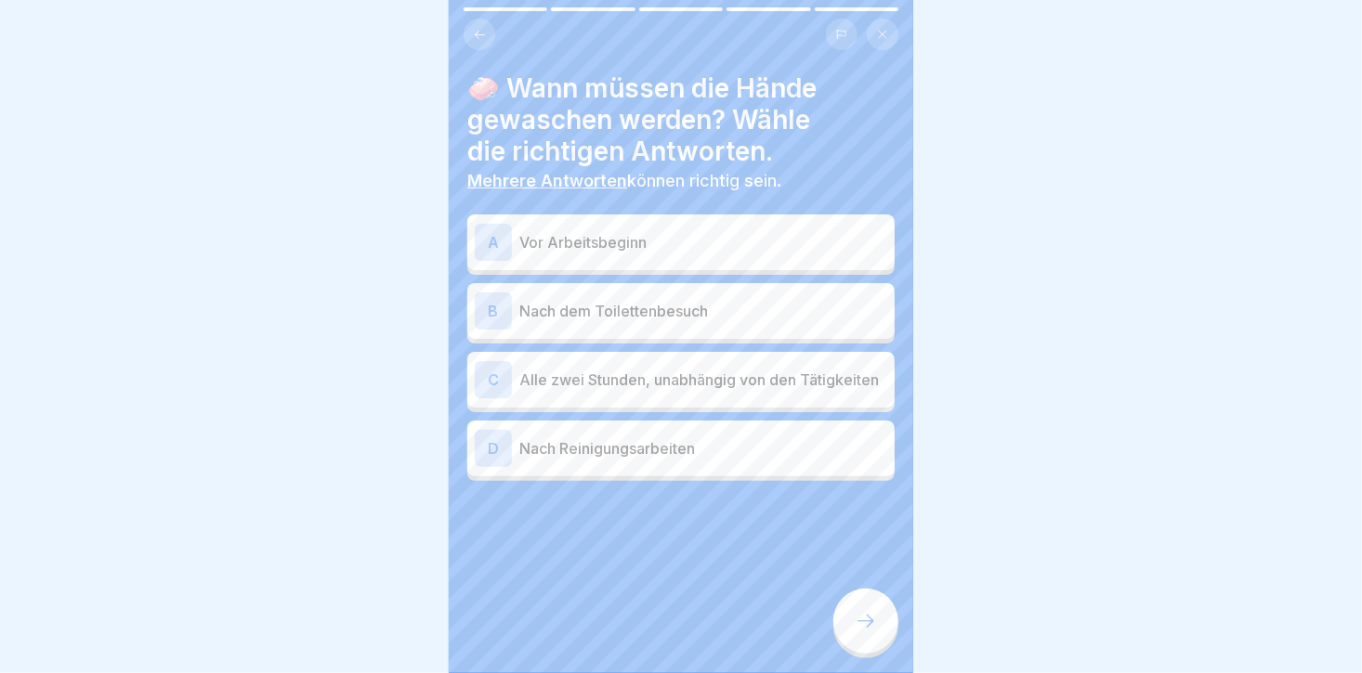
click at [493, 232] on div "A" at bounding box center [493, 242] width 37 height 37
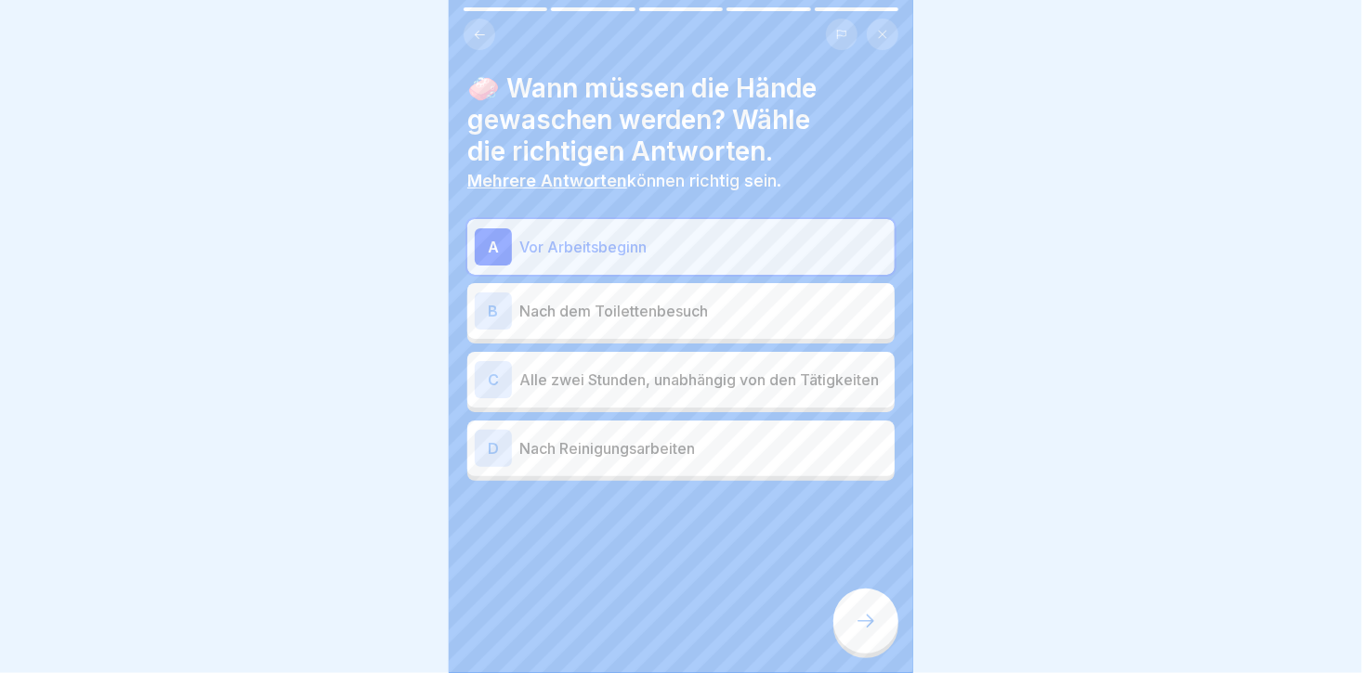
click at [495, 306] on div "B" at bounding box center [493, 311] width 37 height 37
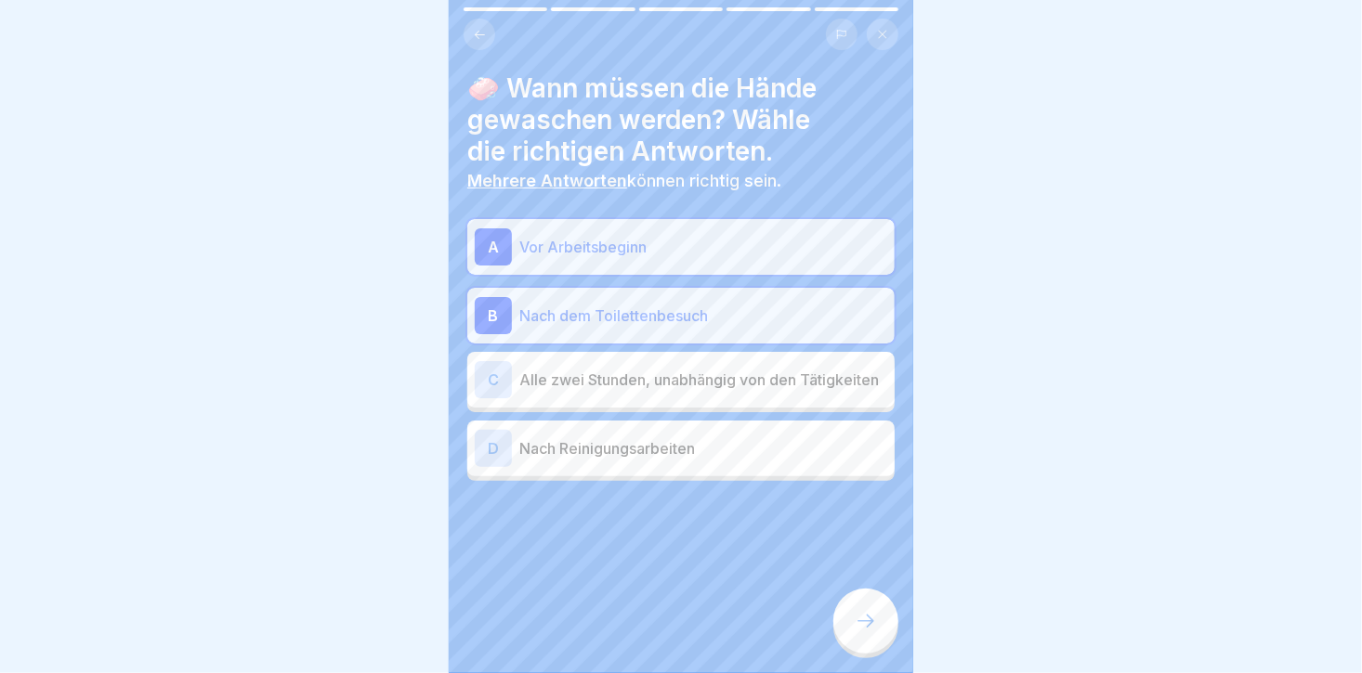
click at [490, 369] on div "C" at bounding box center [493, 379] width 37 height 37
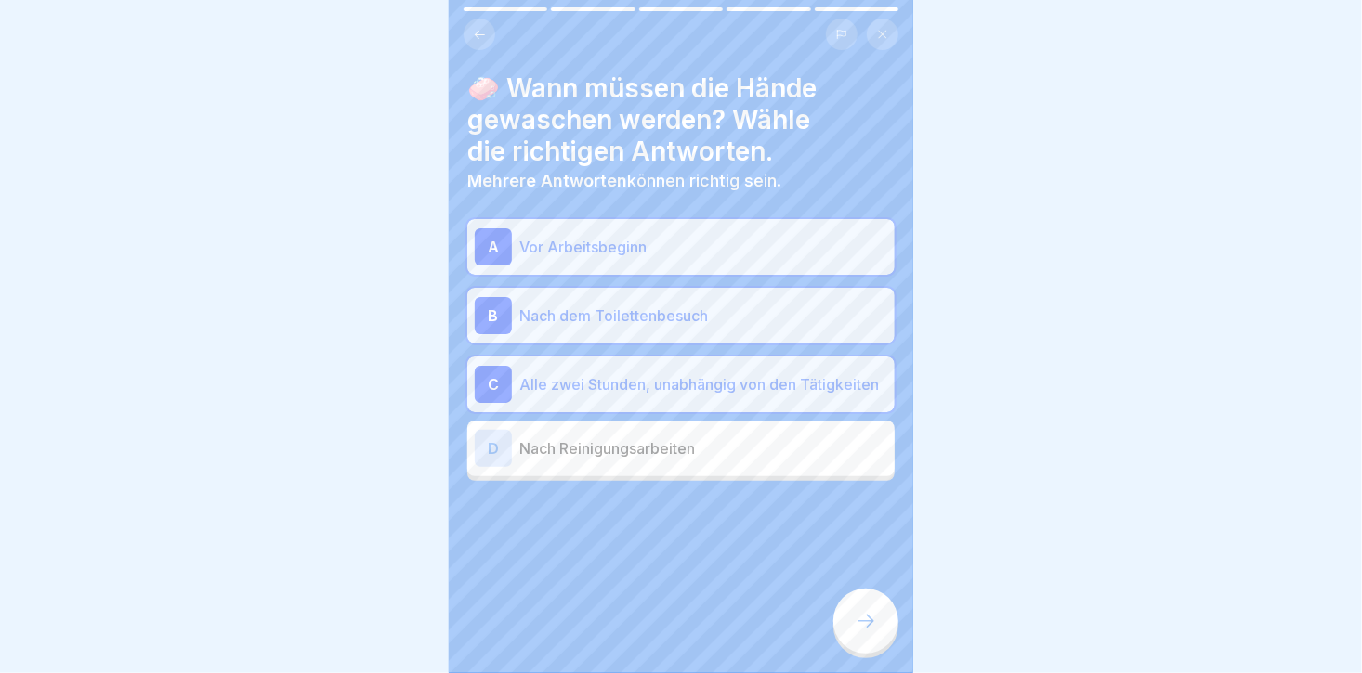
click at [491, 463] on div "D Nach Reinigungsarbeiten" at bounding box center [680, 449] width 427 height 56
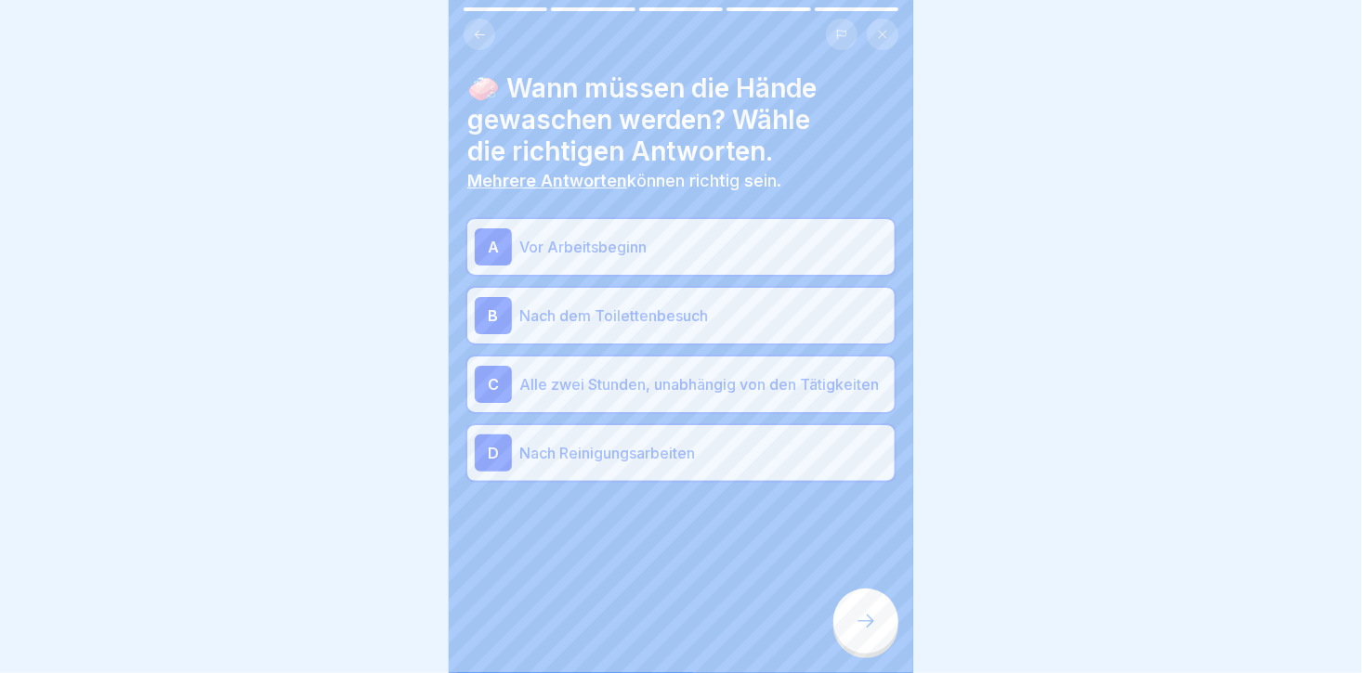
click at [863, 617] on icon at bounding box center [865, 621] width 22 height 22
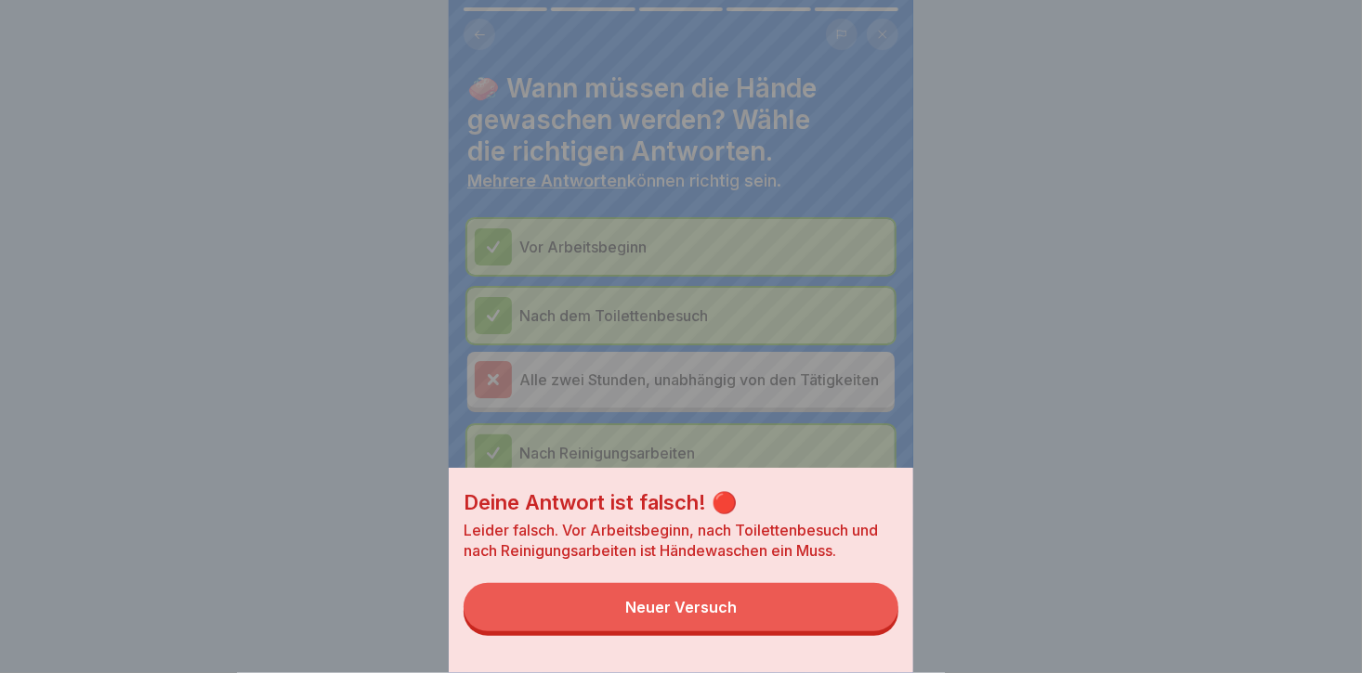
click at [874, 621] on button "Neuer Versuch" at bounding box center [680, 607] width 435 height 48
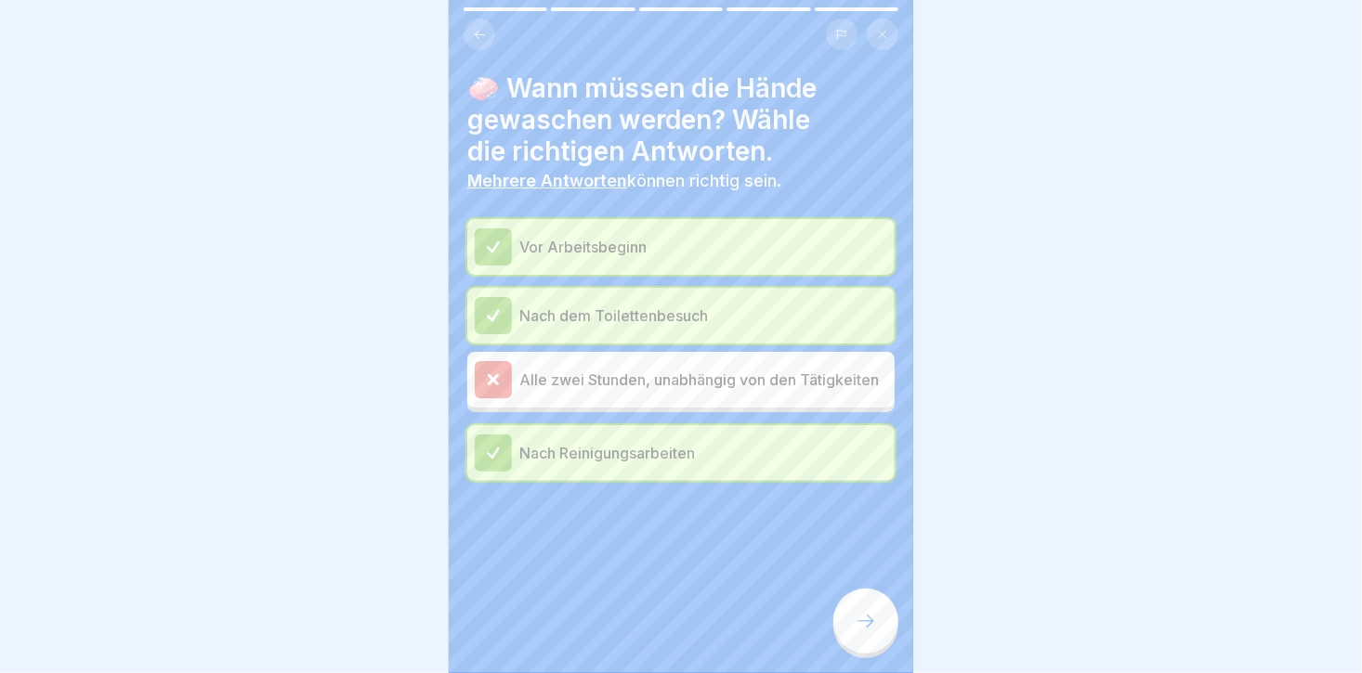
click at [490, 372] on icon at bounding box center [493, 380] width 17 height 17
click at [503, 365] on div at bounding box center [493, 379] width 37 height 37
click at [480, 28] on icon at bounding box center [480, 35] width 14 height 14
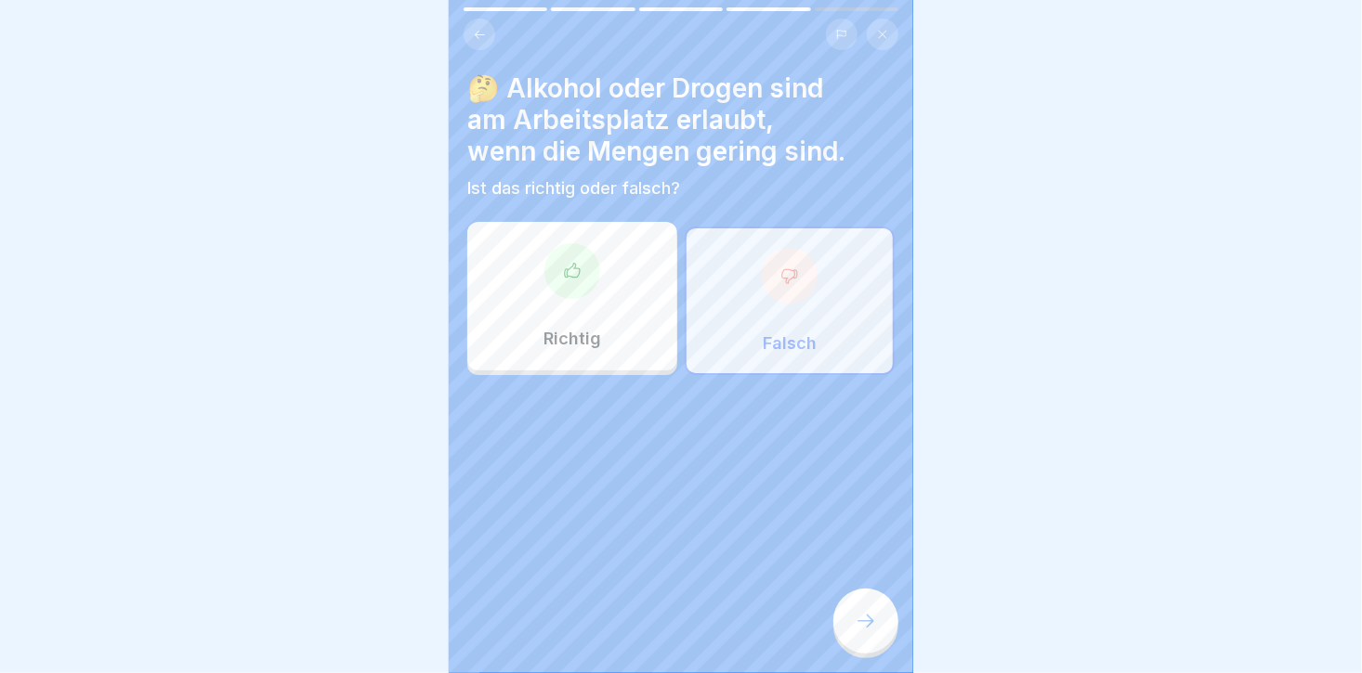
click at [859, 626] on icon at bounding box center [865, 621] width 22 height 22
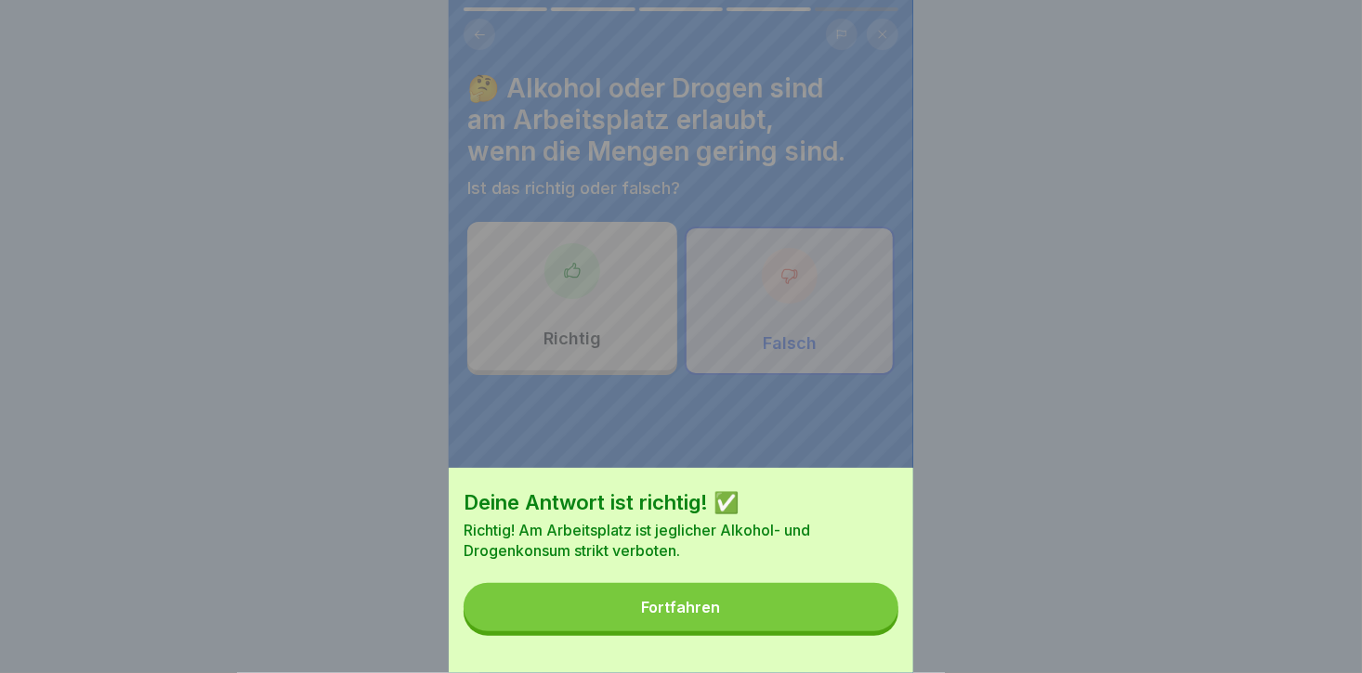
click at [831, 624] on button "Fortfahren" at bounding box center [680, 607] width 435 height 48
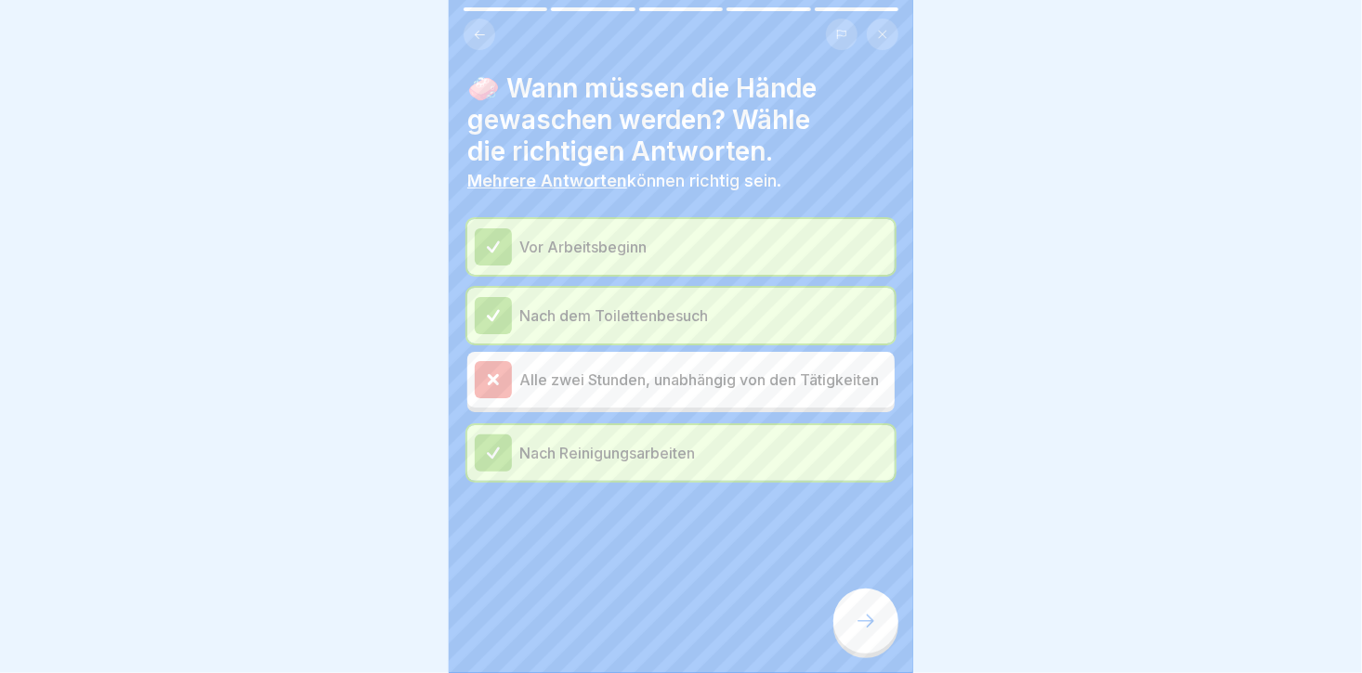
click at [769, 369] on p "Alle zwei Stunden, unabhängig von den Tätigkeiten" at bounding box center [703, 380] width 368 height 22
click at [492, 372] on icon at bounding box center [493, 380] width 17 height 17
click at [809, 375] on p "Alle zwei Stunden, unabhängig von den Tätigkeiten" at bounding box center [703, 380] width 368 height 22
click at [860, 611] on div at bounding box center [865, 621] width 65 height 65
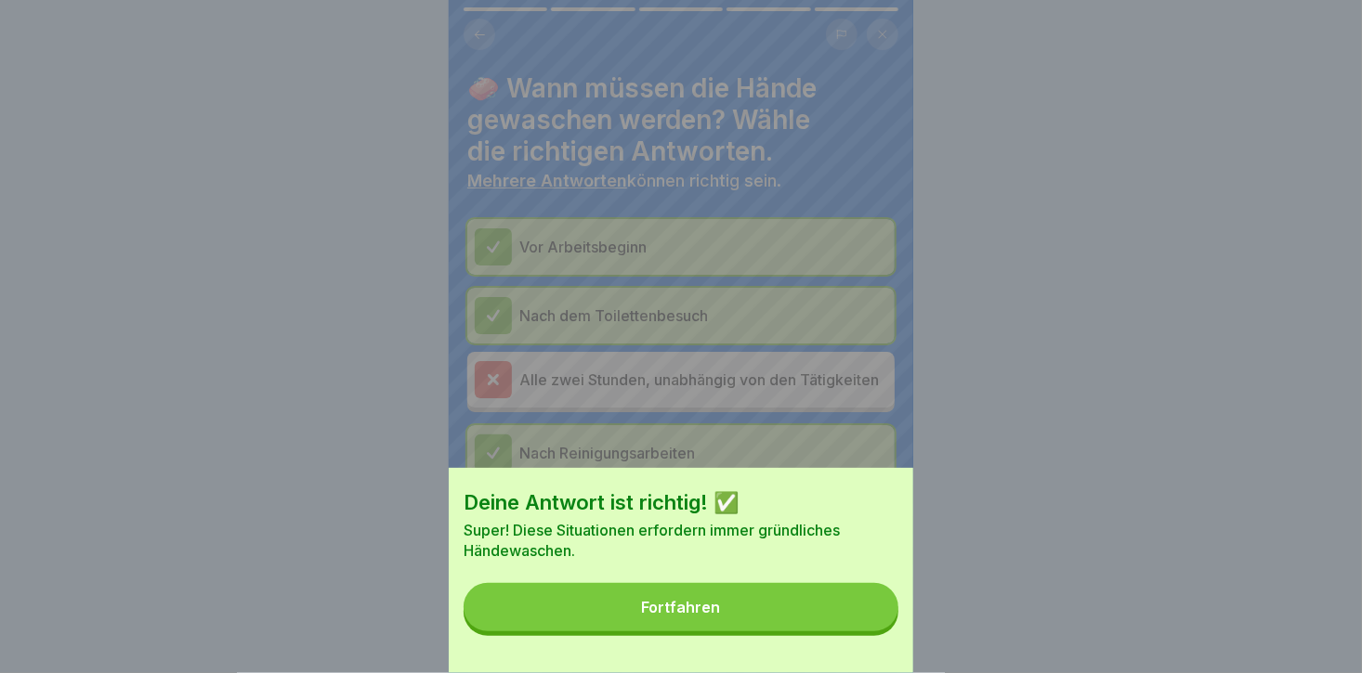
click at [836, 614] on button "Fortfahren" at bounding box center [680, 607] width 435 height 48
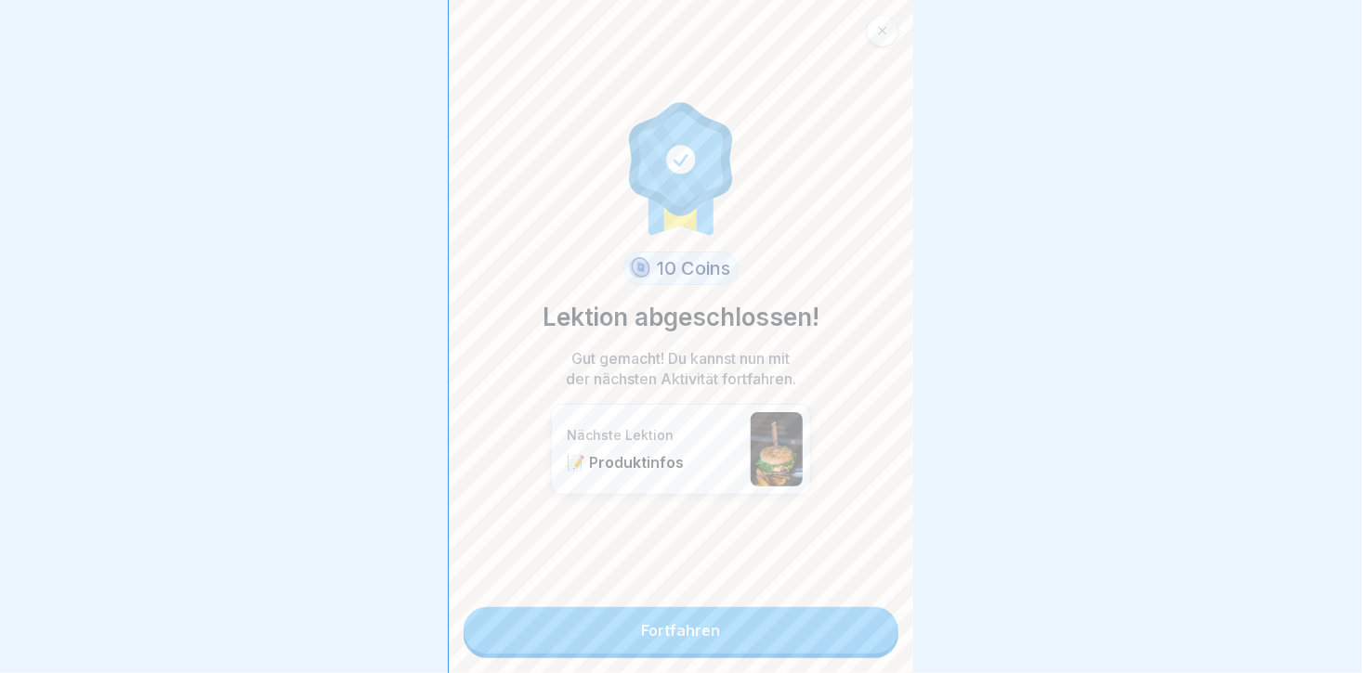
click at [833, 612] on link "Fortfahren" at bounding box center [680, 630] width 435 height 46
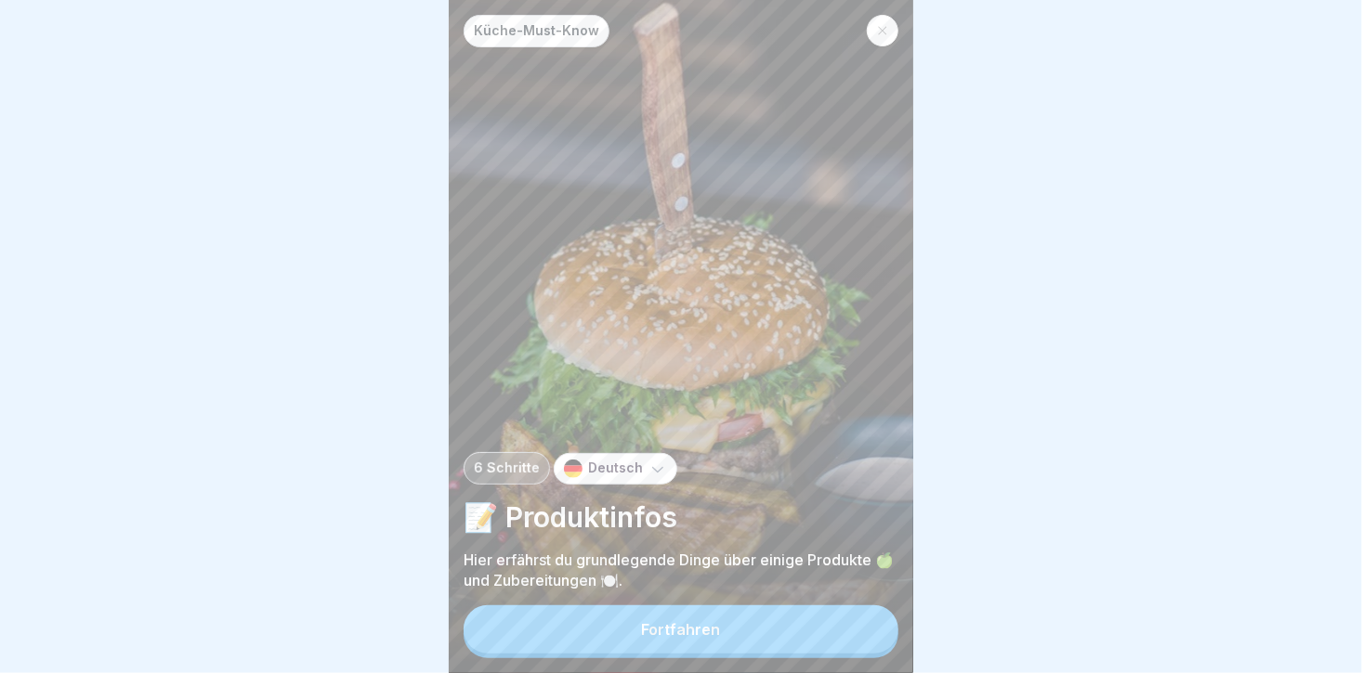
click at [812, 618] on button "Fortfahren" at bounding box center [680, 630] width 435 height 48
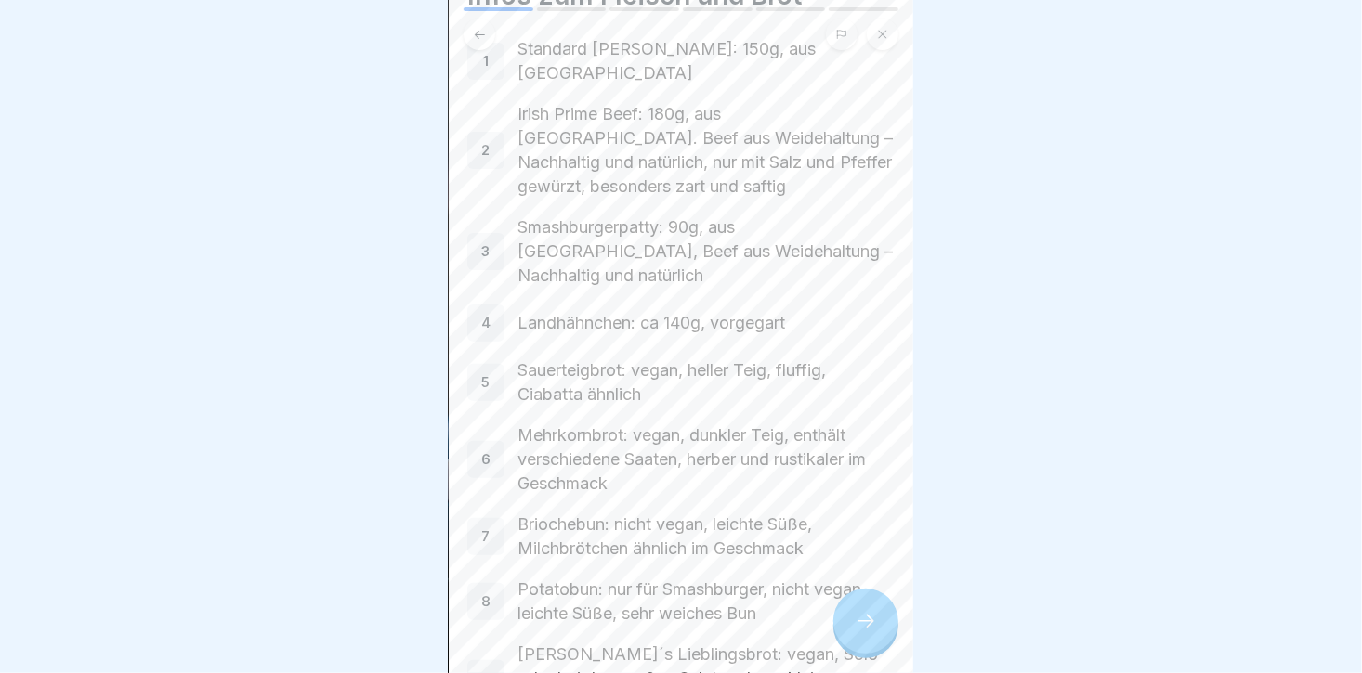
scroll to position [186, 0]
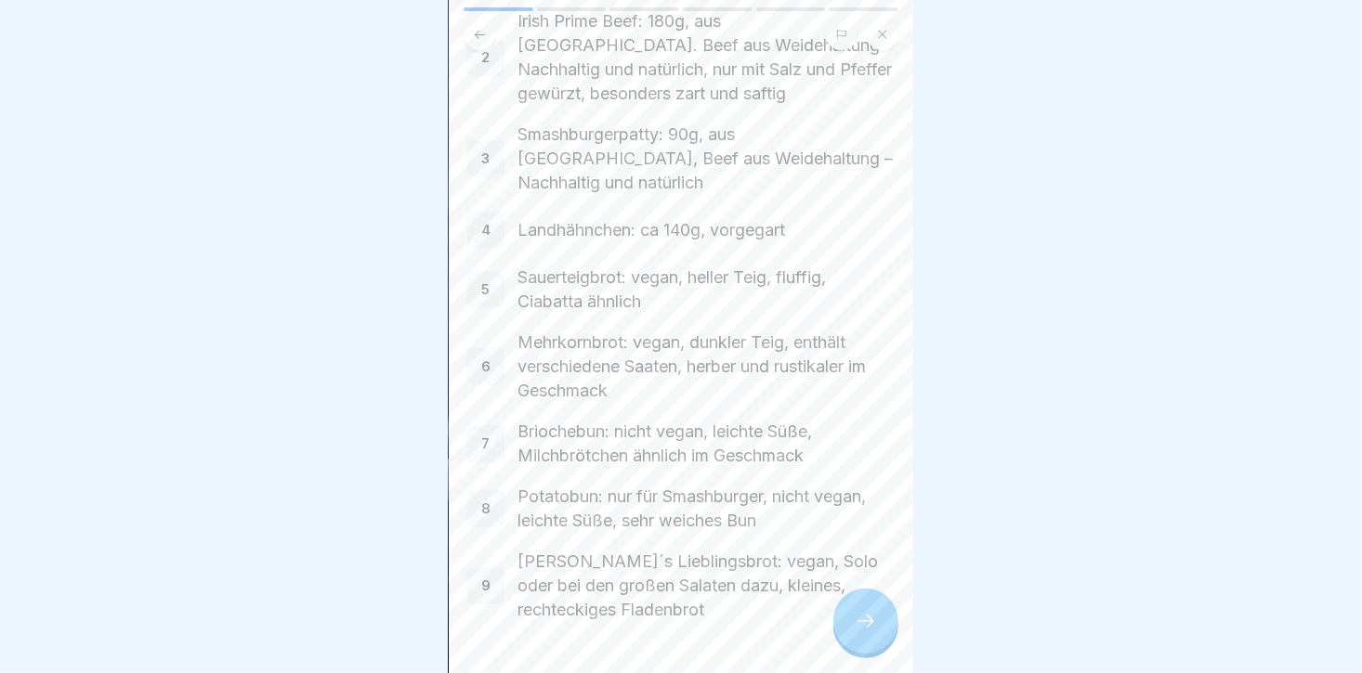
click at [863, 622] on icon at bounding box center [865, 621] width 22 height 22
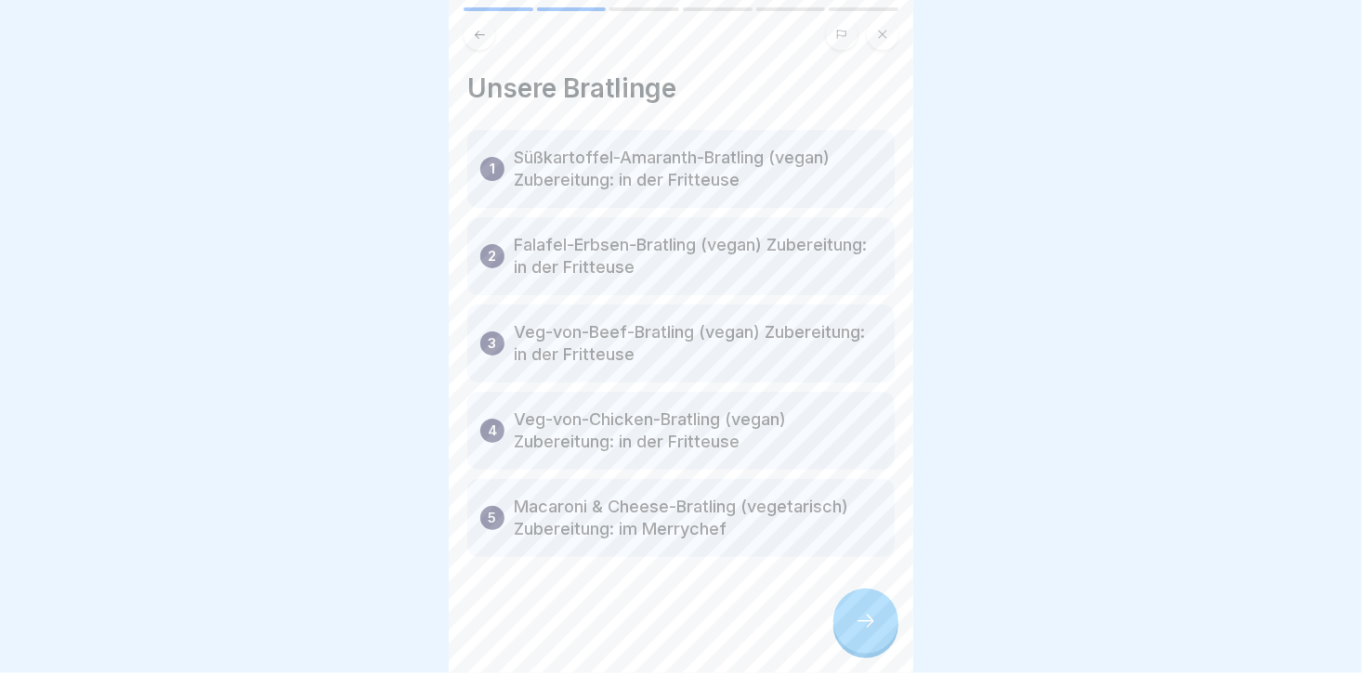
click at [877, 619] on div at bounding box center [865, 621] width 65 height 65
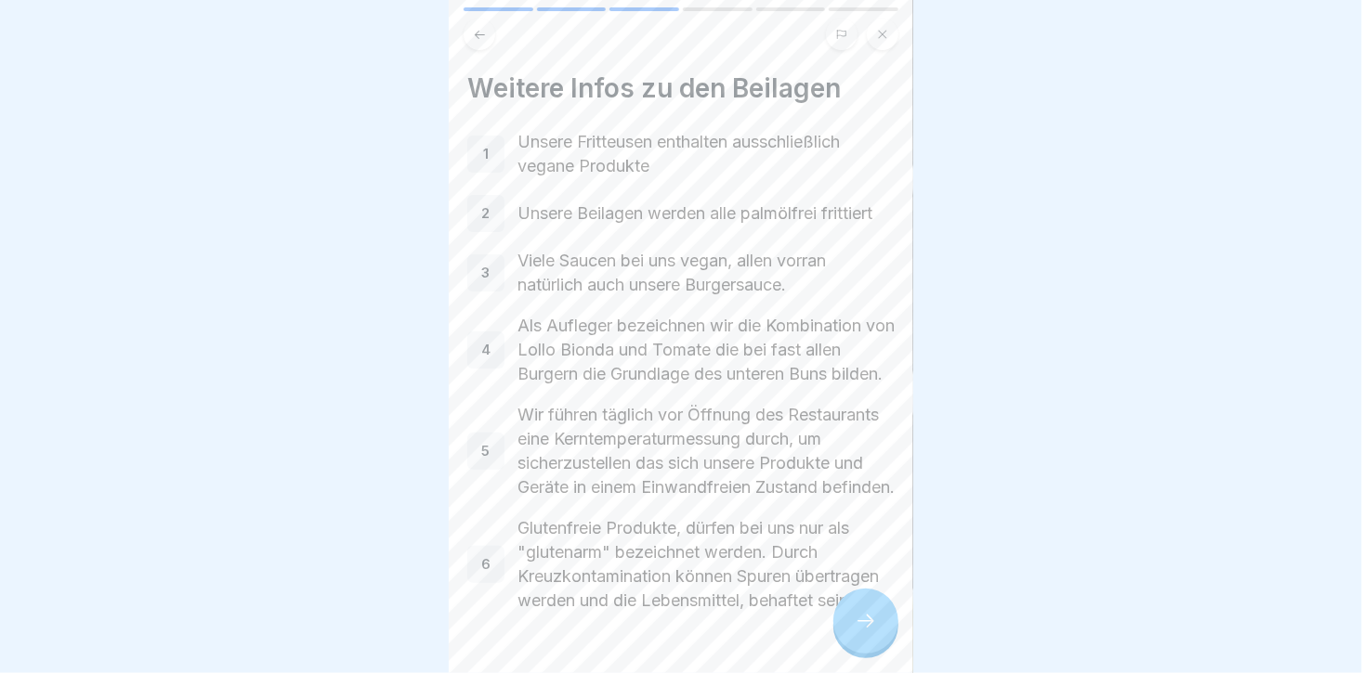
scroll to position [93, 0]
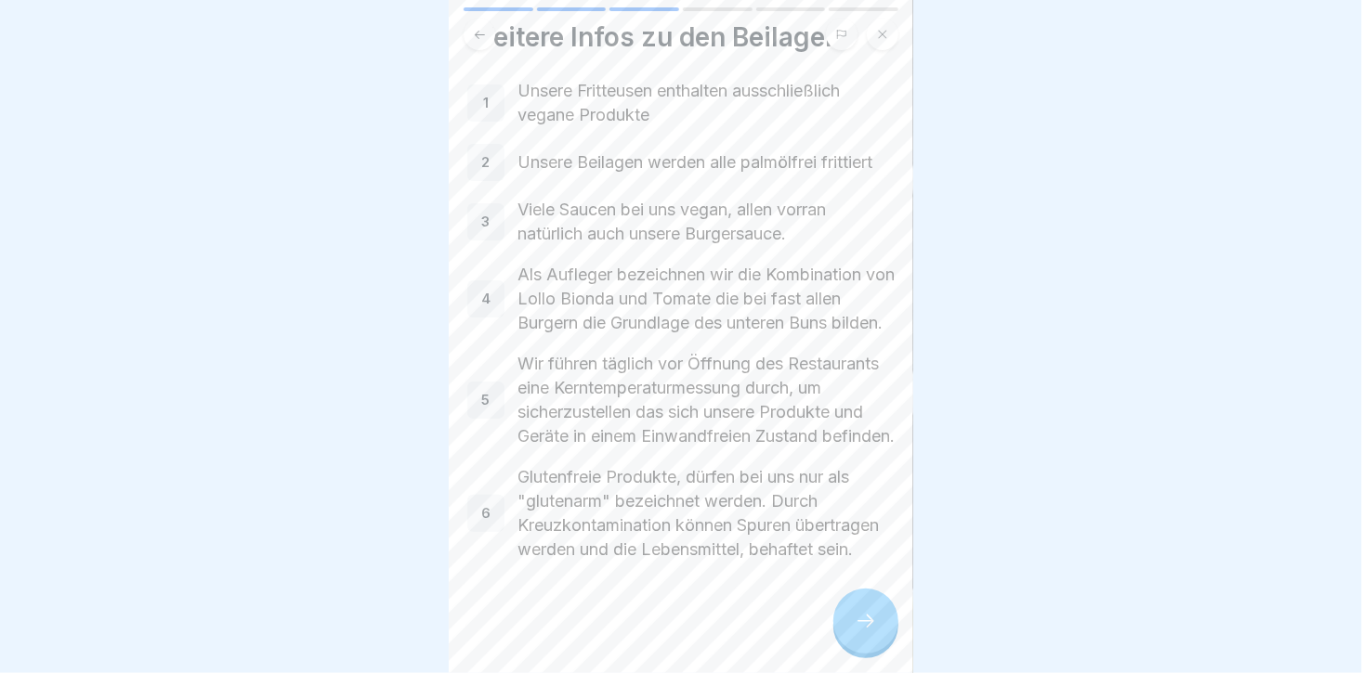
click at [863, 624] on icon at bounding box center [865, 621] width 22 height 22
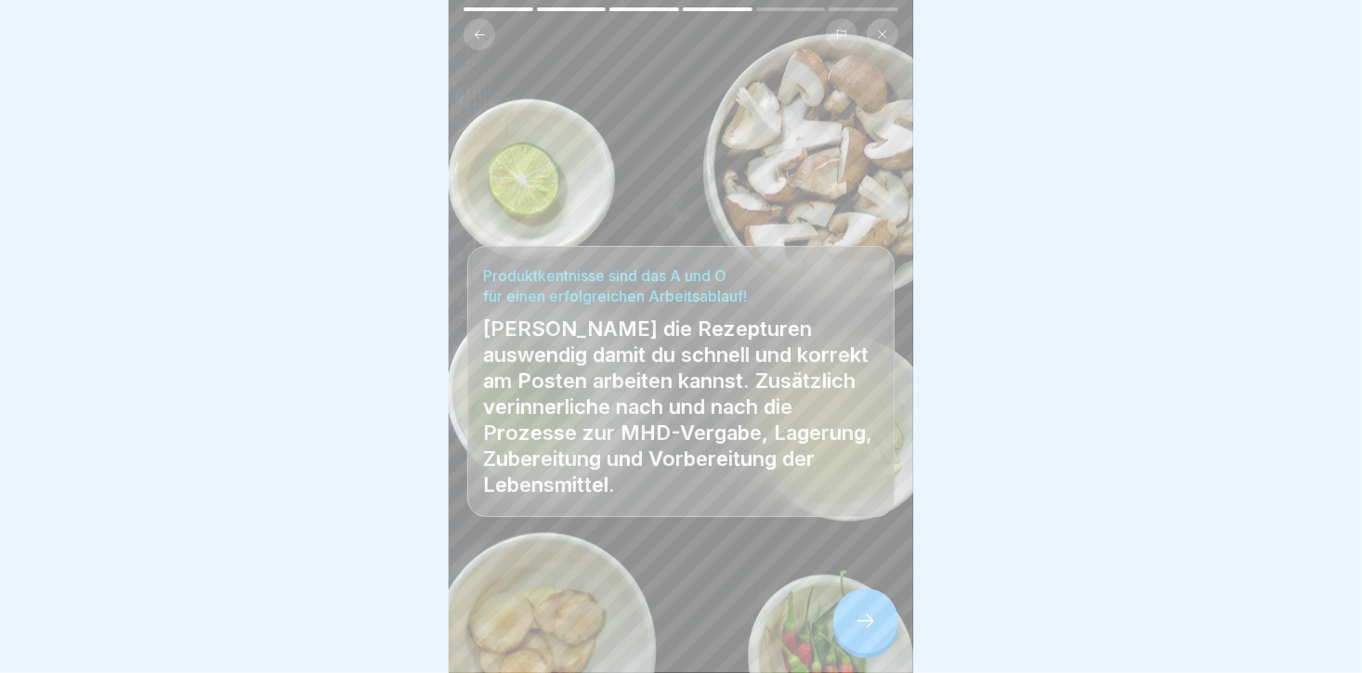
click at [866, 624] on icon at bounding box center [865, 621] width 22 height 22
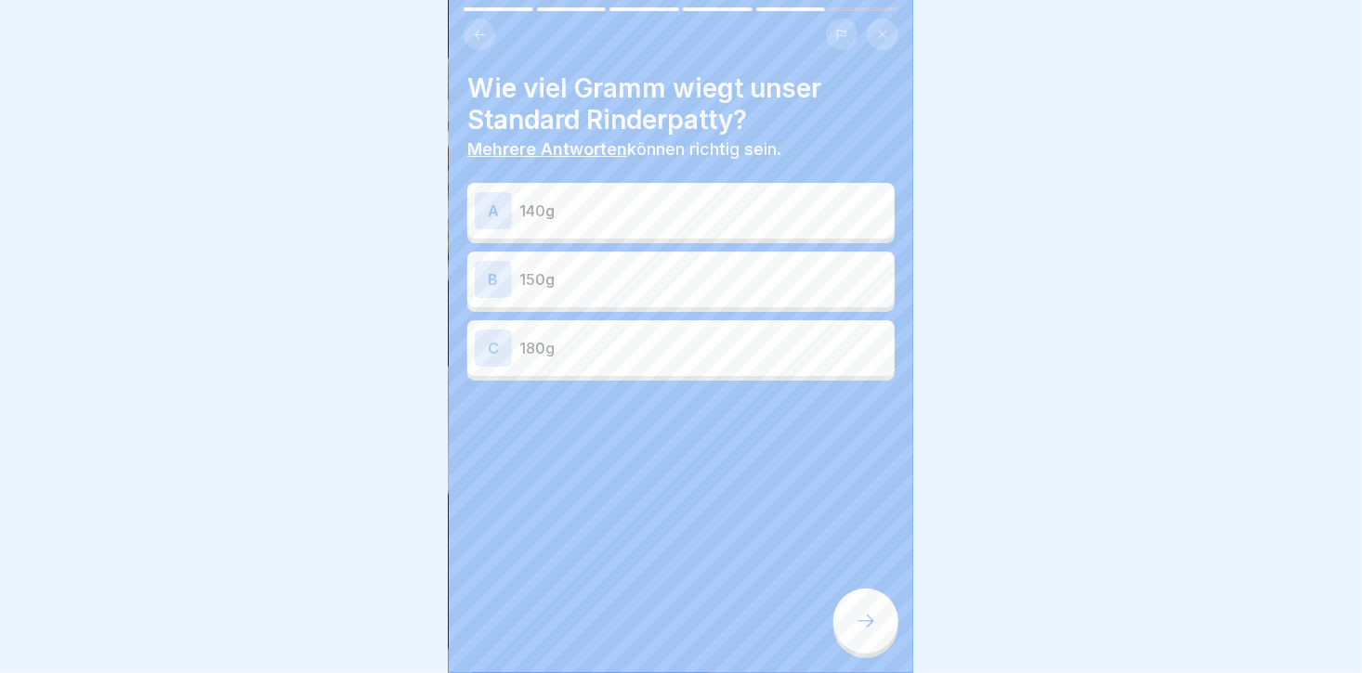
click at [484, 198] on div "A" at bounding box center [493, 210] width 37 height 37
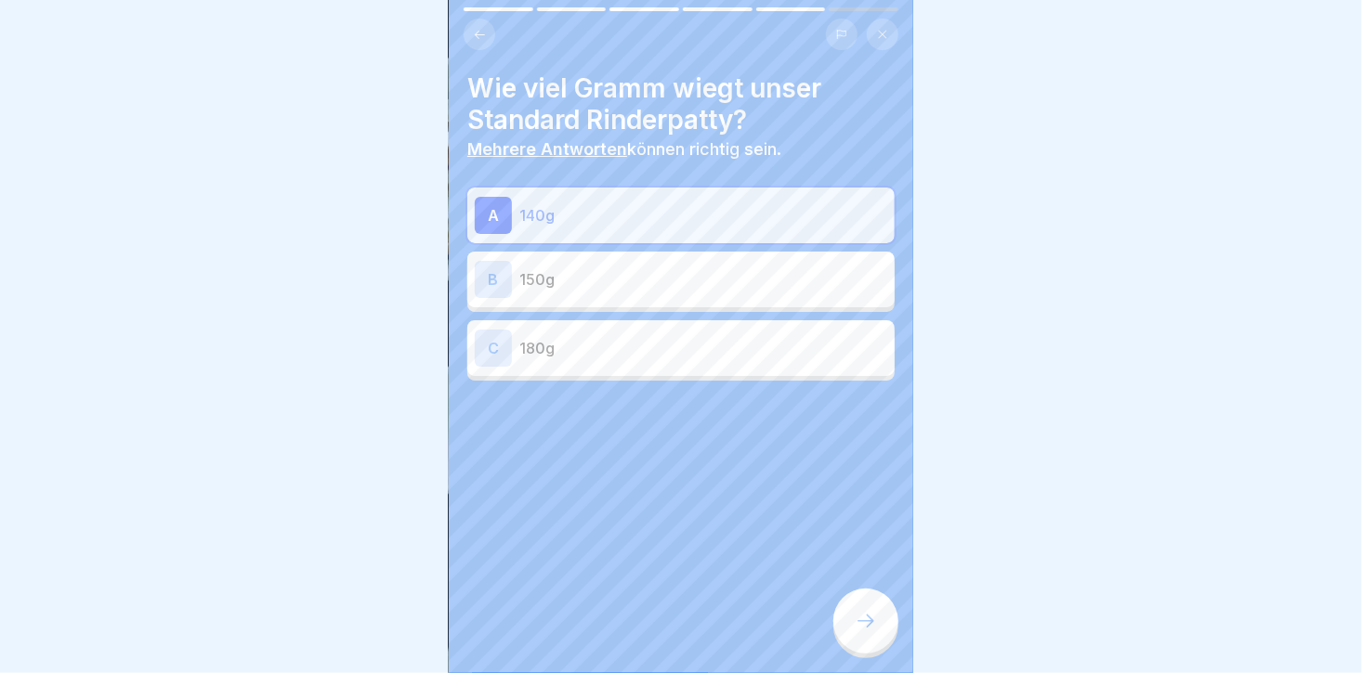
click at [848, 619] on div at bounding box center [865, 621] width 65 height 65
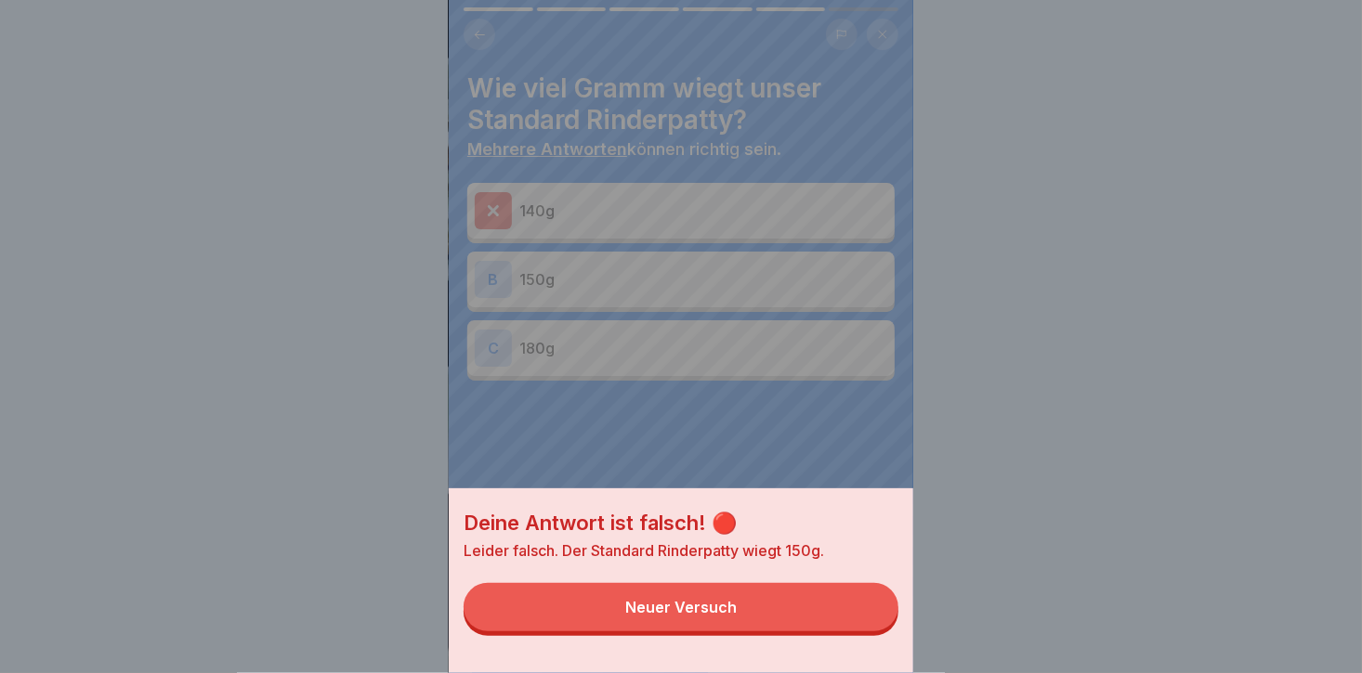
click at [828, 618] on button "Neuer Versuch" at bounding box center [680, 607] width 435 height 48
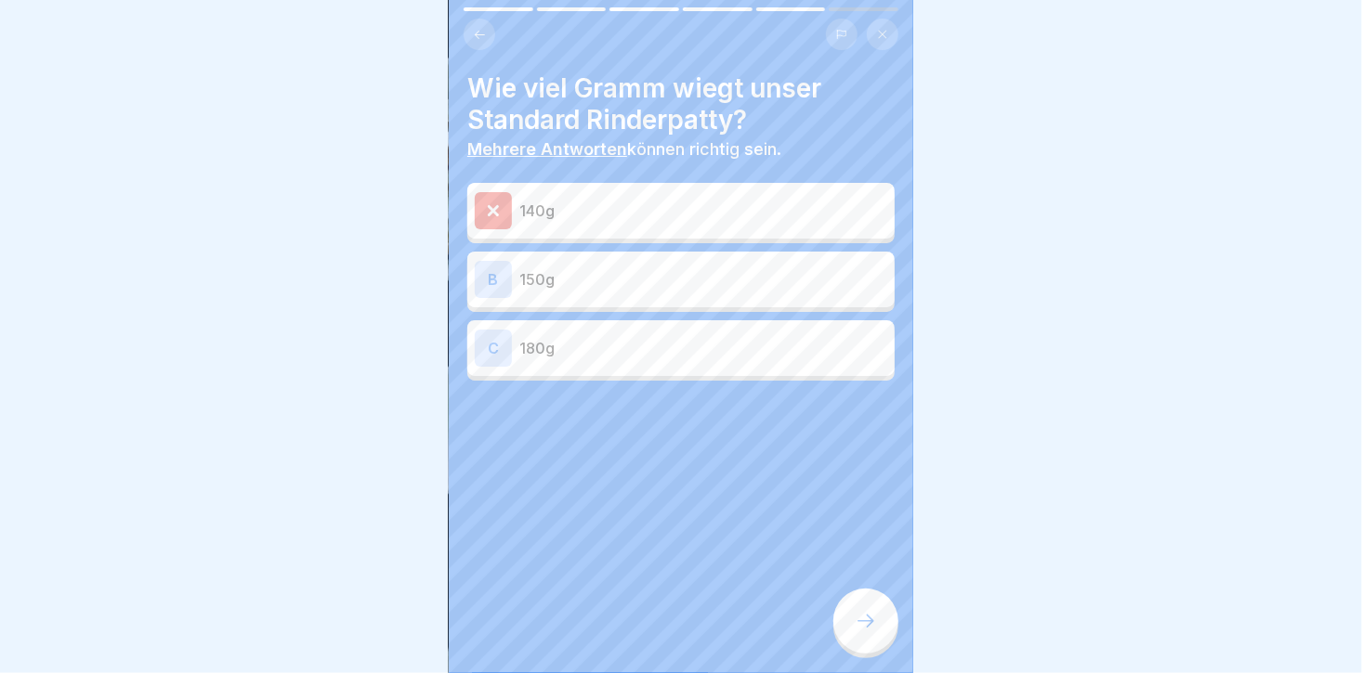
click at [546, 268] on p "150g" at bounding box center [703, 279] width 368 height 22
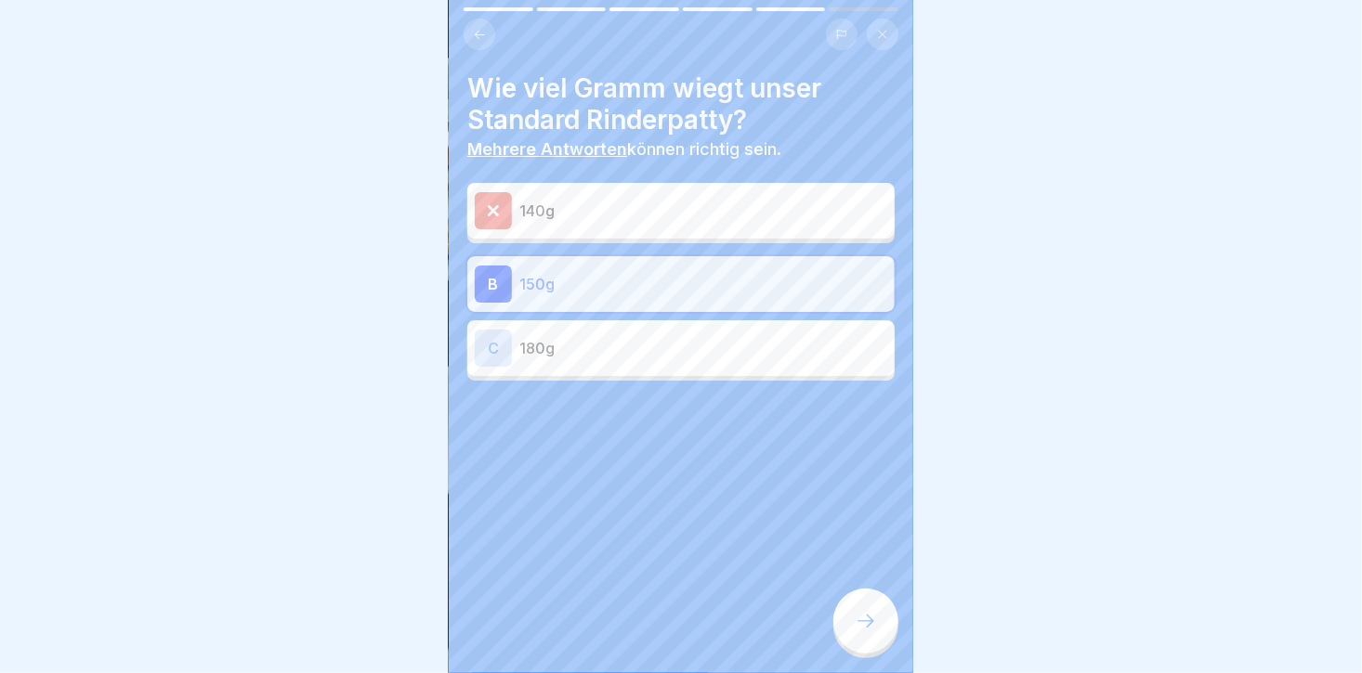
click at [867, 617] on icon at bounding box center [865, 621] width 22 height 22
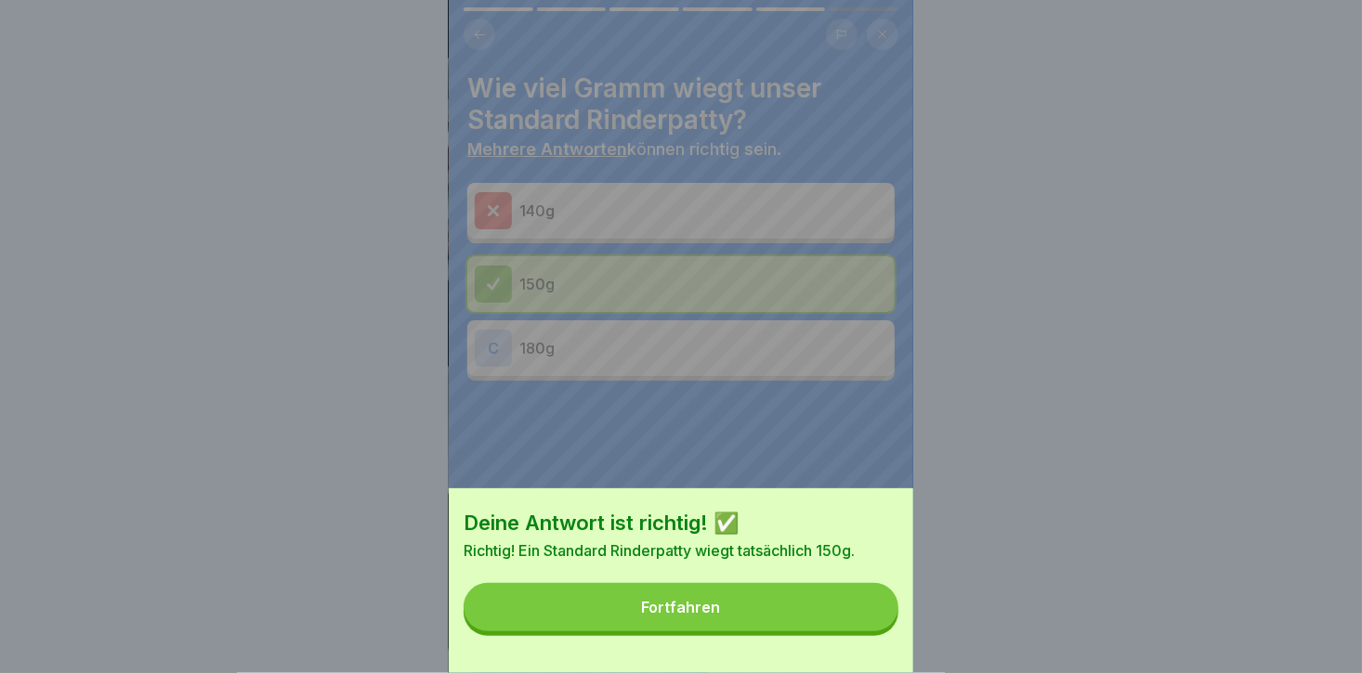
click at [835, 632] on button "Fortfahren" at bounding box center [680, 607] width 435 height 48
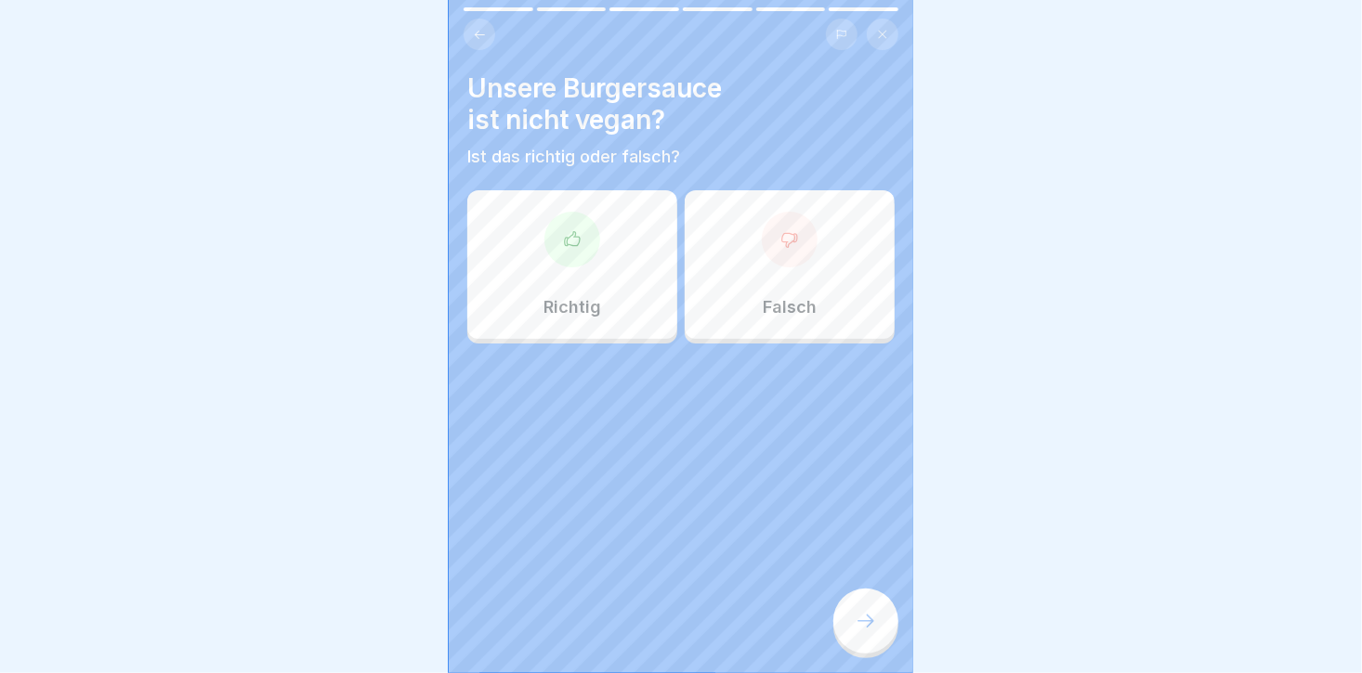
click at [569, 241] on div at bounding box center [572, 240] width 56 height 56
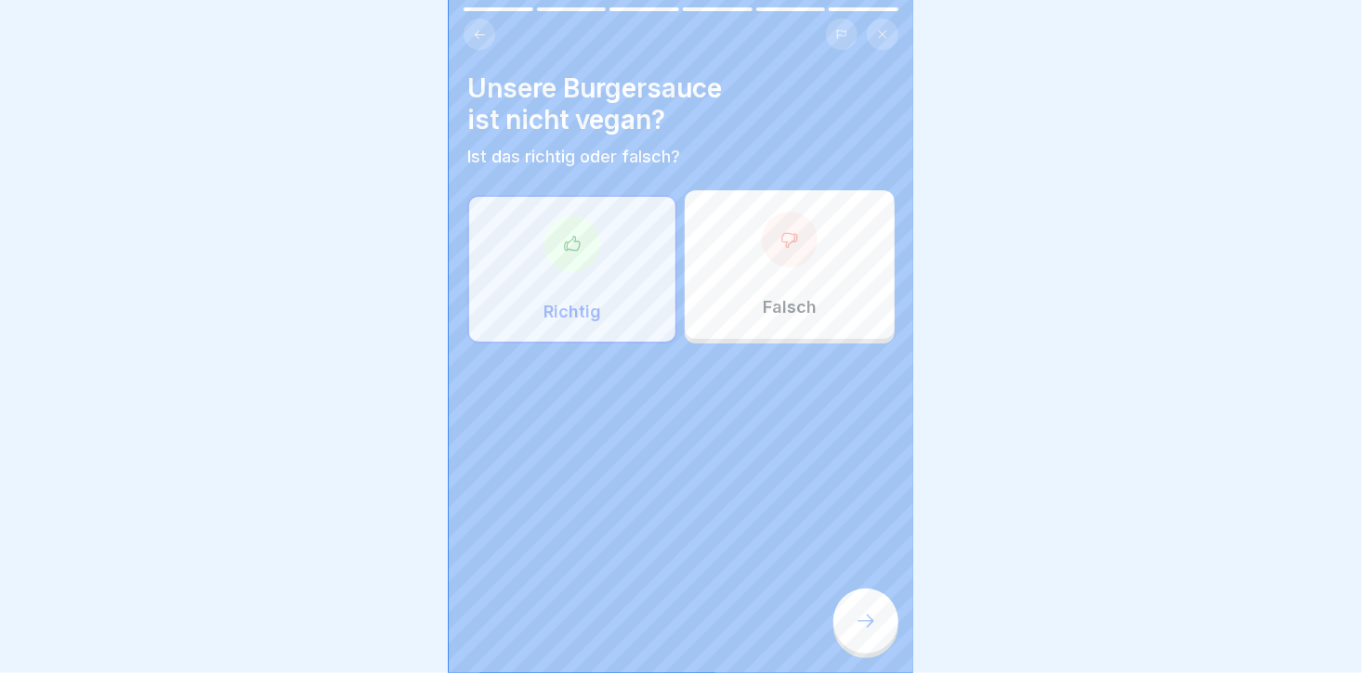
click at [874, 615] on icon at bounding box center [865, 621] width 22 height 22
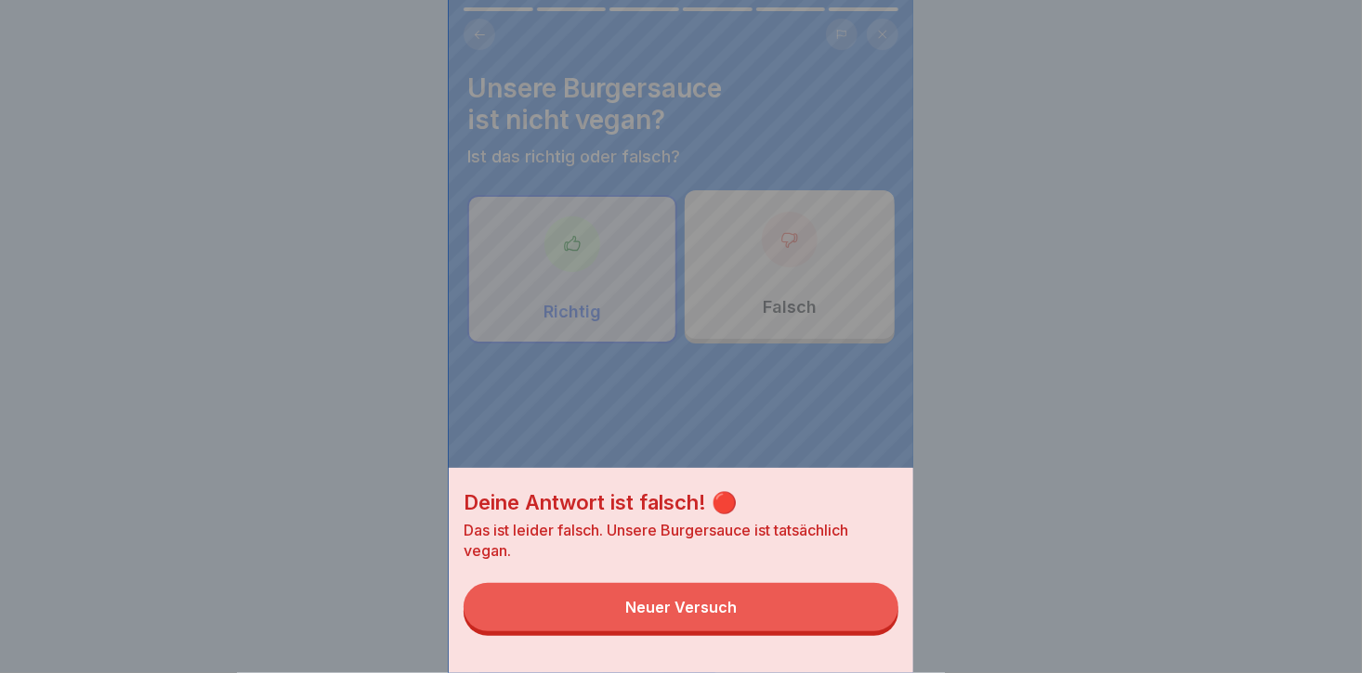
click at [777, 606] on button "Neuer Versuch" at bounding box center [680, 607] width 435 height 48
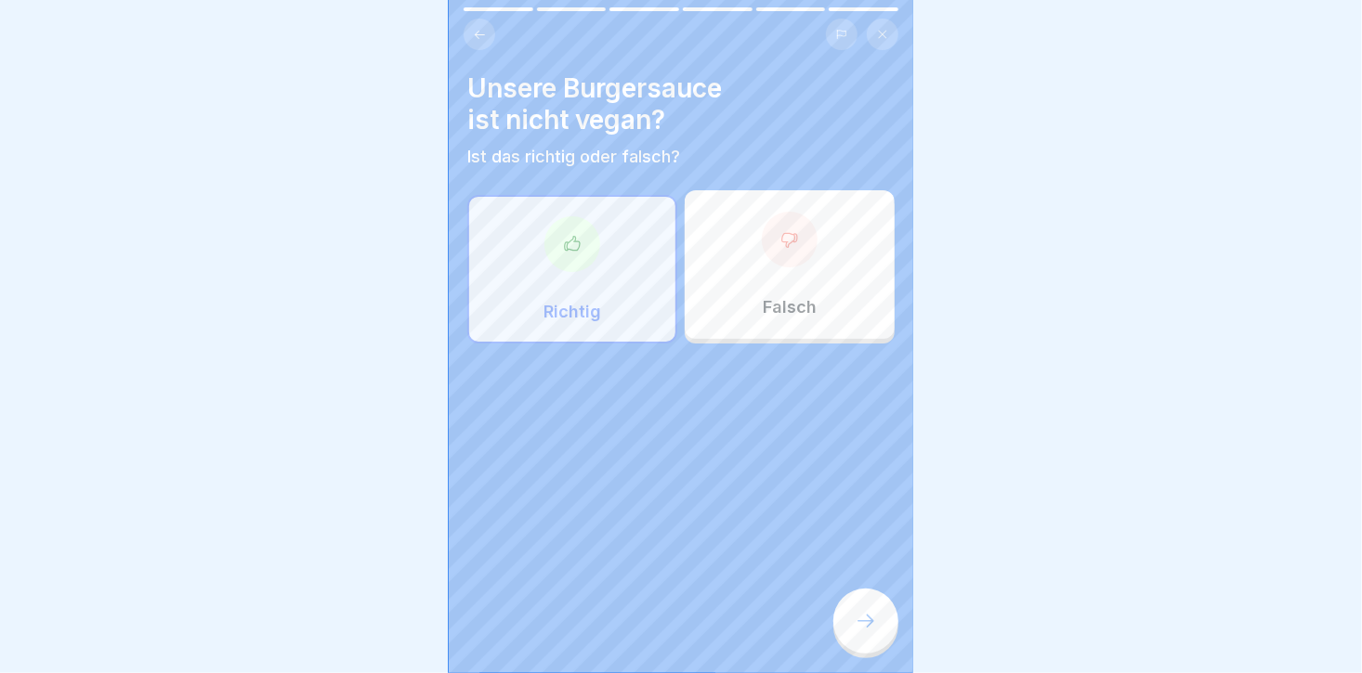
click at [805, 269] on div "Falsch" at bounding box center [790, 264] width 210 height 149
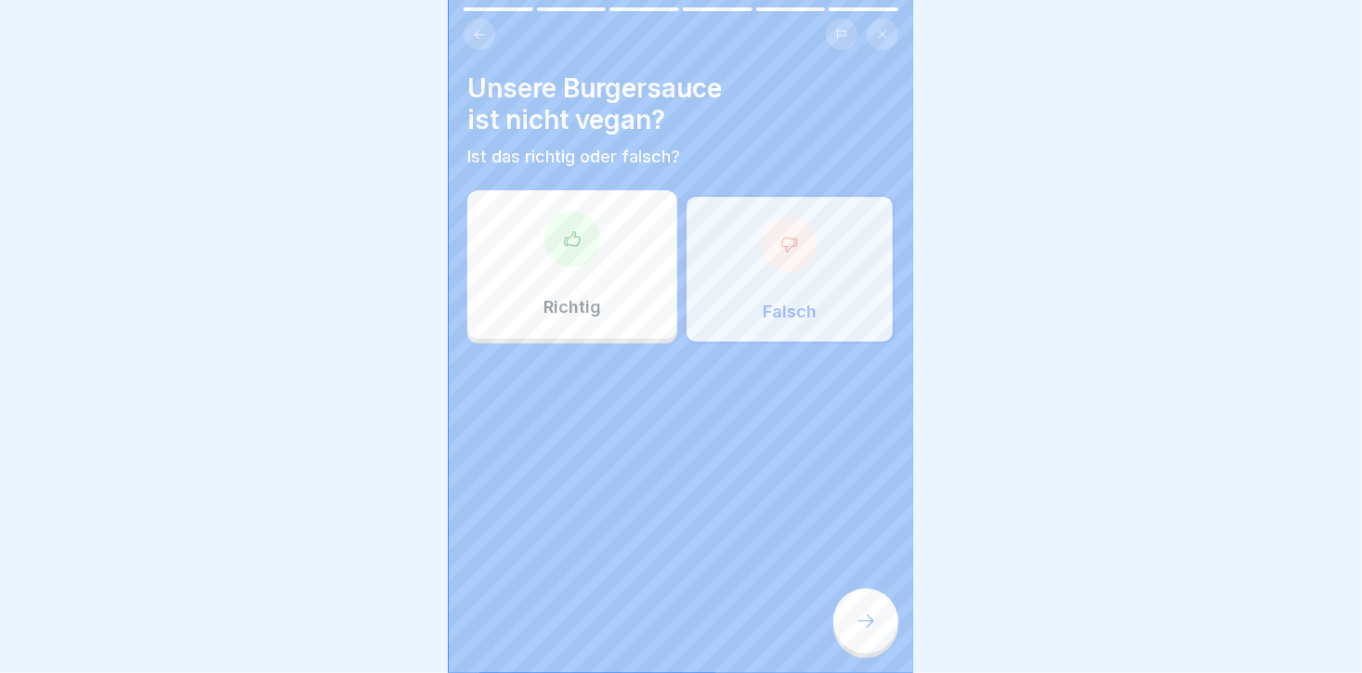
click at [867, 617] on icon at bounding box center [865, 621] width 22 height 22
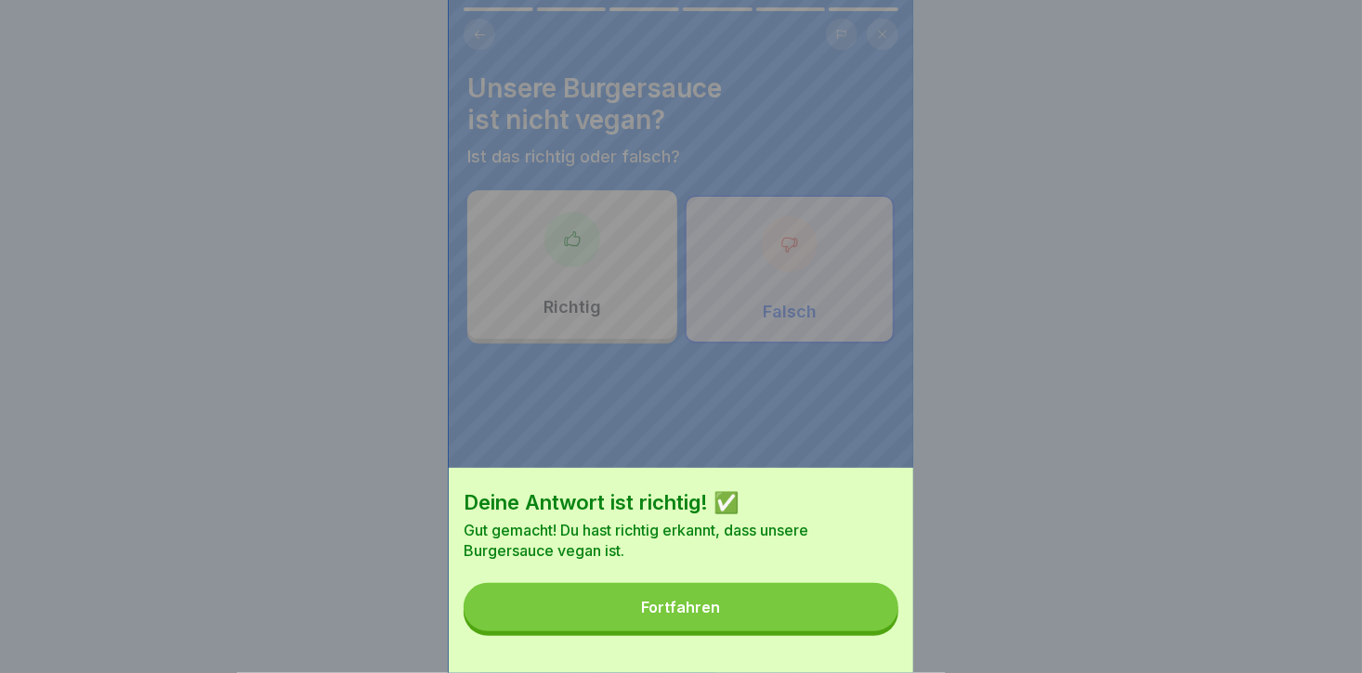
click at [839, 628] on button "Fortfahren" at bounding box center [680, 607] width 435 height 48
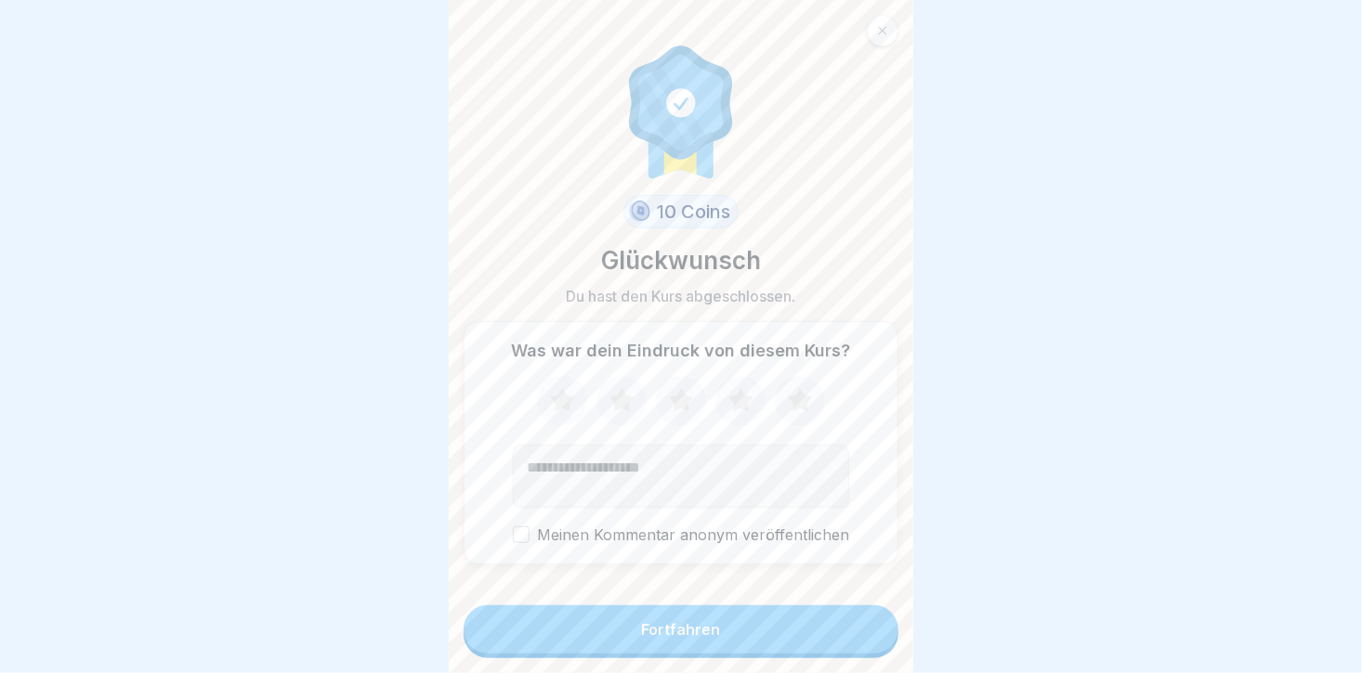
click at [824, 639] on button "Fortfahren" at bounding box center [680, 630] width 435 height 48
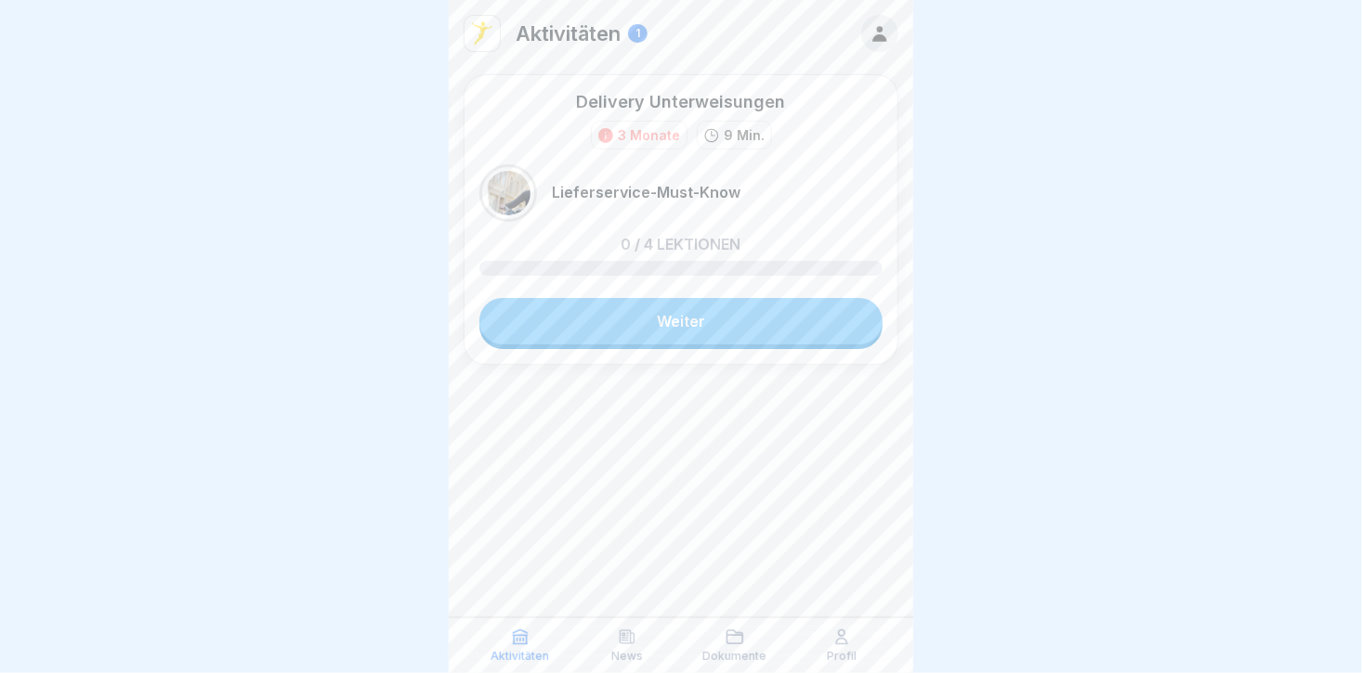
click at [822, 326] on link "Weiter" at bounding box center [680, 321] width 403 height 46
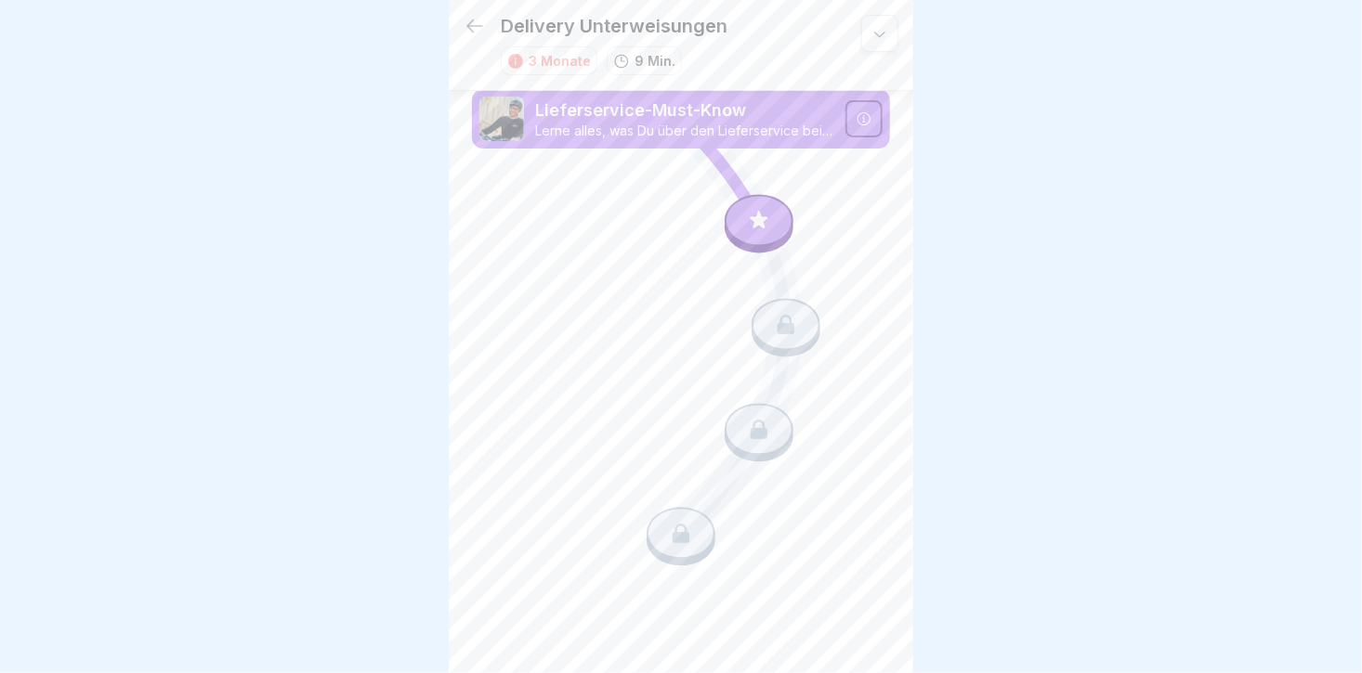
click at [820, 121] on p "Lieferservice-Must-Know" at bounding box center [684, 110] width 299 height 24
click at [755, 220] on icon at bounding box center [759, 220] width 24 height 24
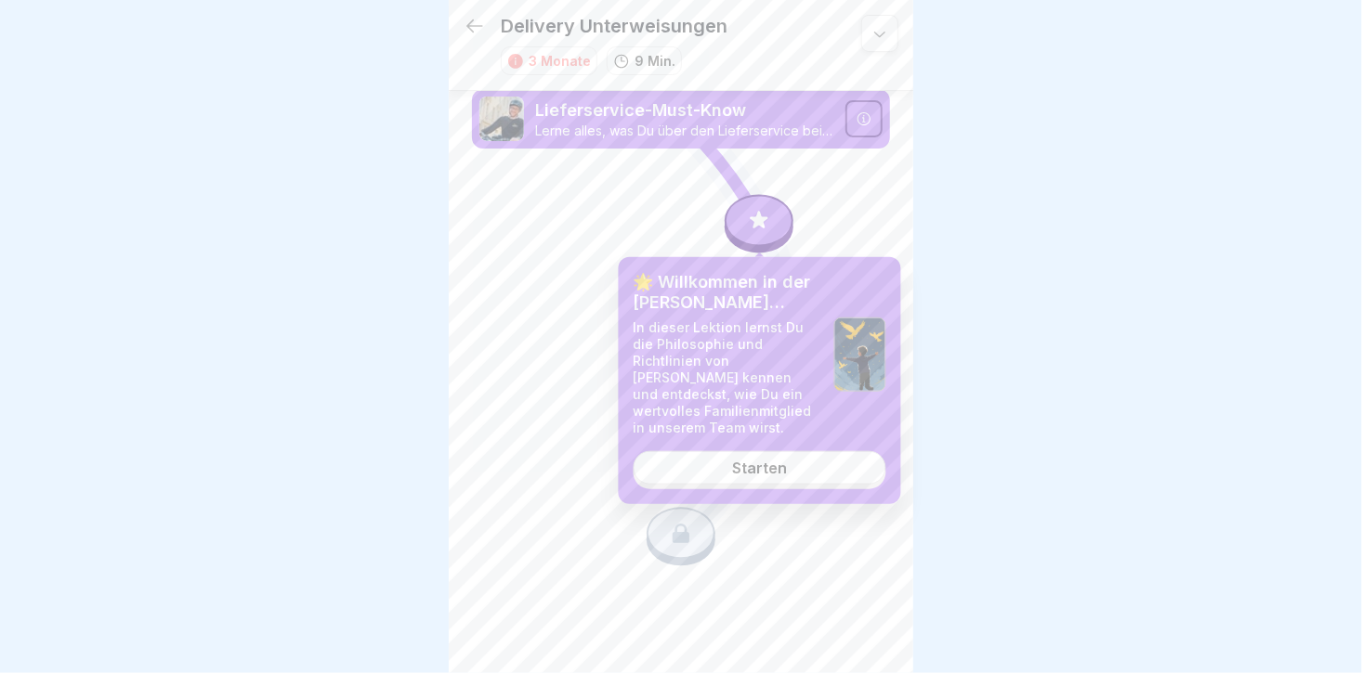
click at [836, 457] on link "Starten" at bounding box center [759, 467] width 253 height 33
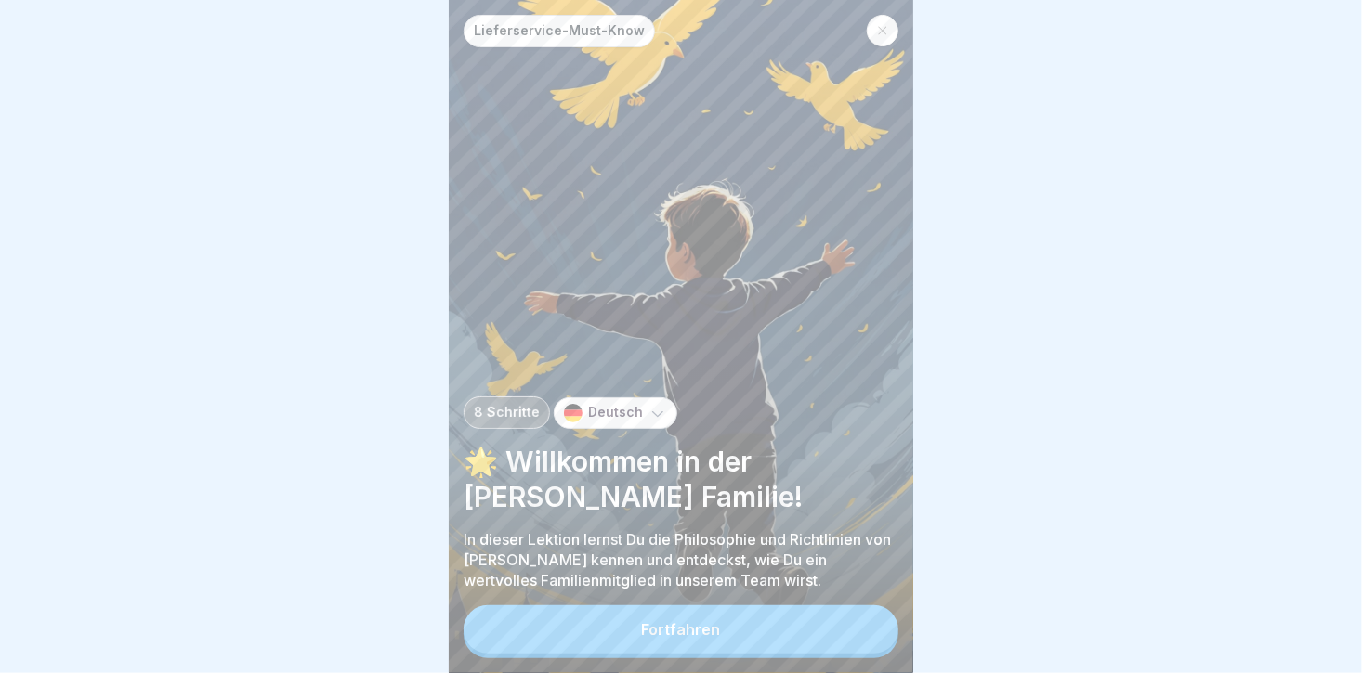
scroll to position [14, 0]
click at [830, 628] on button "Fortfahren" at bounding box center [680, 630] width 435 height 48
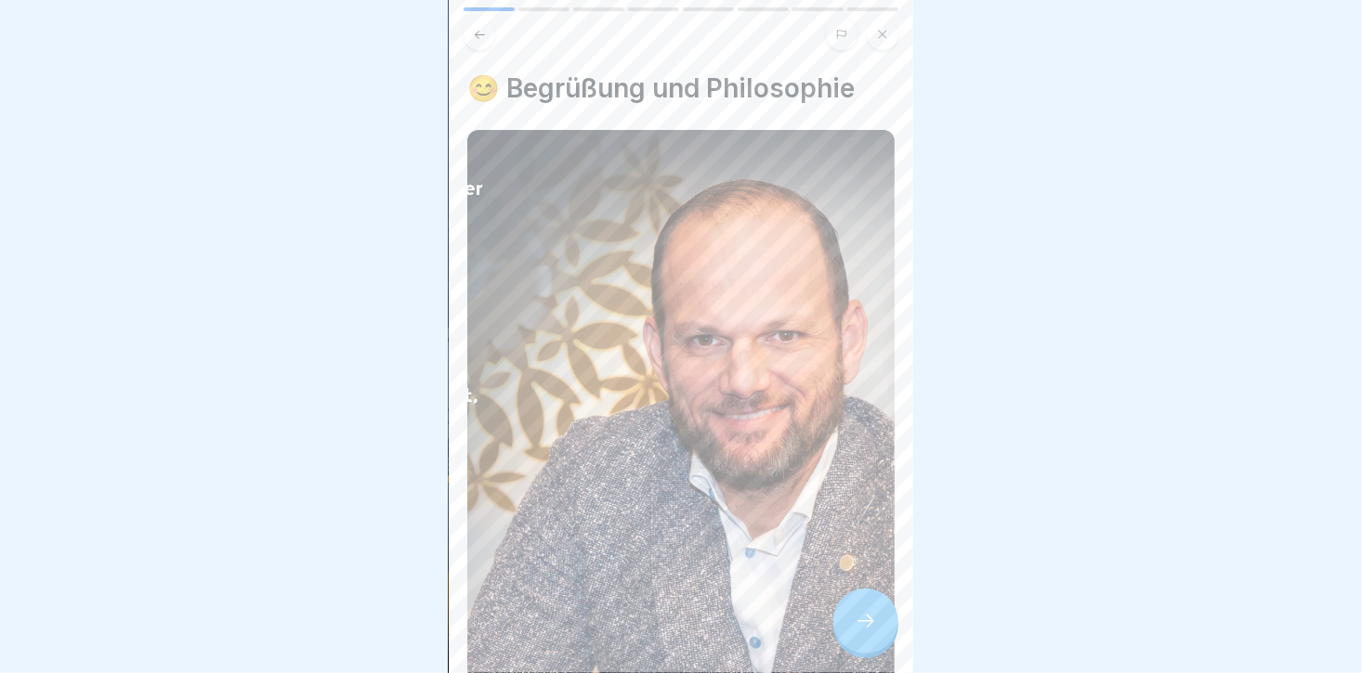
click at [863, 619] on icon at bounding box center [865, 621] width 22 height 22
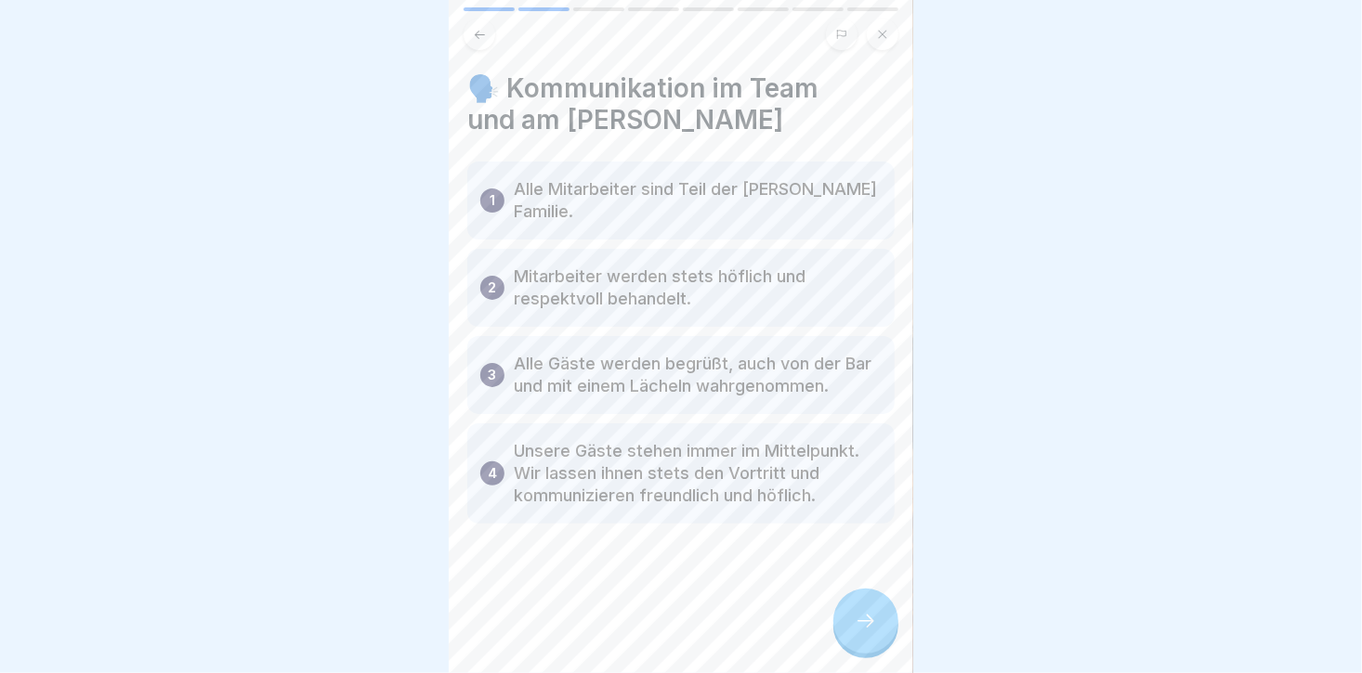
drag, startPoint x: 861, startPoint y: 619, endPoint x: 878, endPoint y: 615, distance: 17.4
click at [861, 619] on icon at bounding box center [865, 621] width 22 height 22
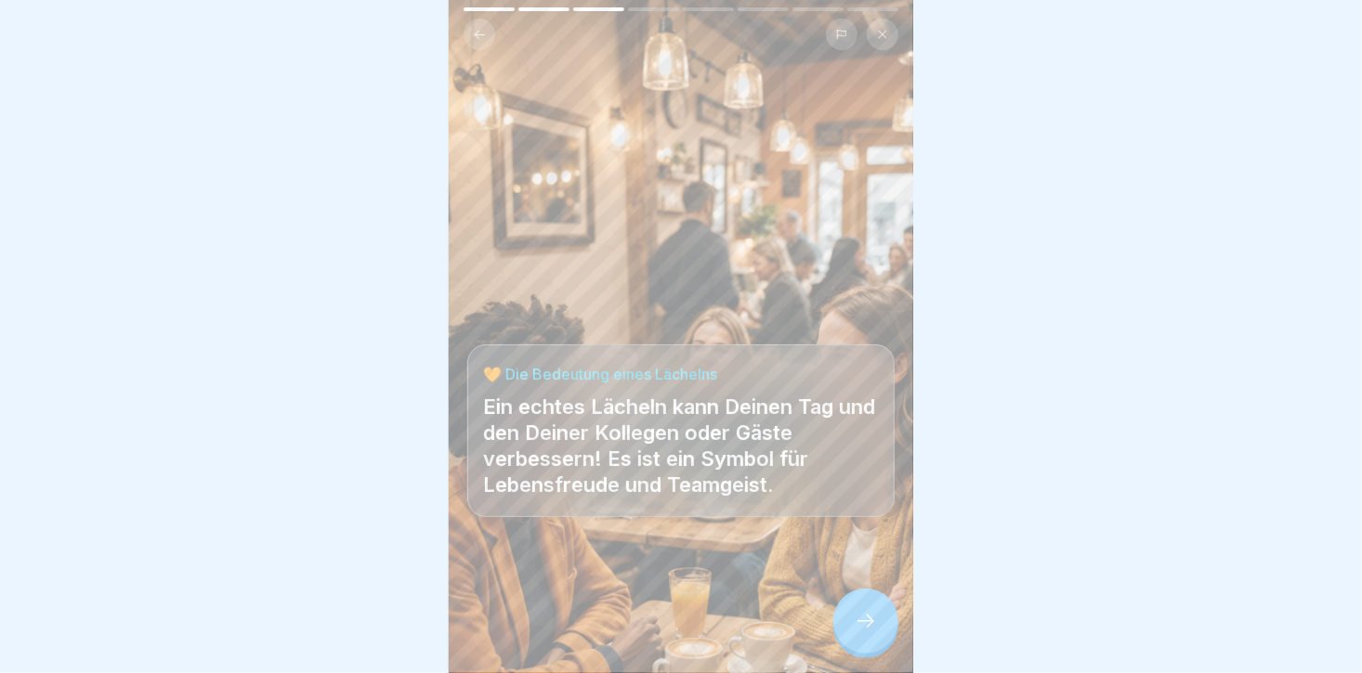
click at [854, 619] on icon at bounding box center [865, 621] width 22 height 22
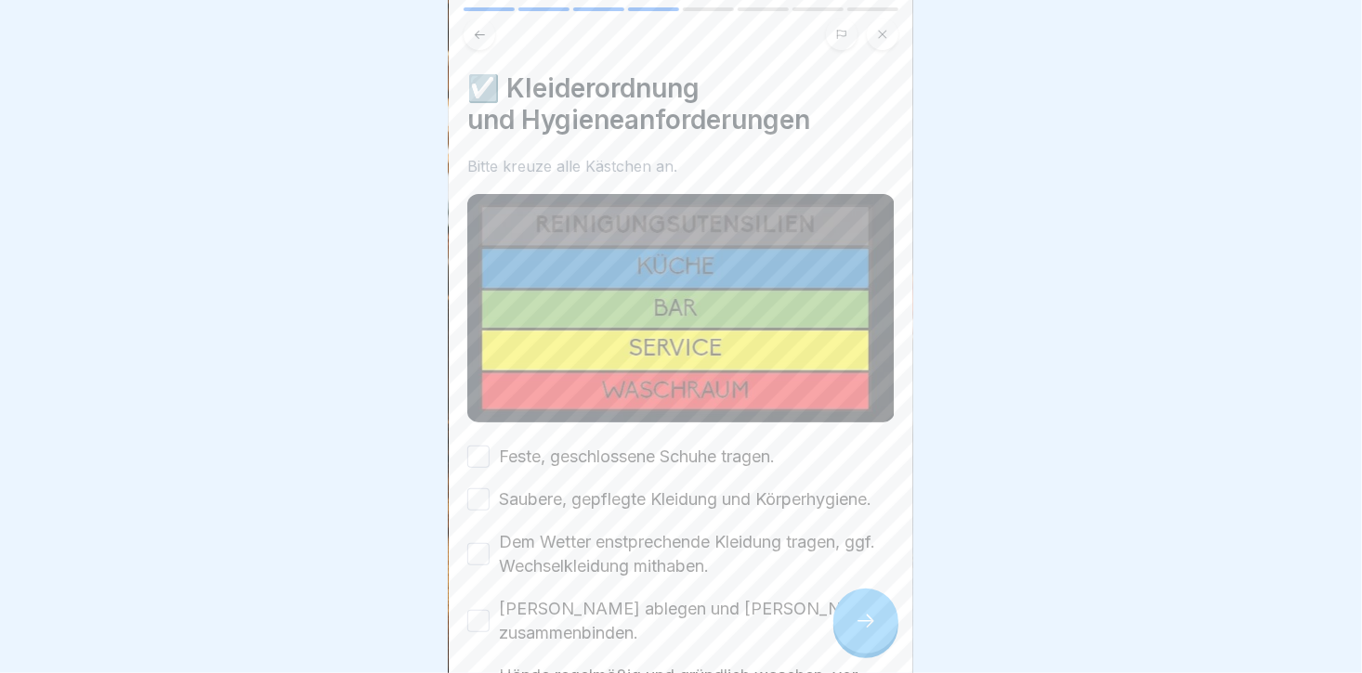
click at [475, 446] on button "Feste, geschlossene Schuhe tragen." at bounding box center [478, 457] width 22 height 22
click at [473, 496] on button "Saubere, gepflegte Kleidung und Körperhygiene." at bounding box center [478, 500] width 22 height 22
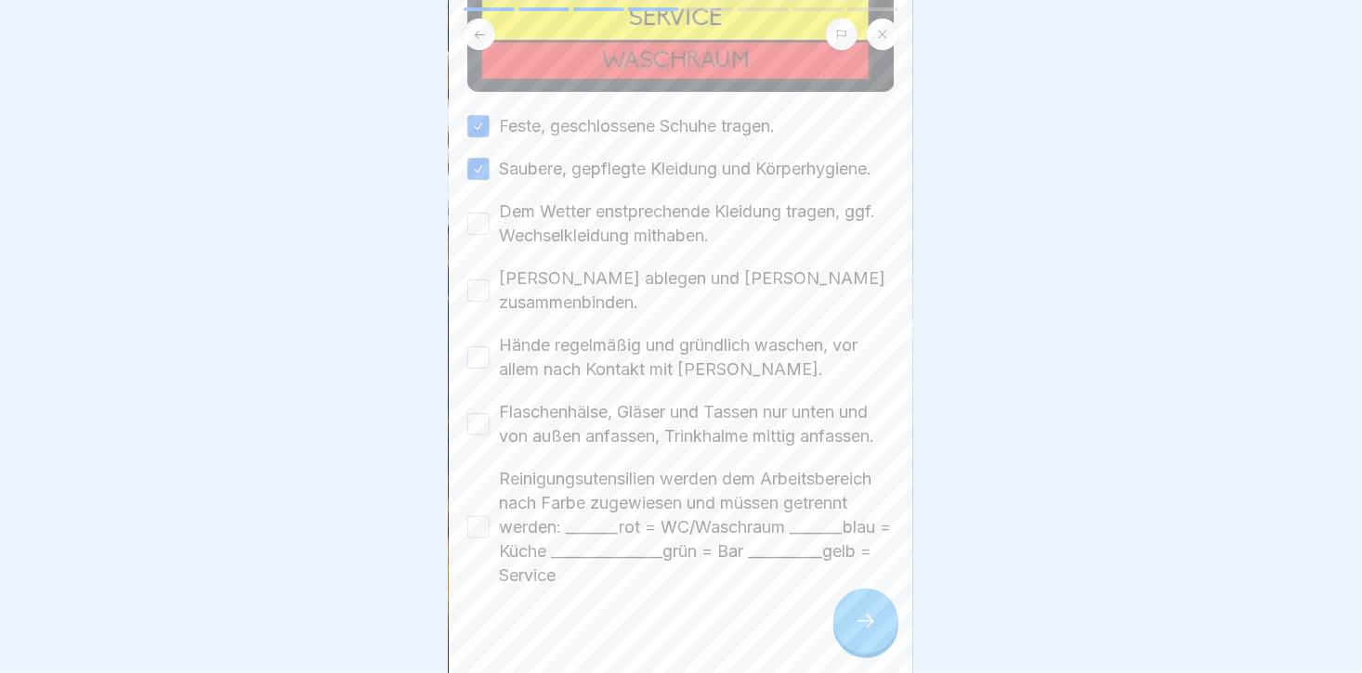
click at [476, 19] on button at bounding box center [479, 35] width 32 height 32
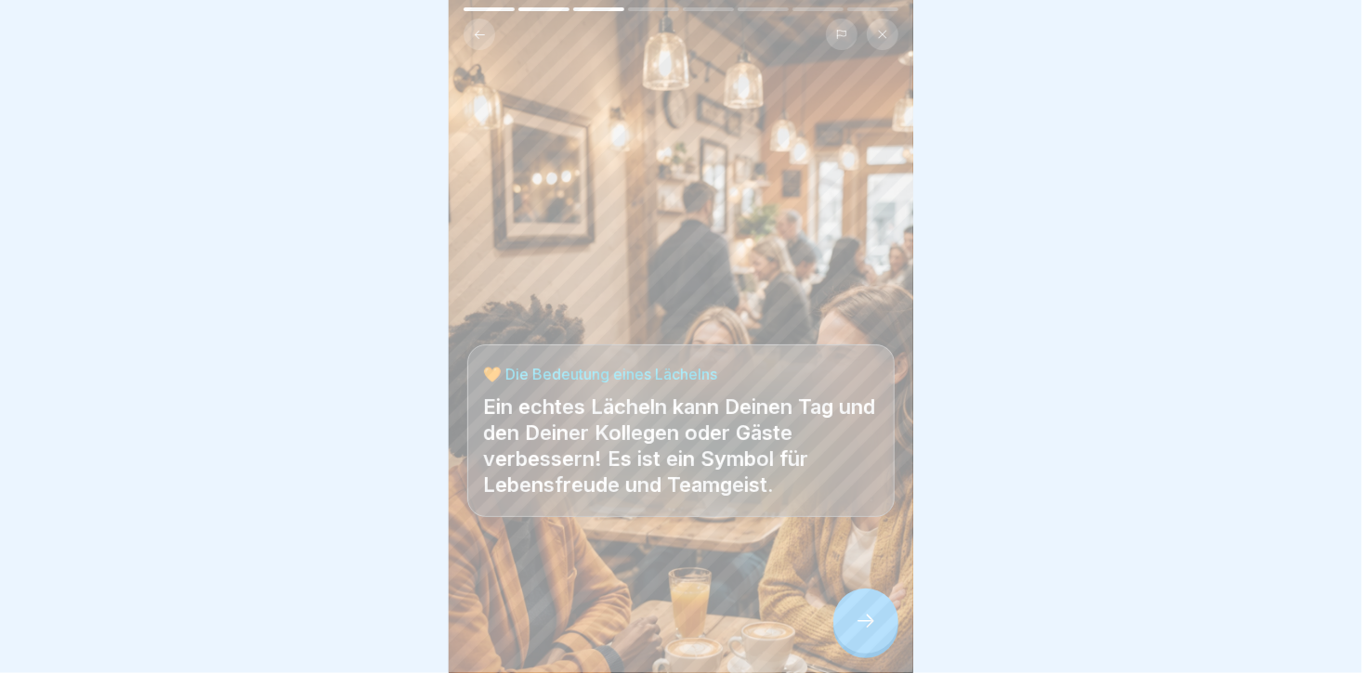
click at [865, 622] on icon at bounding box center [865, 621] width 22 height 22
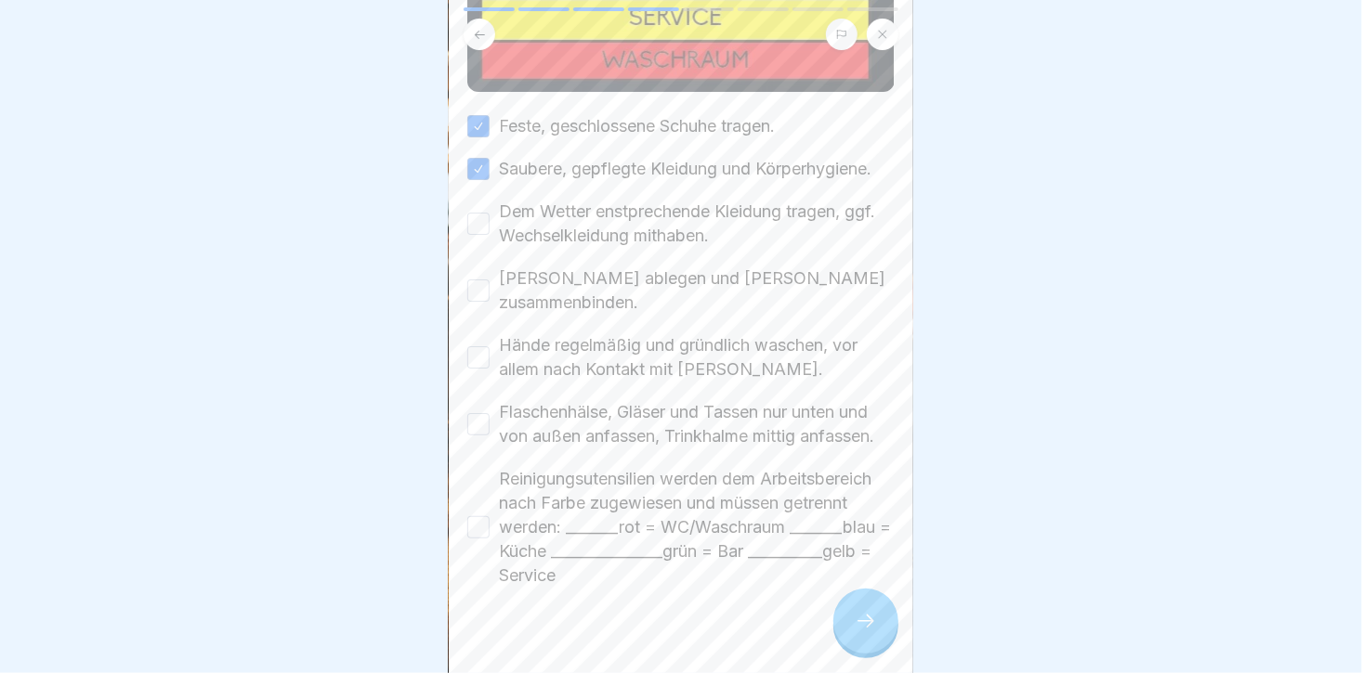
click at [854, 615] on icon at bounding box center [865, 621] width 22 height 22
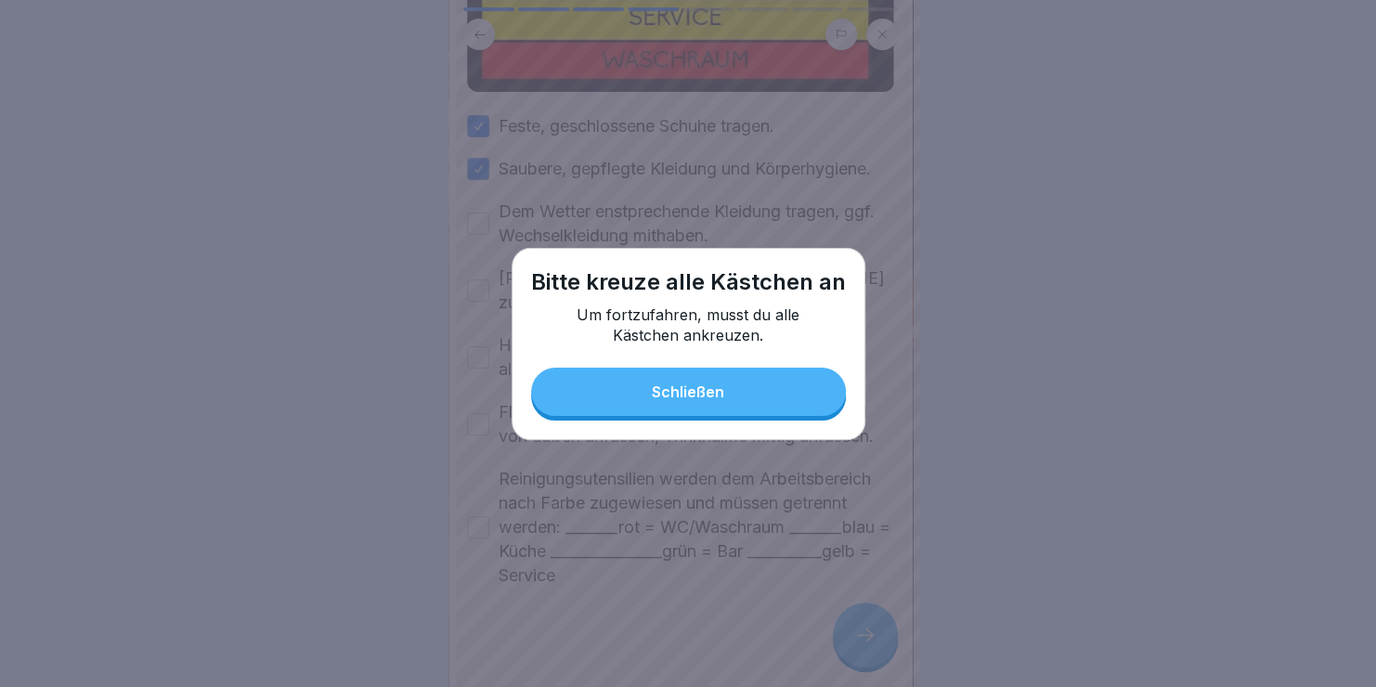
click at [795, 384] on button "Schließen" at bounding box center [688, 392] width 315 height 48
